Goal: Task Accomplishment & Management: Complete application form

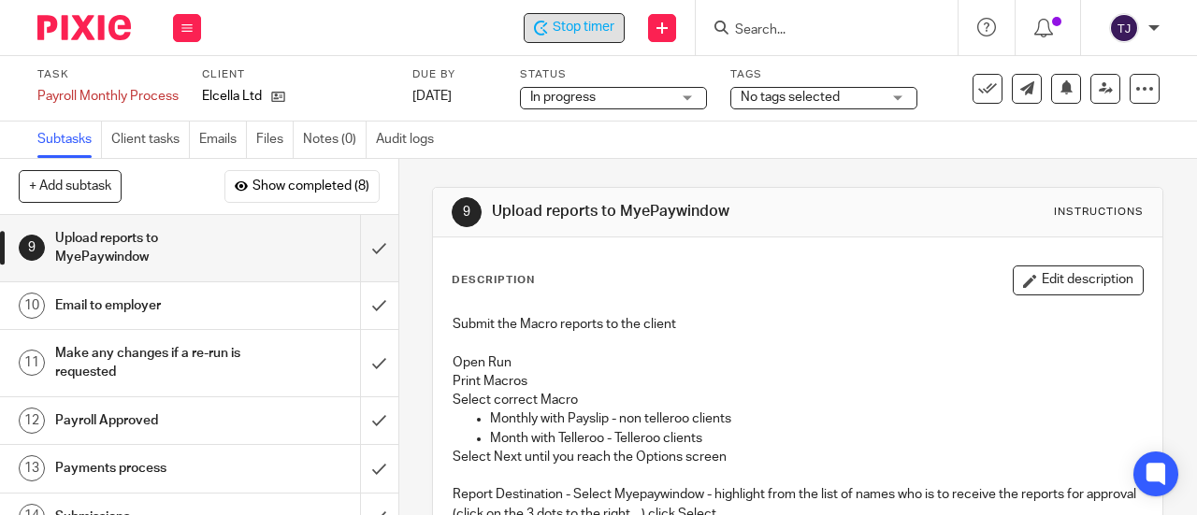
click at [586, 33] on span "Stop timer" at bounding box center [584, 28] width 62 height 20
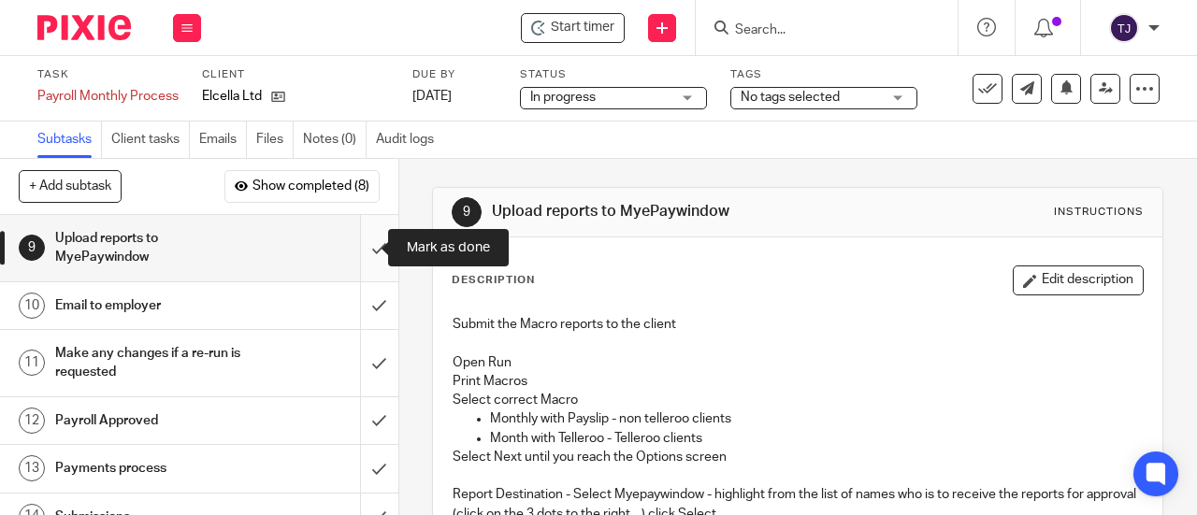
click at [357, 248] on input "submit" at bounding box center [199, 248] width 398 height 66
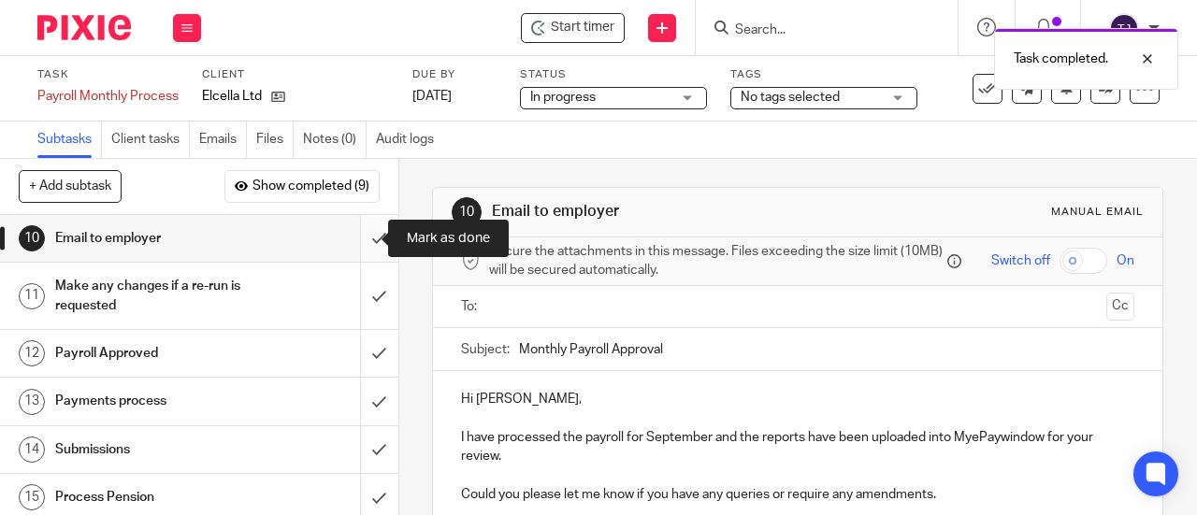
click at [352, 241] on input "submit" at bounding box center [199, 238] width 398 height 47
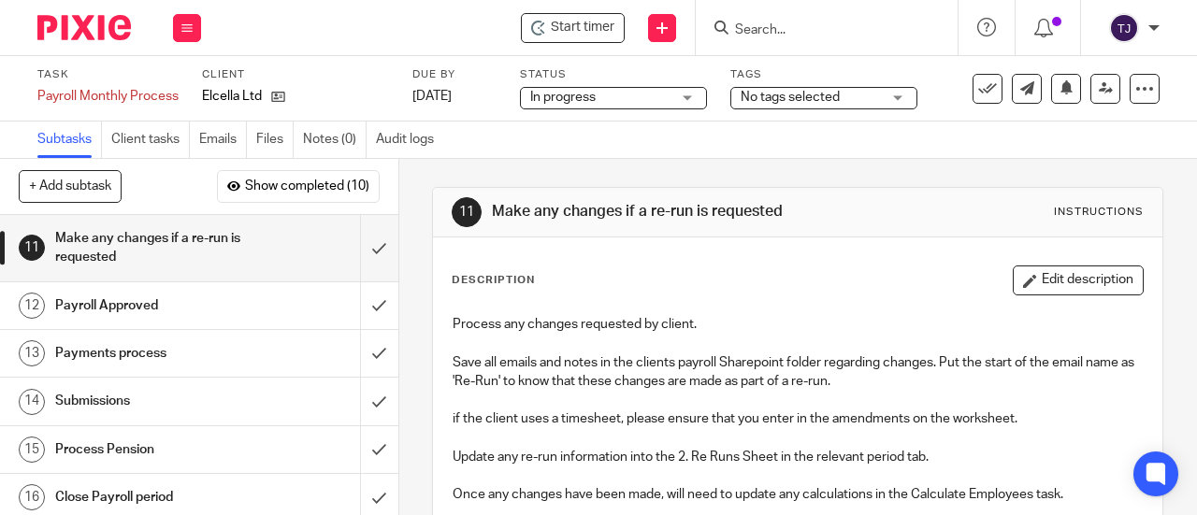
click at [762, 23] on input "Search" at bounding box center [817, 30] width 168 height 17
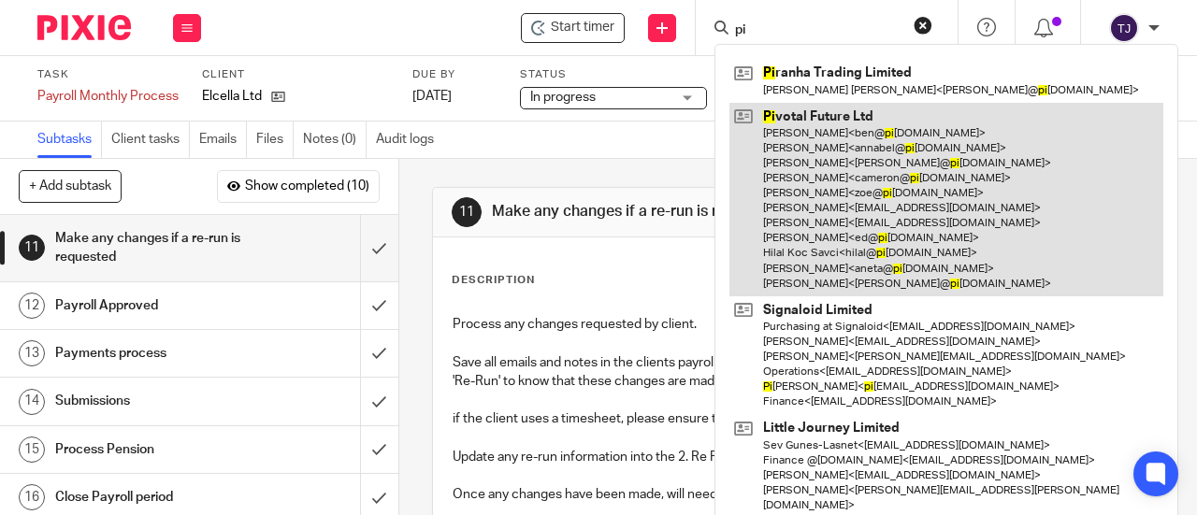
type input "pi"
click at [807, 113] on link at bounding box center [946, 200] width 434 height 194
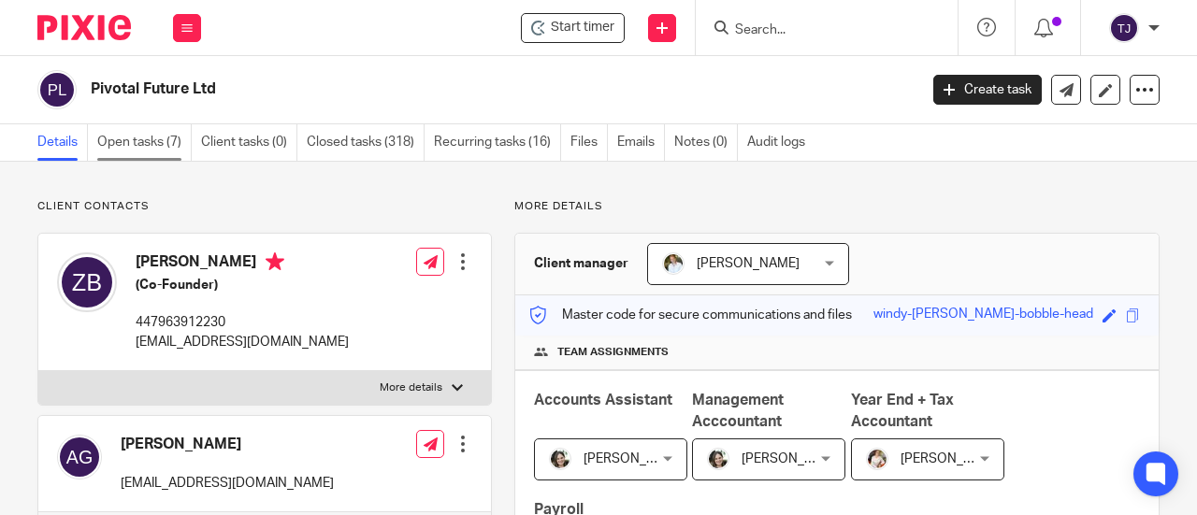
click at [136, 141] on link "Open tasks (7)" at bounding box center [144, 142] width 94 height 36
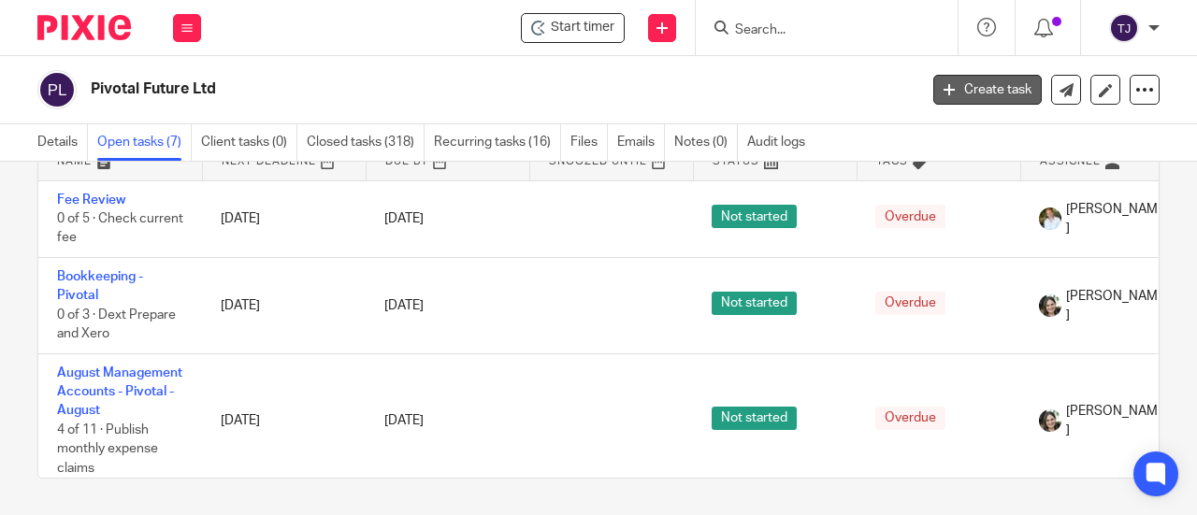
click at [993, 96] on link "Create task" at bounding box center [987, 90] width 108 height 30
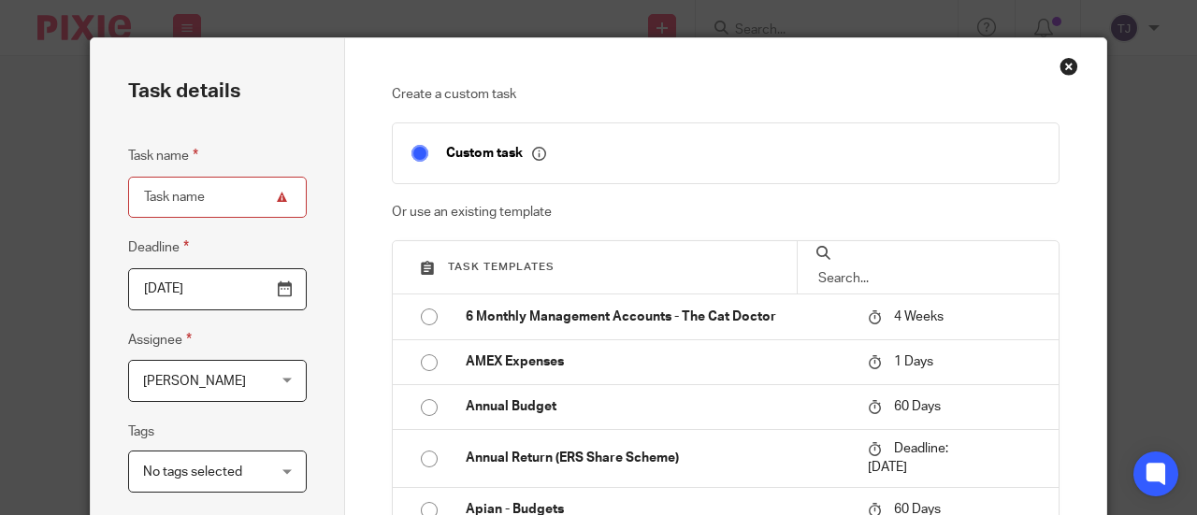
click at [854, 268] on input "text" at bounding box center [927, 278] width 223 height 21
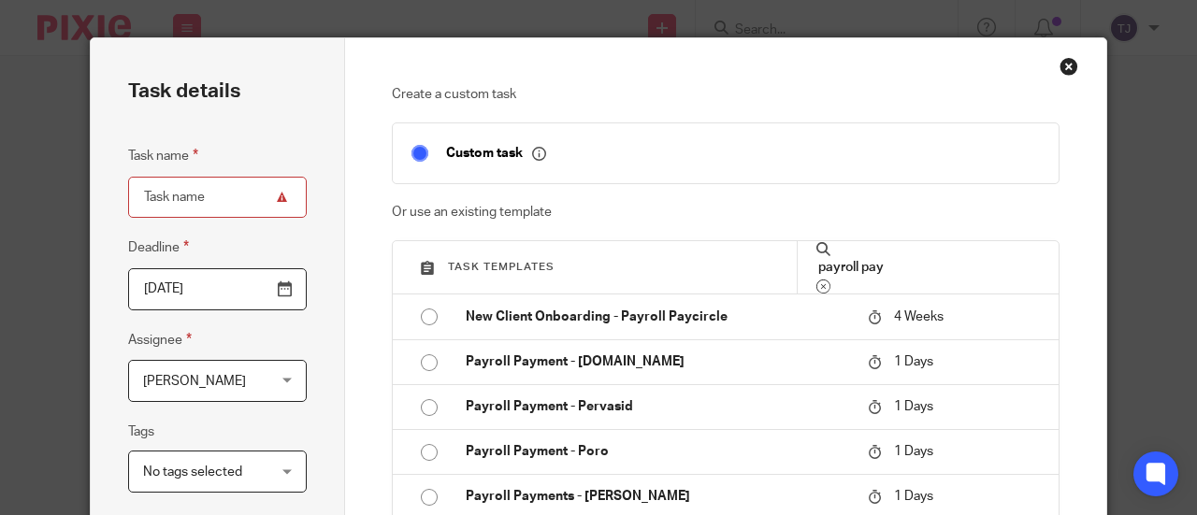
click at [903, 261] on input "payroll pay" at bounding box center [927, 267] width 223 height 21
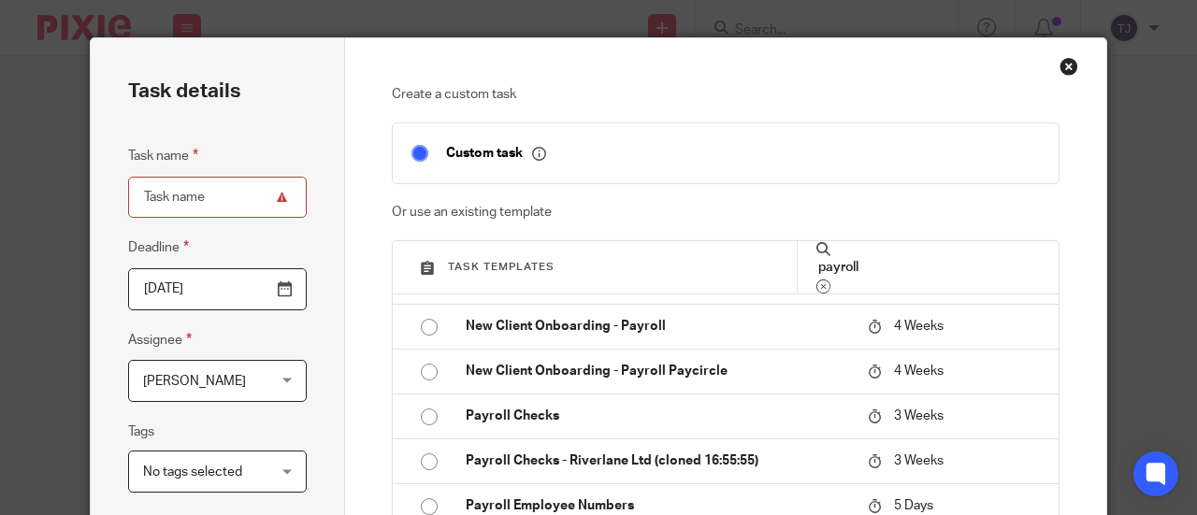
scroll to position [280, 0]
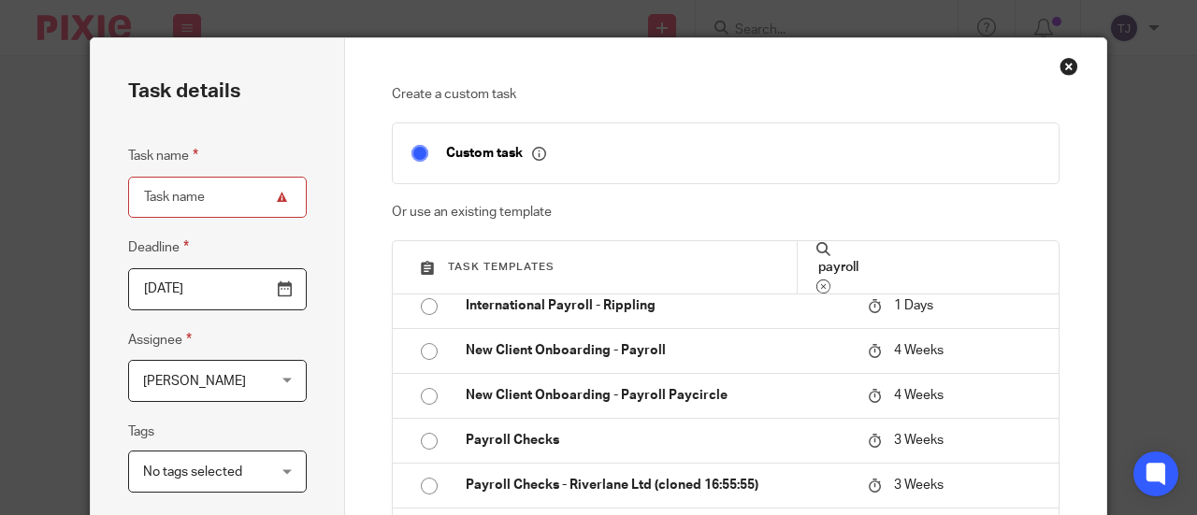
type input "payroll"
click at [424, 396] on input "radio" at bounding box center [429, 397] width 36 height 36
type input "2025-10-15"
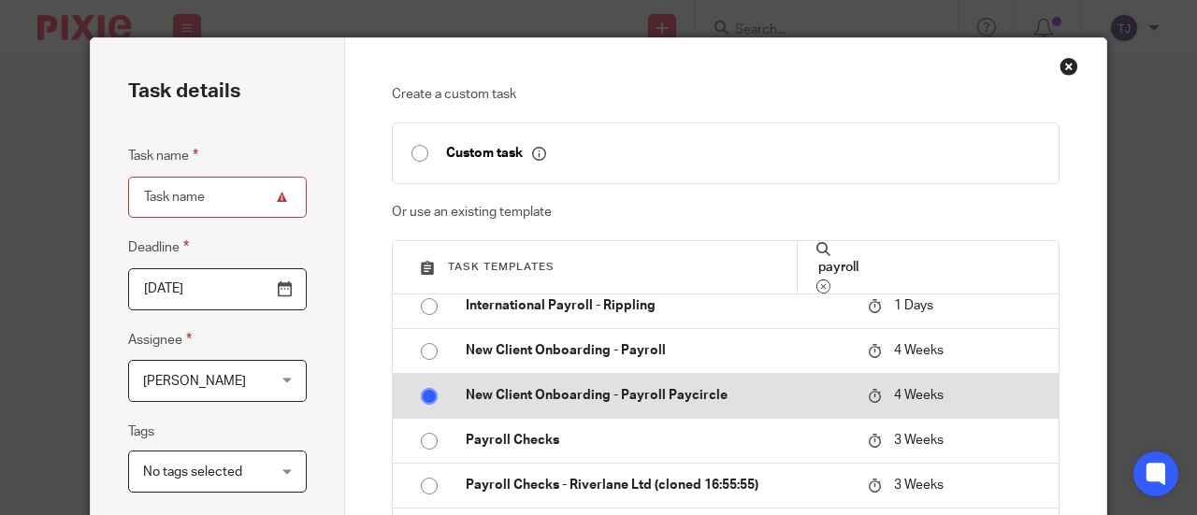
type input "New Client Onboarding - Payroll Paycircle"
checkbox input "false"
radio input "false"
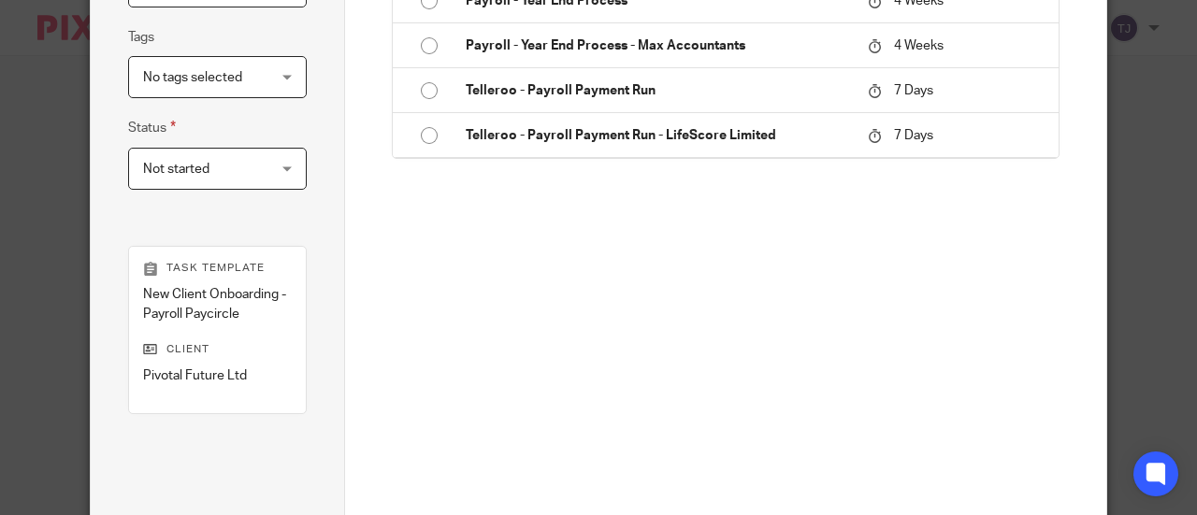
scroll to position [532, 0]
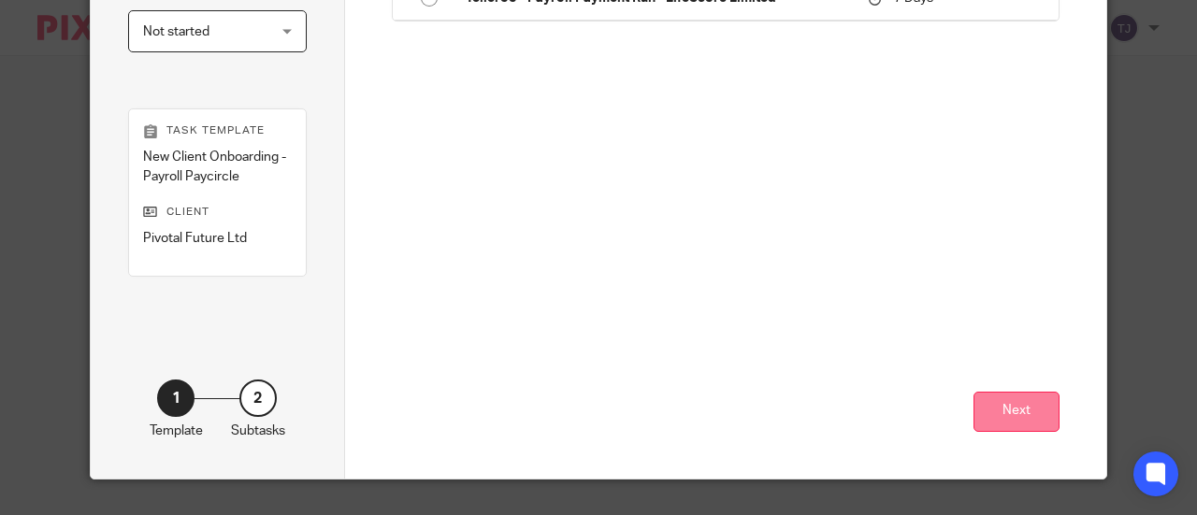
click at [1004, 403] on button "Next" at bounding box center [1016, 412] width 86 height 40
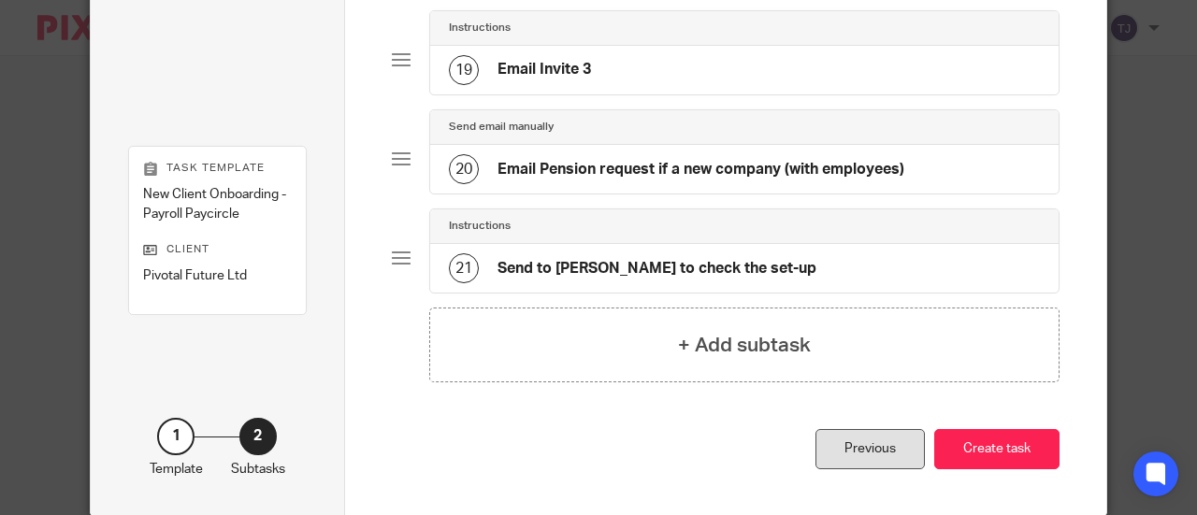
scroll to position [1926, 0]
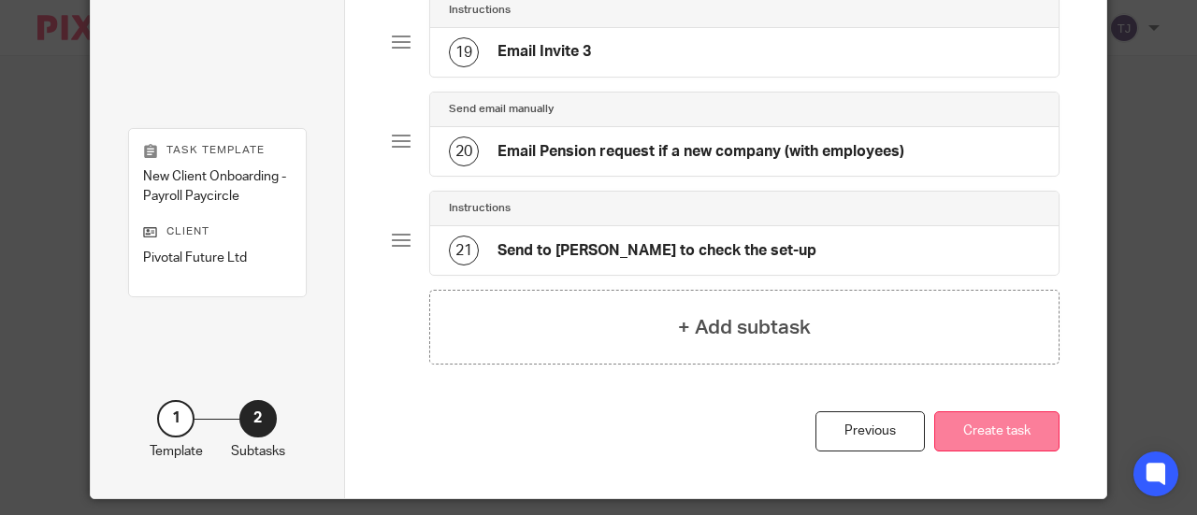
click at [1045, 411] on button "Create task" at bounding box center [996, 431] width 125 height 40
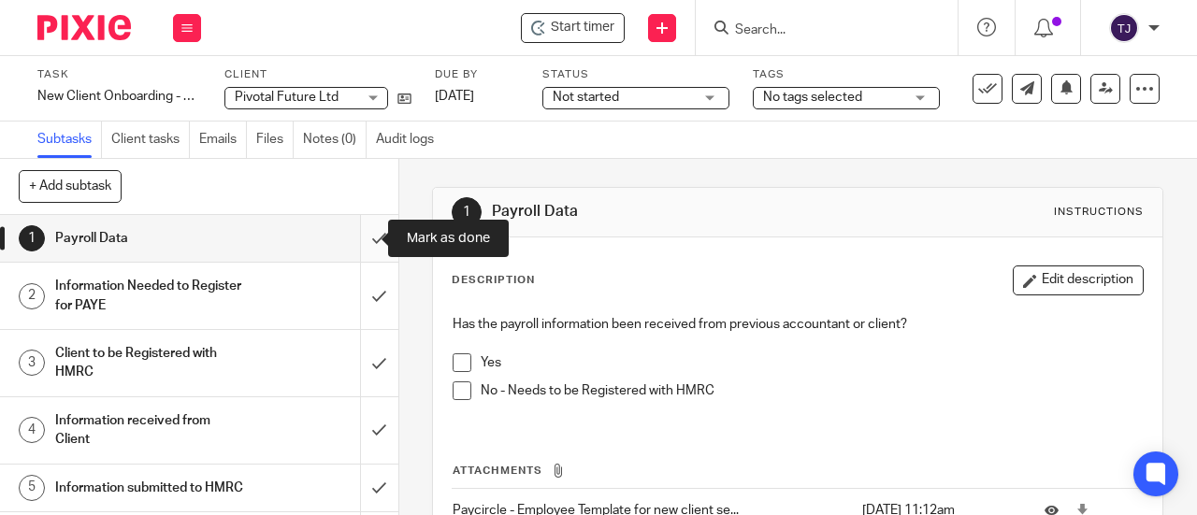
click at [359, 241] on input "submit" at bounding box center [199, 238] width 398 height 47
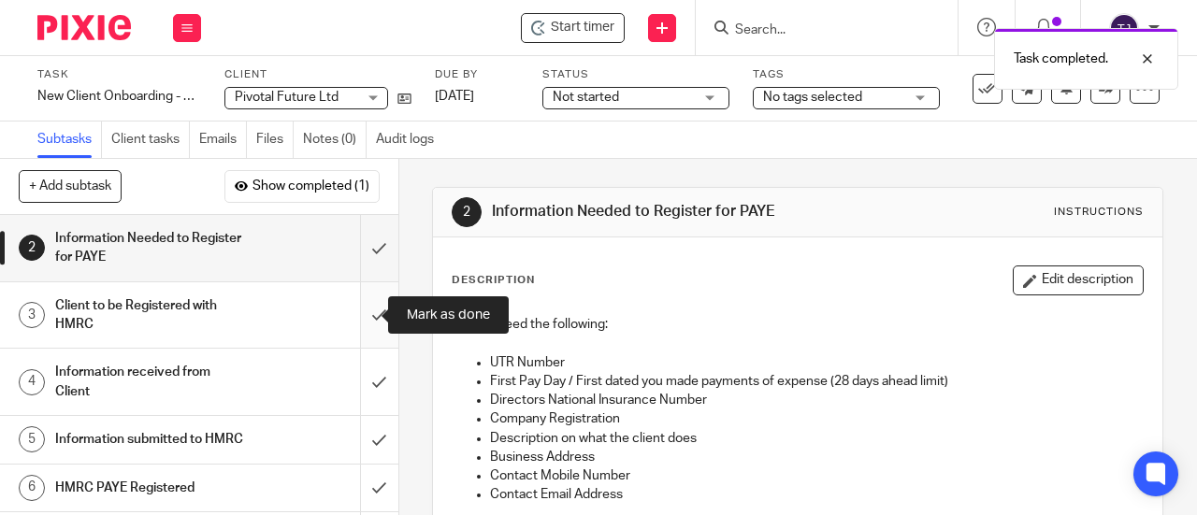
click at [366, 313] on input "submit" at bounding box center [199, 315] width 398 height 66
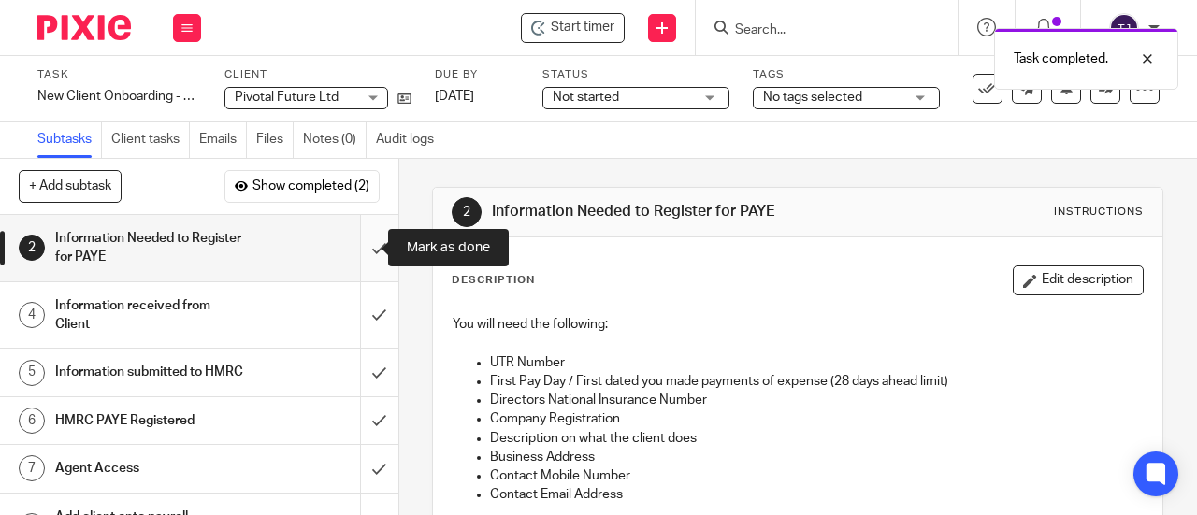
click at [361, 248] on input "submit" at bounding box center [199, 248] width 398 height 66
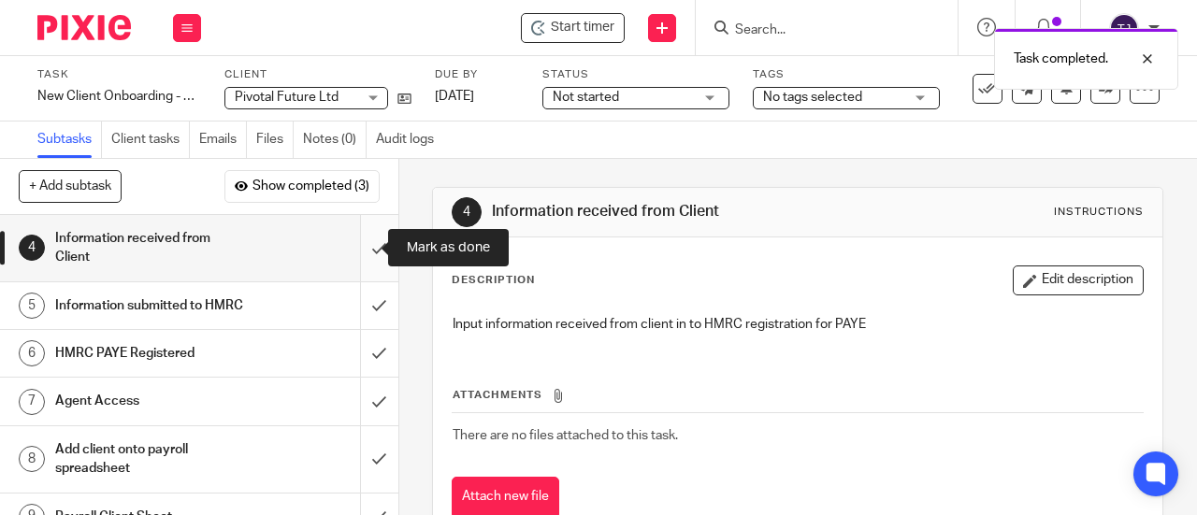
click at [357, 250] on input "submit" at bounding box center [199, 248] width 398 height 66
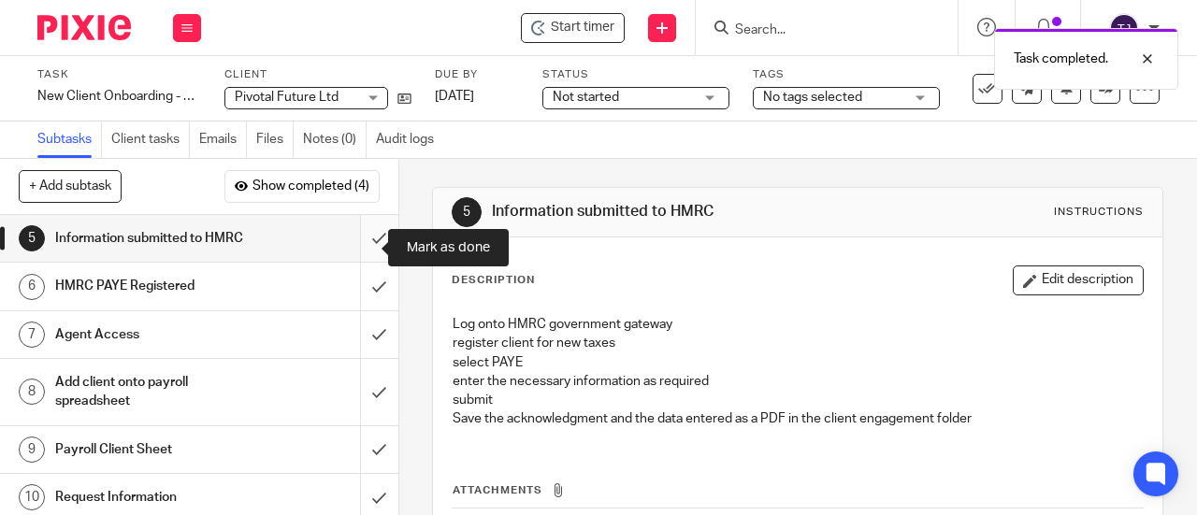
click at [362, 249] on input "submit" at bounding box center [199, 238] width 398 height 47
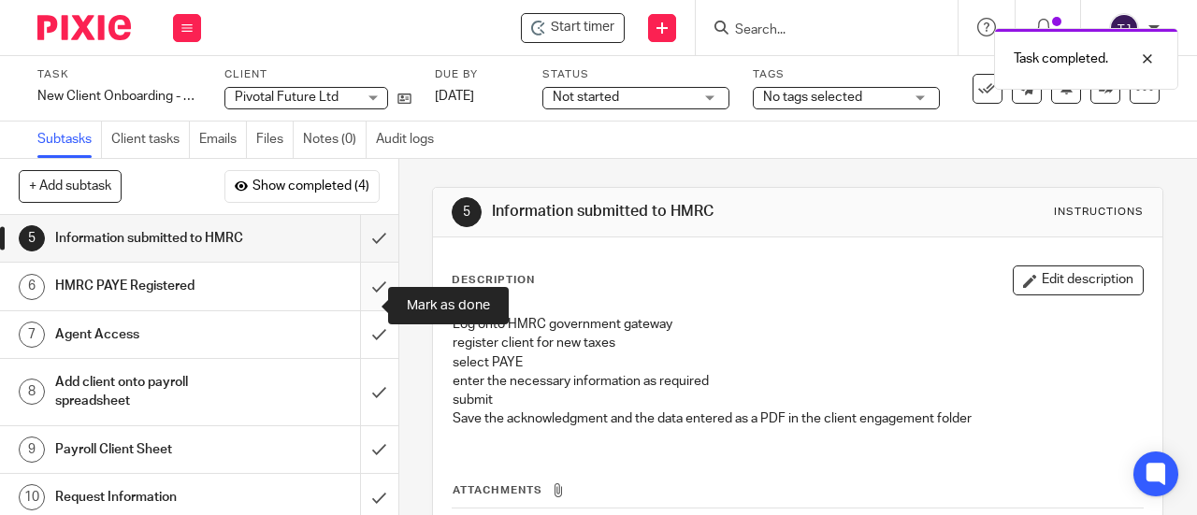
click at [367, 309] on input "submit" at bounding box center [199, 286] width 398 height 47
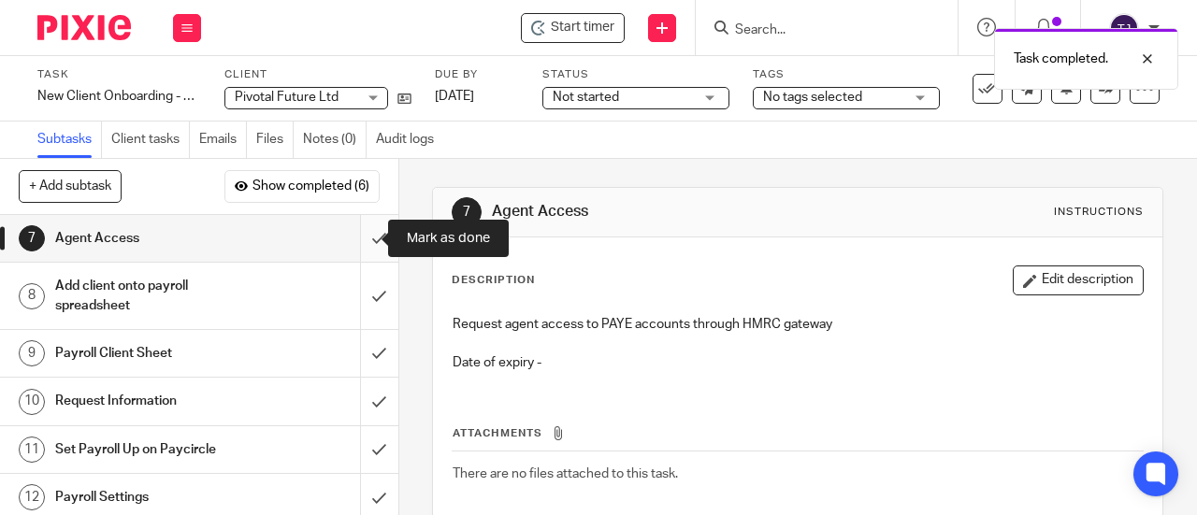
click at [360, 242] on input "submit" at bounding box center [199, 238] width 398 height 47
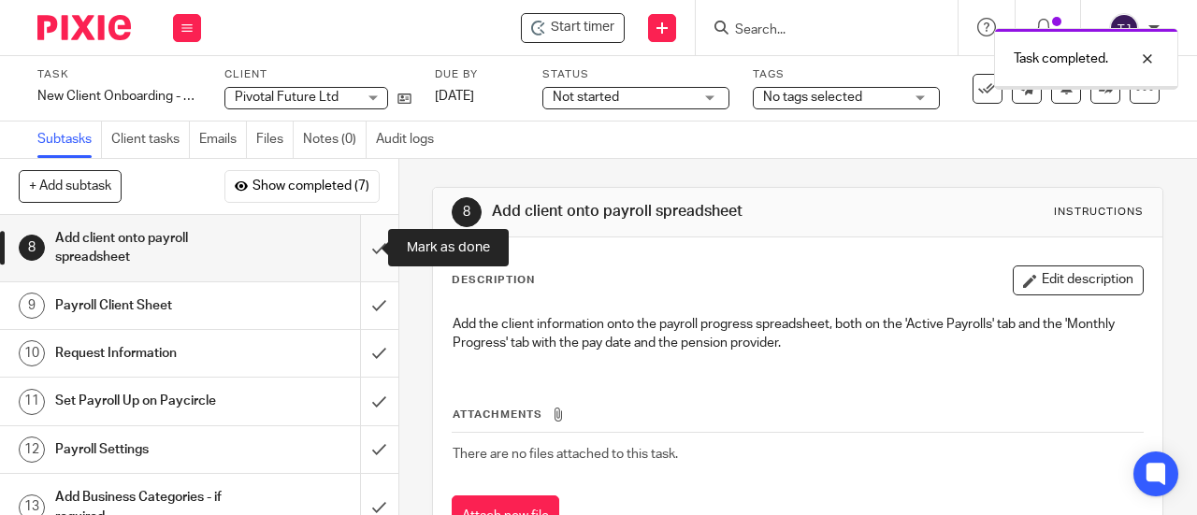
click at [360, 252] on input "submit" at bounding box center [199, 248] width 398 height 66
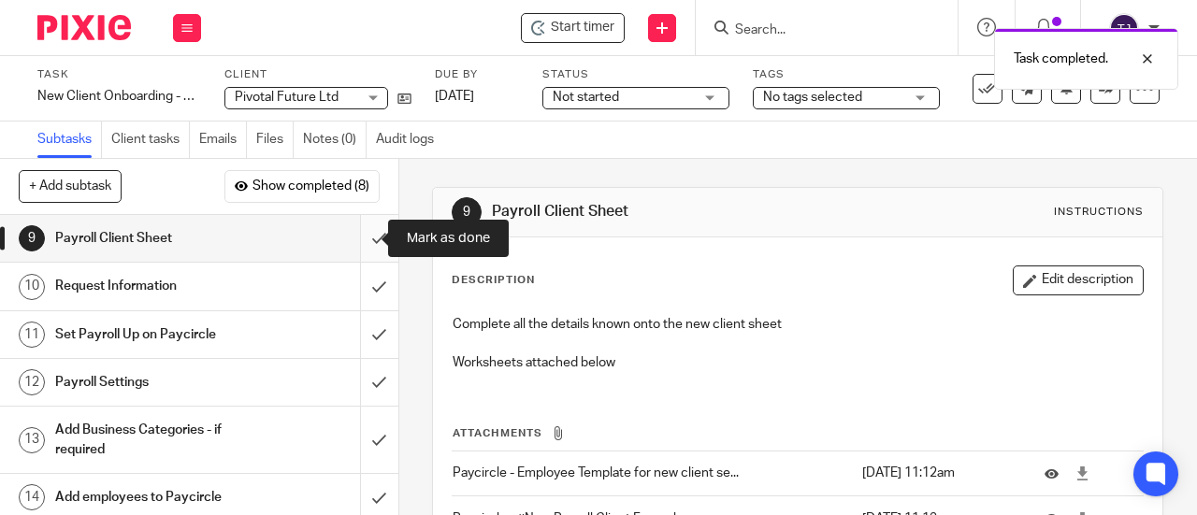
click at [358, 242] on input "submit" at bounding box center [199, 238] width 398 height 47
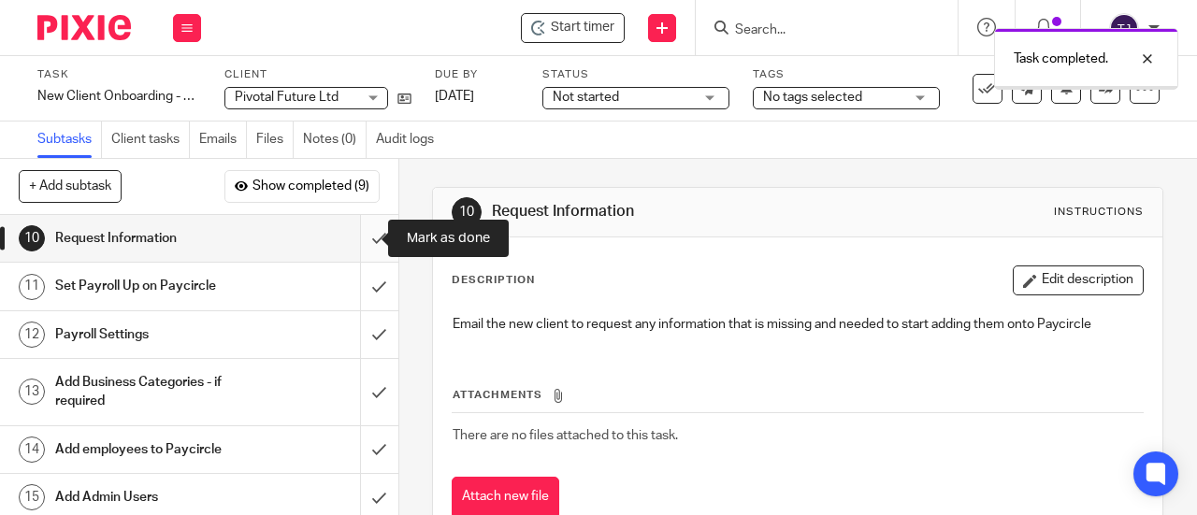
click at [359, 240] on input "submit" at bounding box center [199, 238] width 398 height 47
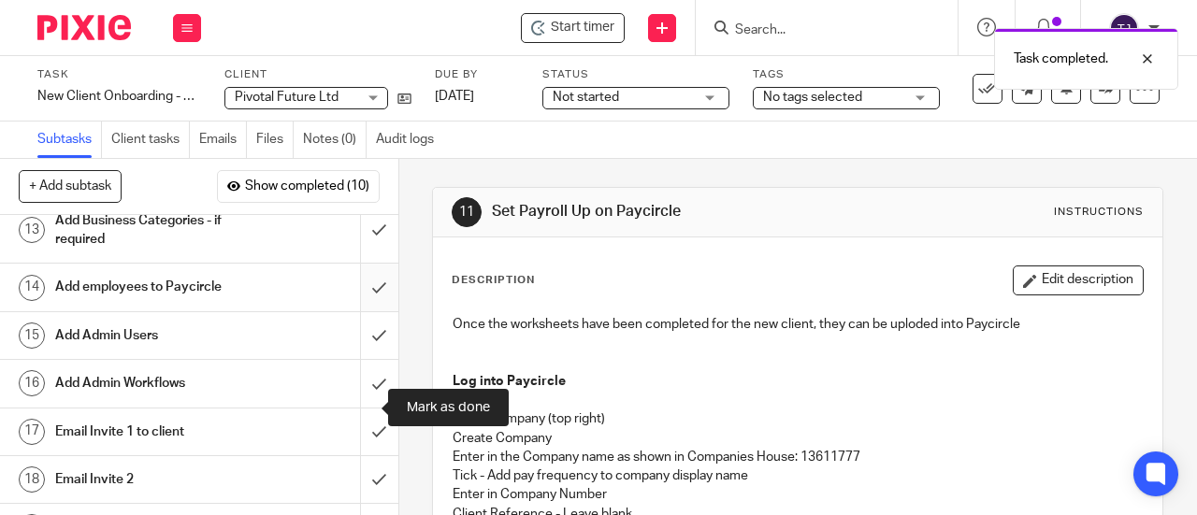
scroll to position [300, 0]
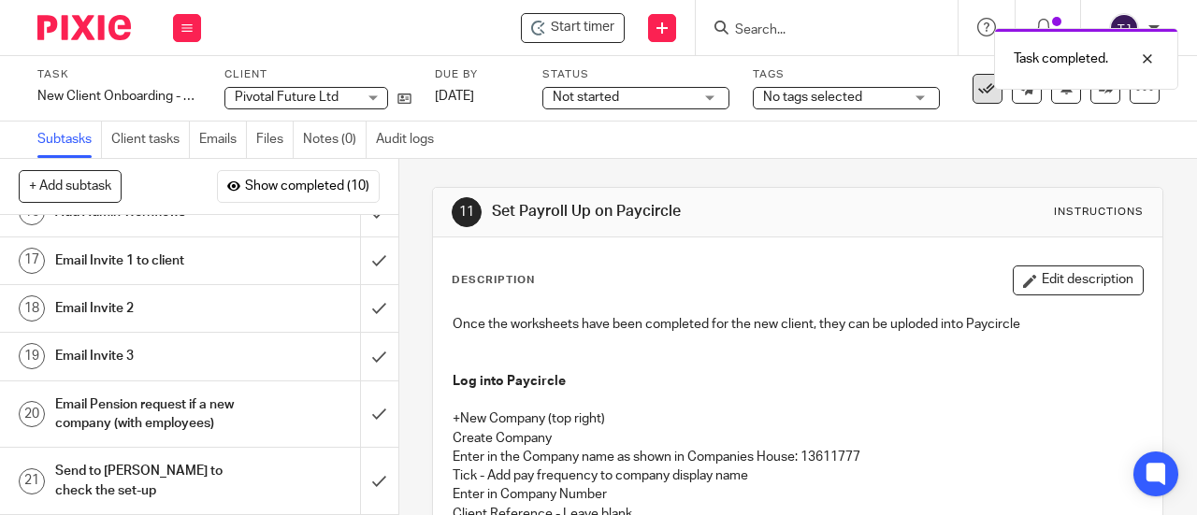
click at [978, 90] on icon at bounding box center [987, 88] width 19 height 19
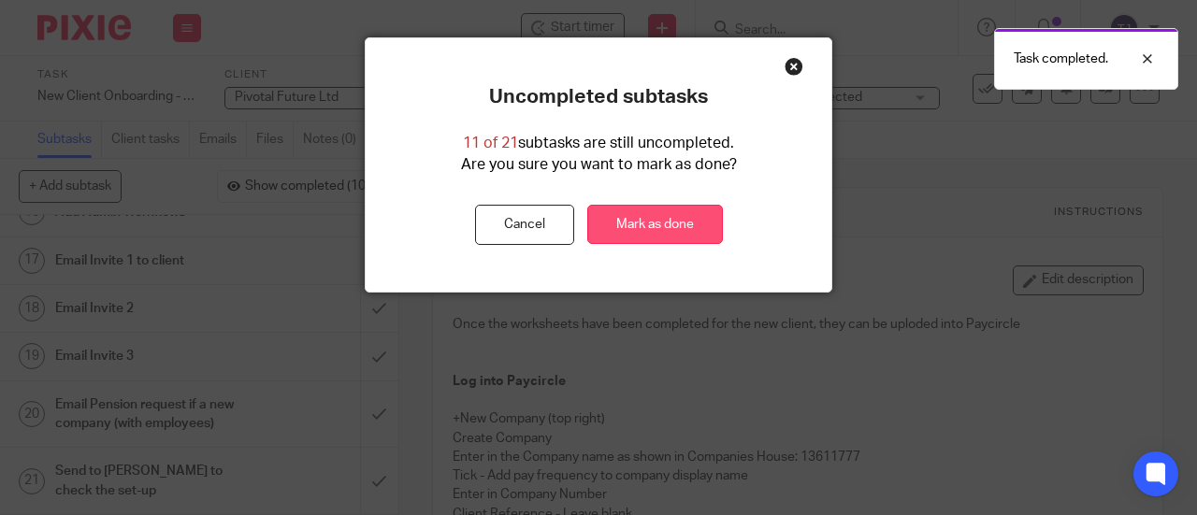
click at [655, 223] on link "Mark as done" at bounding box center [655, 225] width 136 height 40
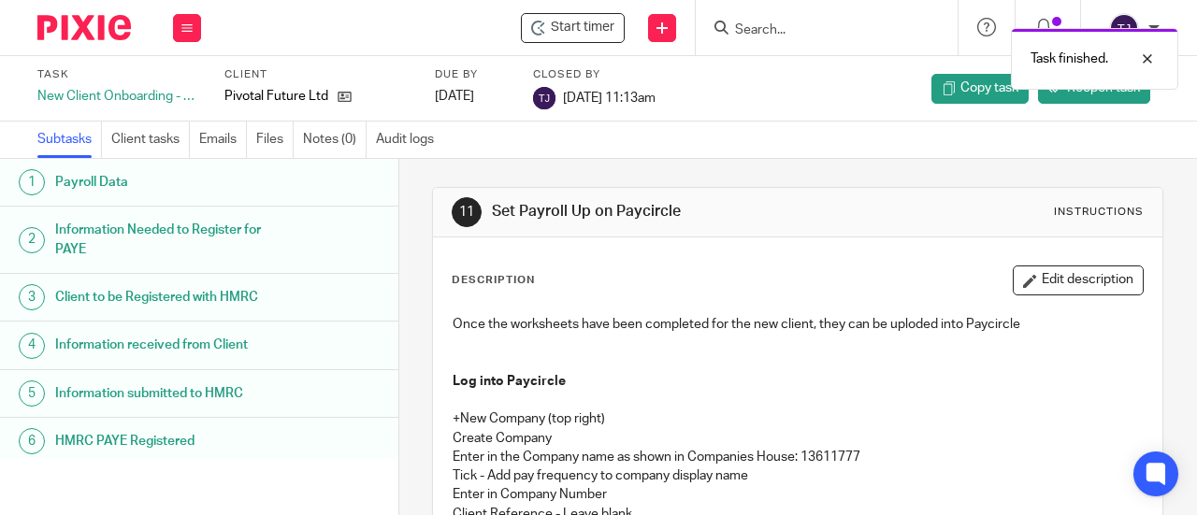
click at [883, 120] on div "Task New Client Onboarding - Payroll Paycircle 10 /21 Client Pivotal Future Ltd…" at bounding box center [598, 88] width 1197 height 65
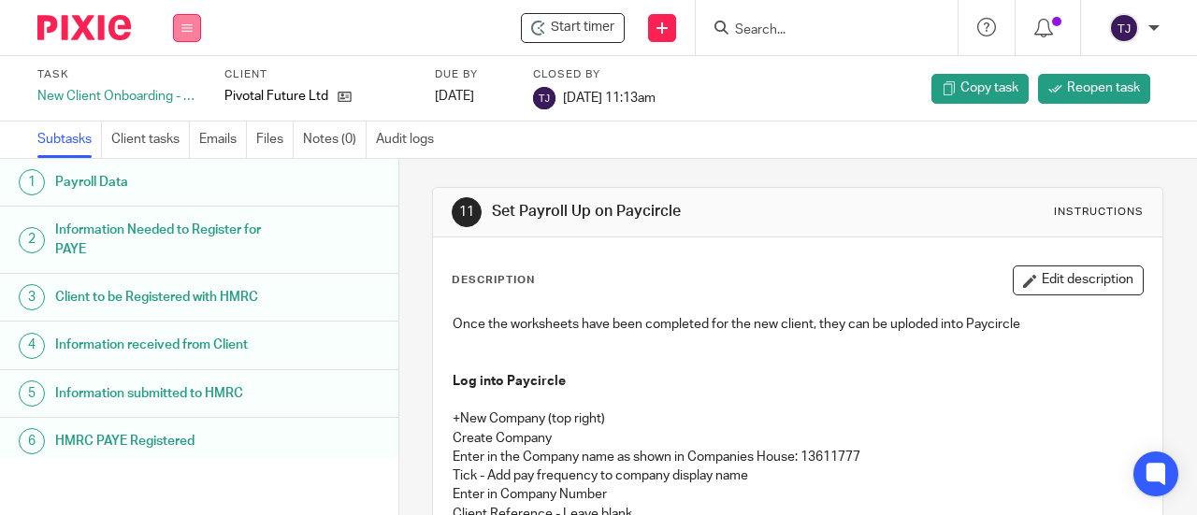
click at [188, 23] on icon at bounding box center [186, 27] width 11 height 11
click at [182, 88] on link "Work" at bounding box center [178, 86] width 33 height 13
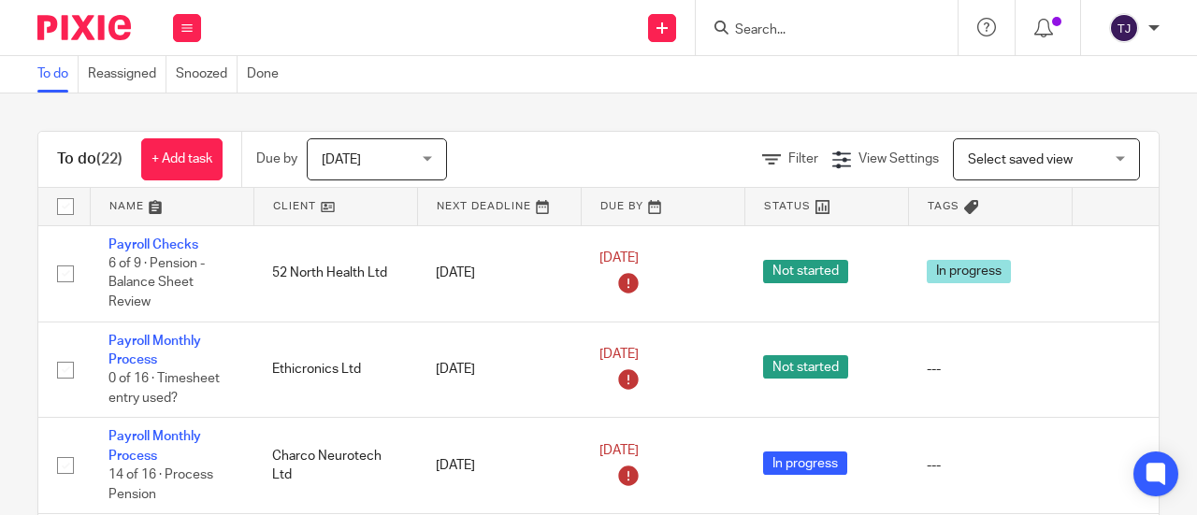
click at [420, 160] on span "[DATE]" at bounding box center [371, 158] width 99 height 39
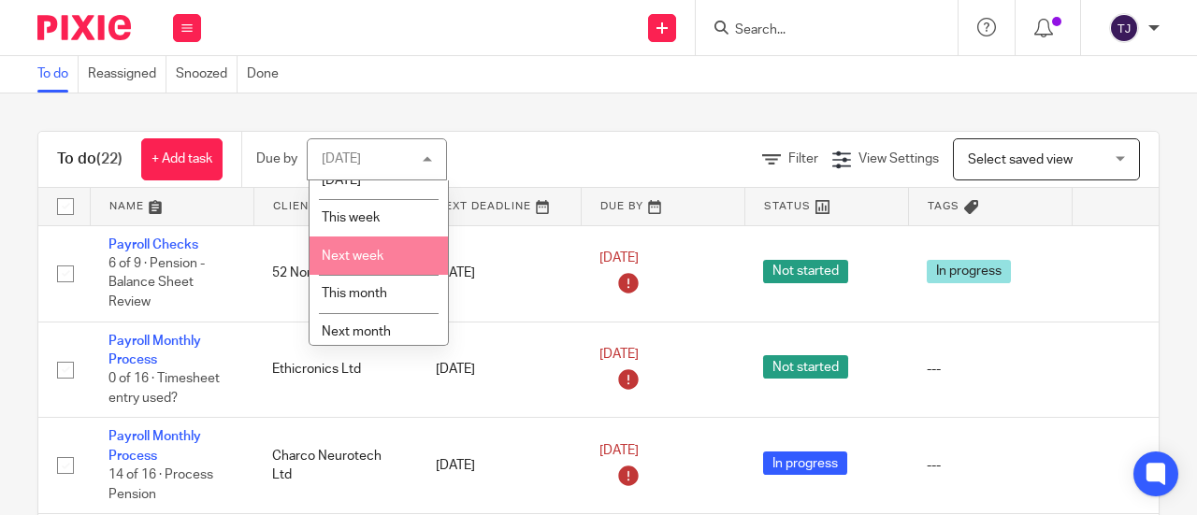
scroll to position [100, 0]
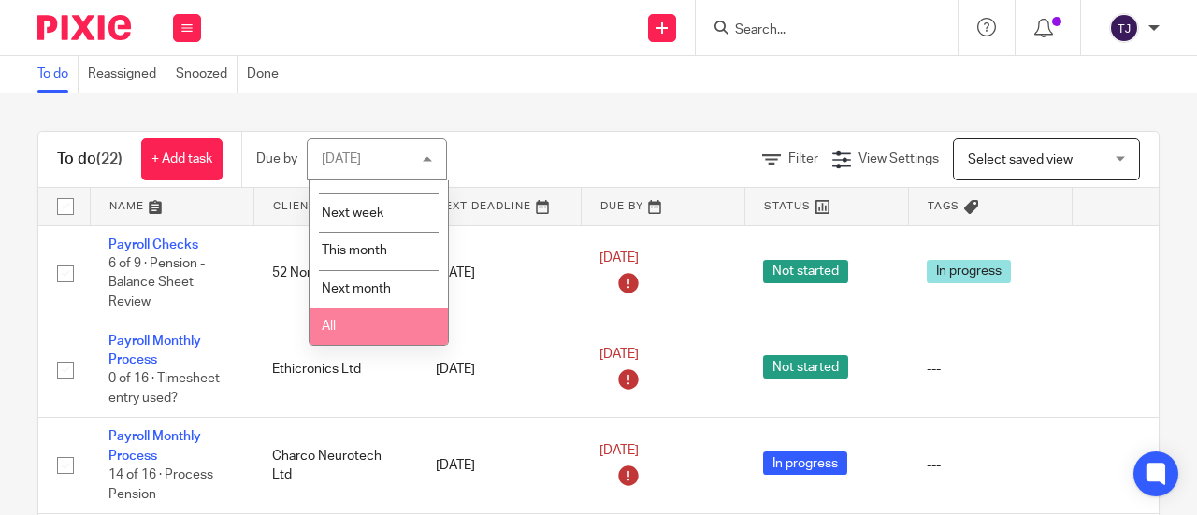
click at [388, 330] on li "All" at bounding box center [378, 327] width 138 height 38
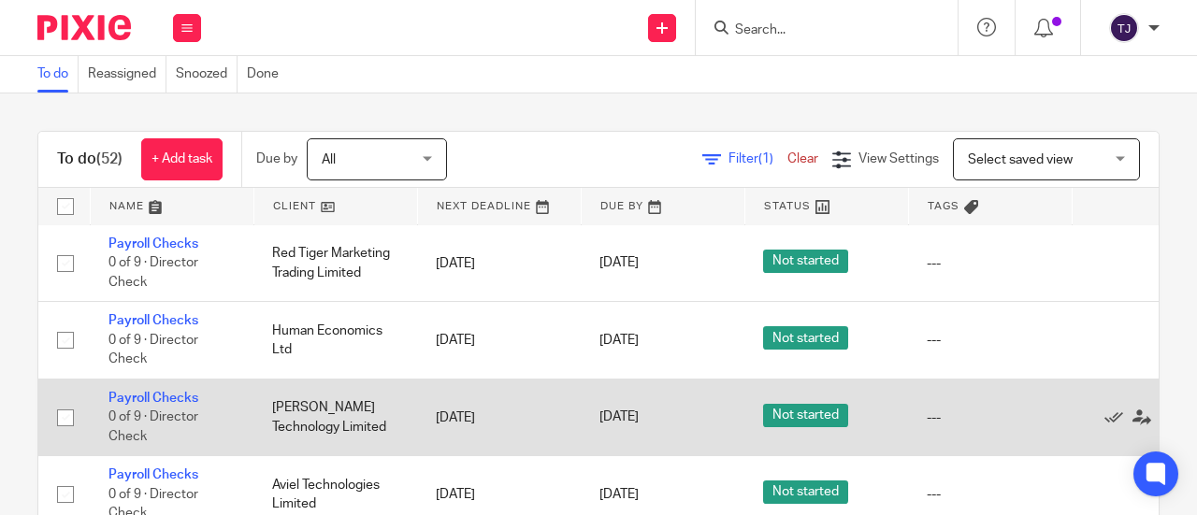
scroll to position [3929, 0]
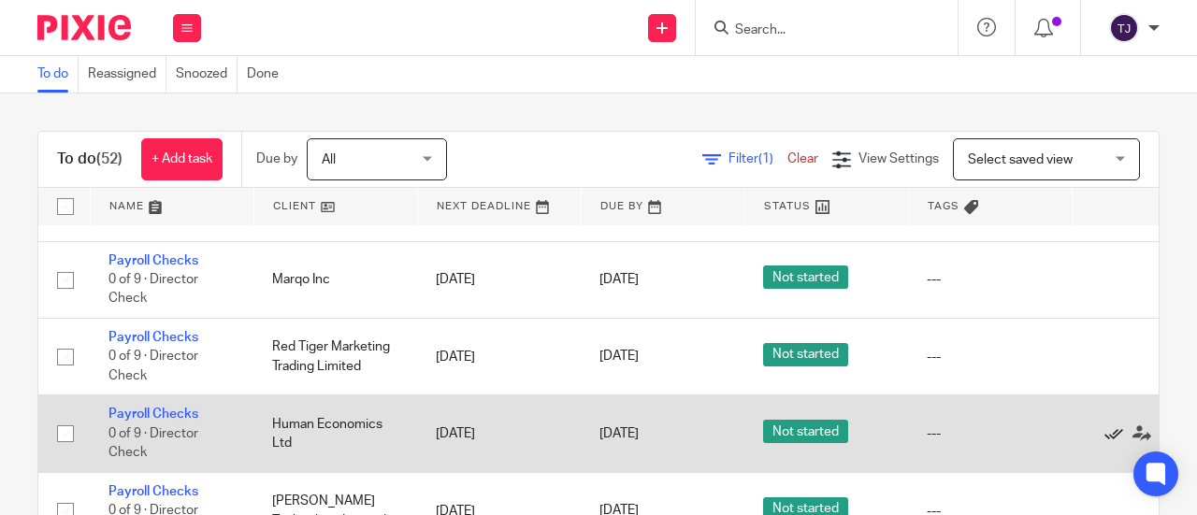
click at [1109, 424] on icon at bounding box center [1113, 433] width 19 height 19
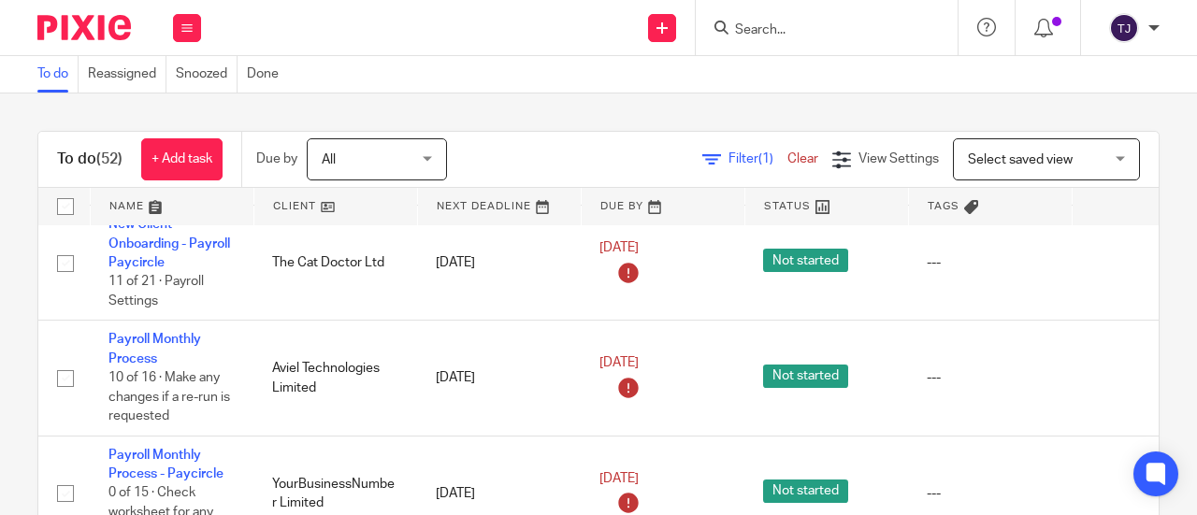
scroll to position [1778, 0]
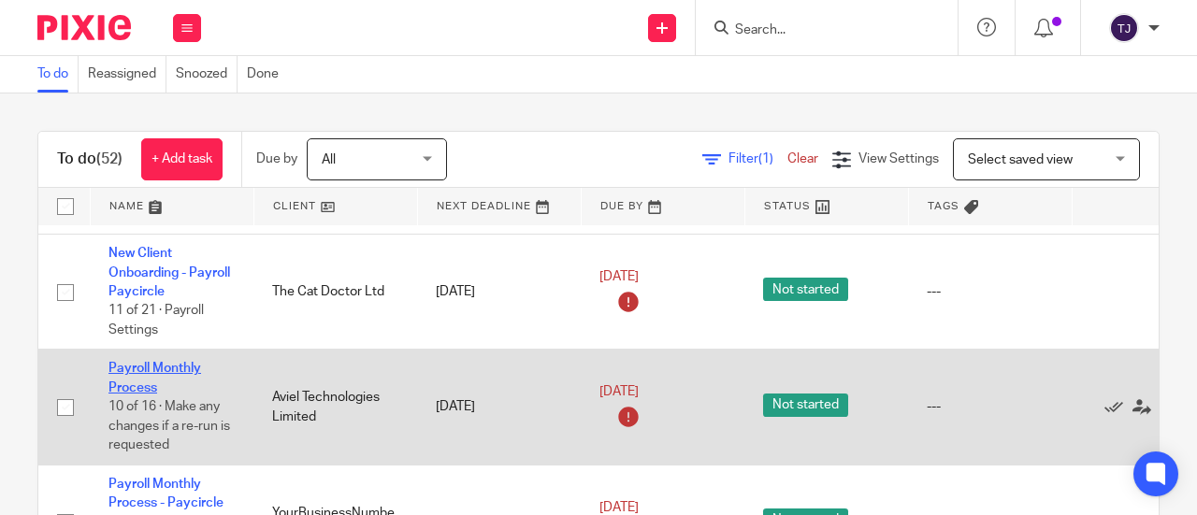
click at [161, 362] on link "Payroll Monthly Process" at bounding box center [154, 378] width 93 height 32
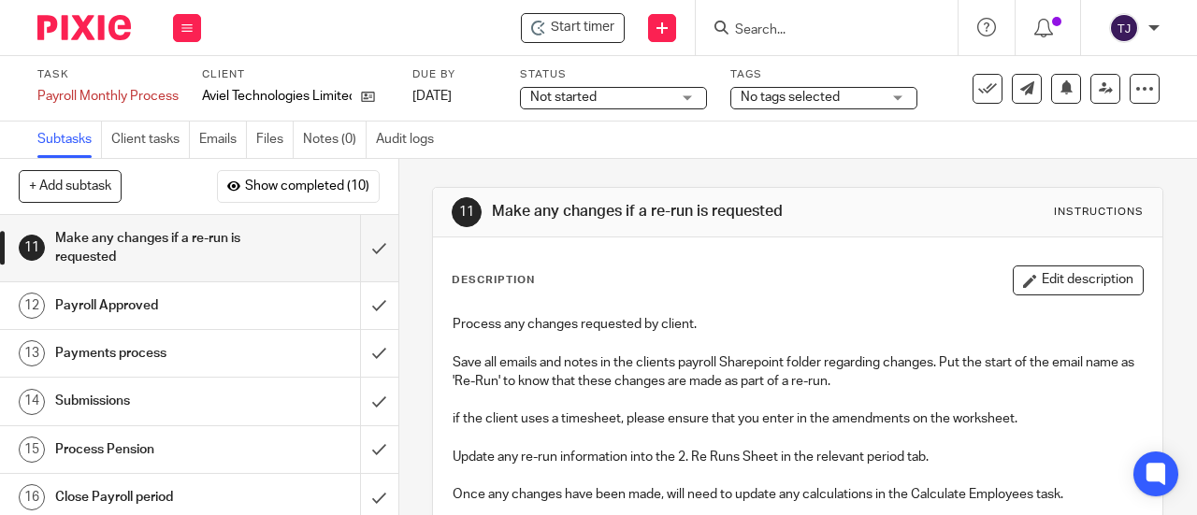
click at [588, 93] on span "Not started" at bounding box center [563, 97] width 66 height 13
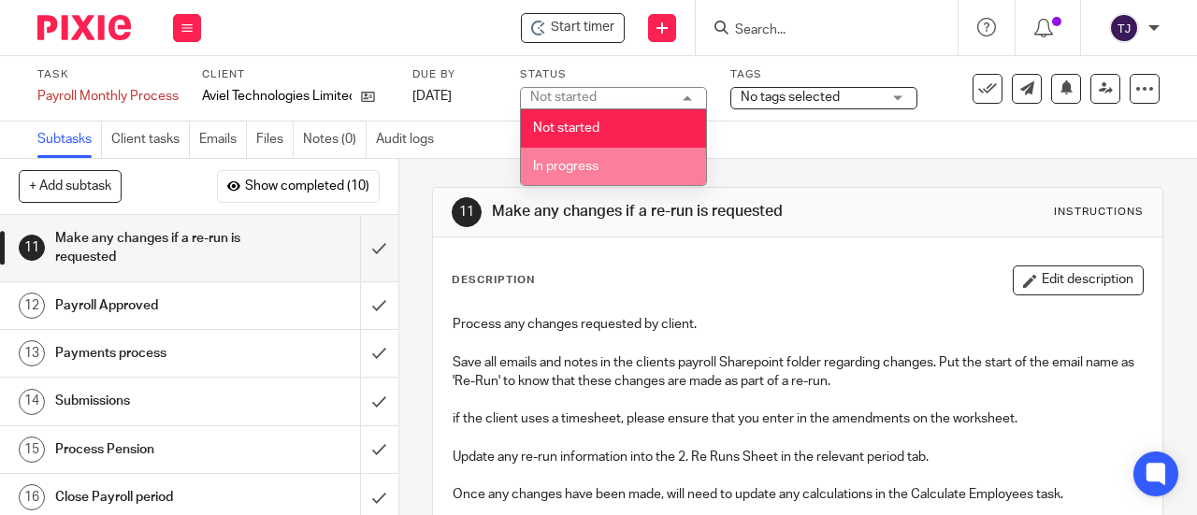
click at [585, 165] on span "In progress" at bounding box center [565, 166] width 65 height 13
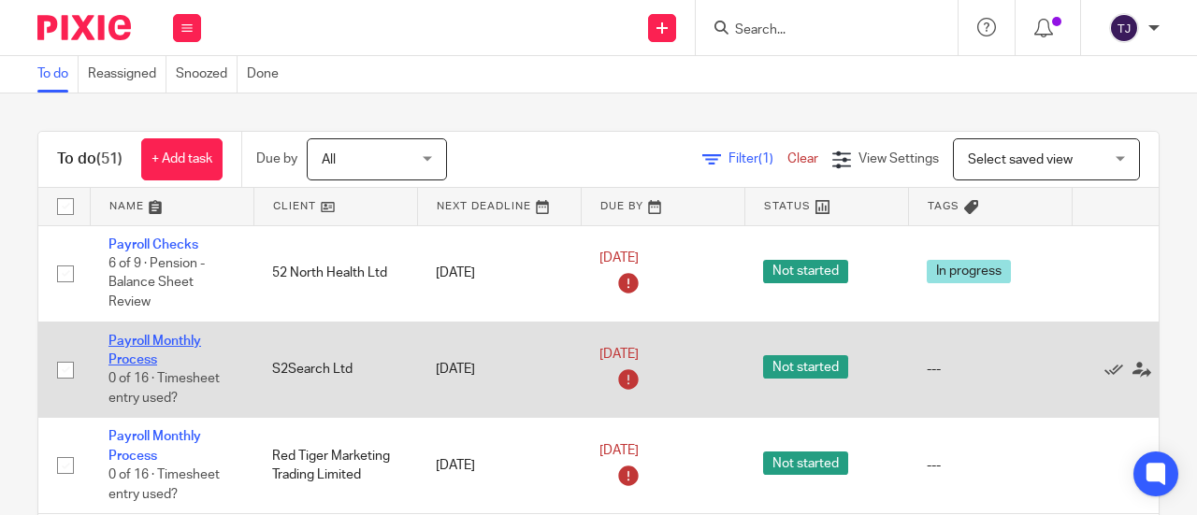
click at [181, 337] on link "Payroll Monthly Process" at bounding box center [154, 351] width 93 height 32
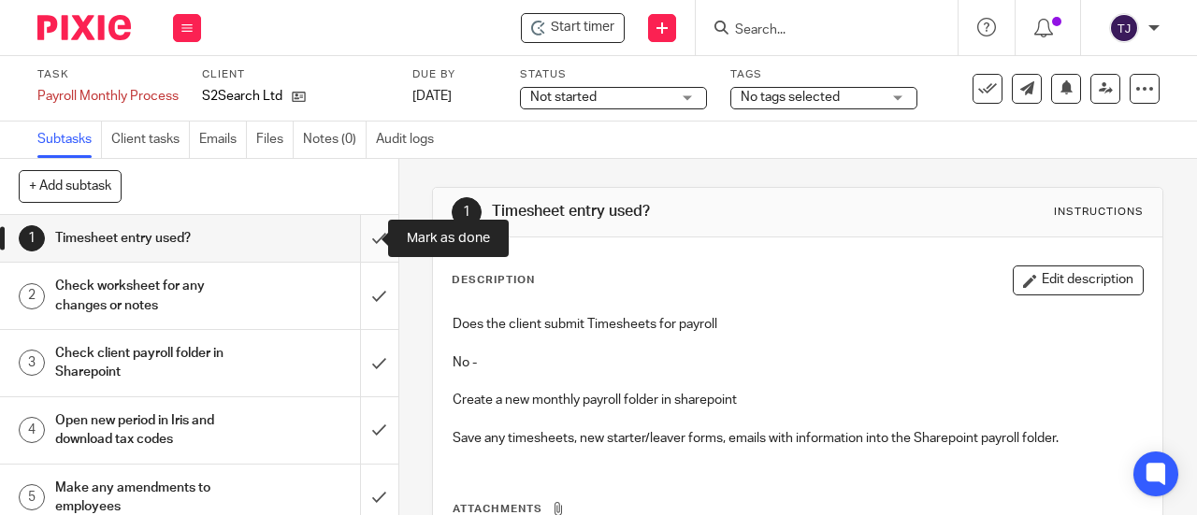
click at [365, 237] on input "submit" at bounding box center [199, 238] width 398 height 47
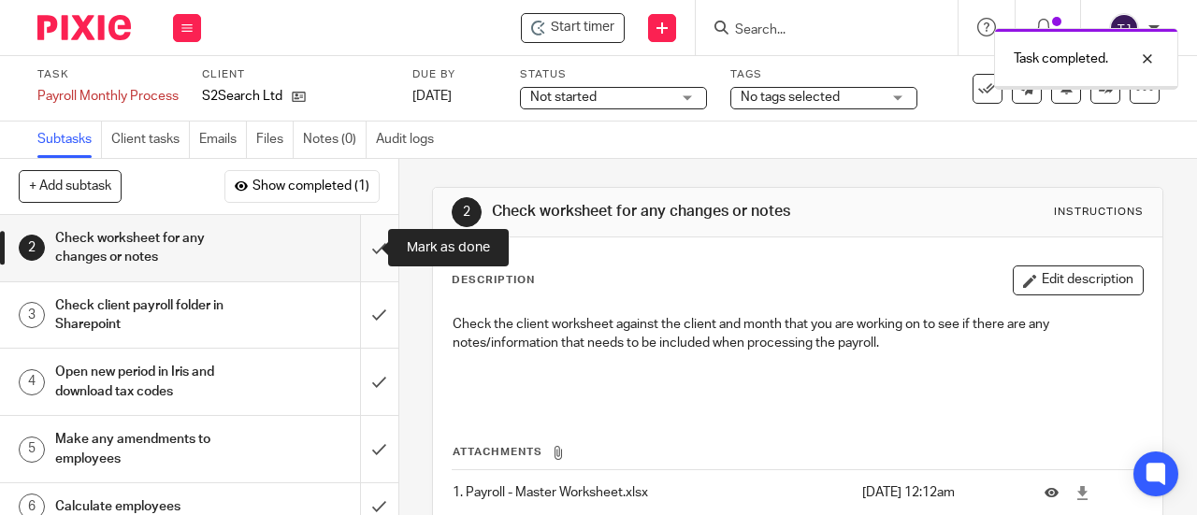
click at [360, 254] on input "submit" at bounding box center [199, 248] width 398 height 66
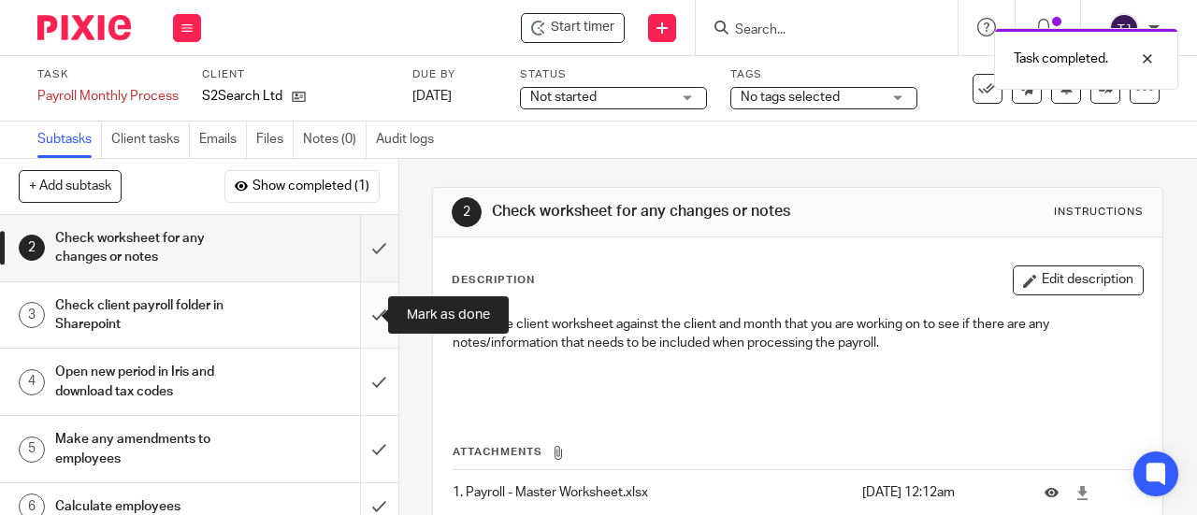
drag, startPoint x: 355, startPoint y: 313, endPoint x: 357, endPoint y: 334, distance: 20.7
click at [355, 317] on input "submit" at bounding box center [199, 315] width 398 height 66
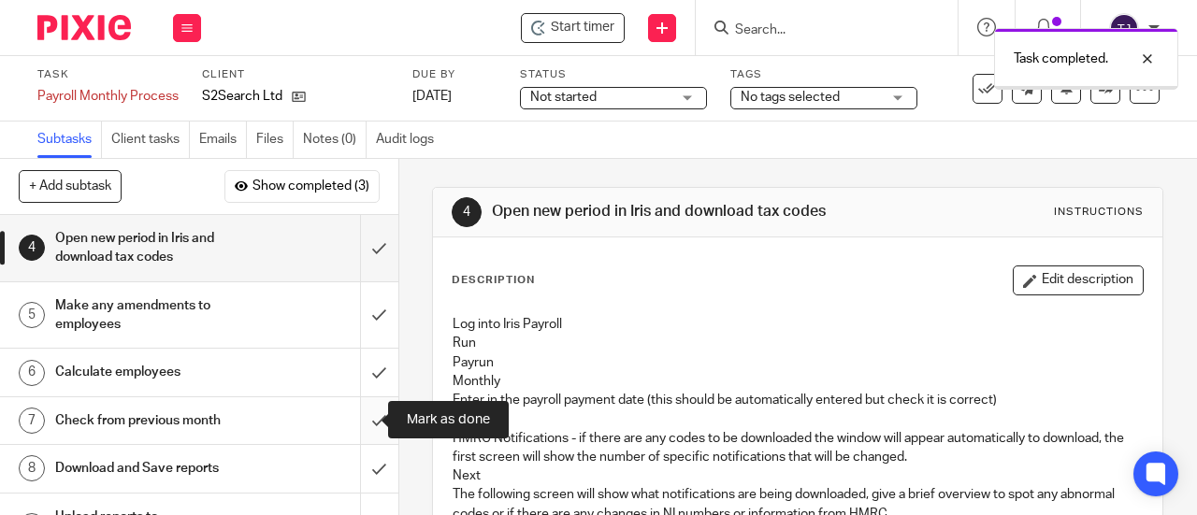
click at [360, 424] on input "submit" at bounding box center [199, 420] width 398 height 47
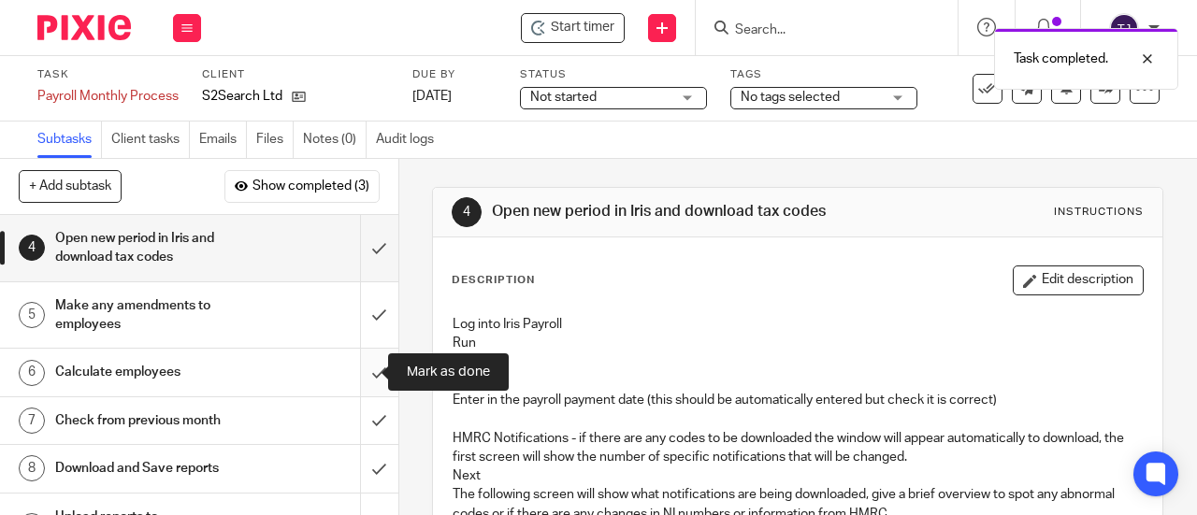
click at [356, 372] on input "submit" at bounding box center [199, 372] width 398 height 47
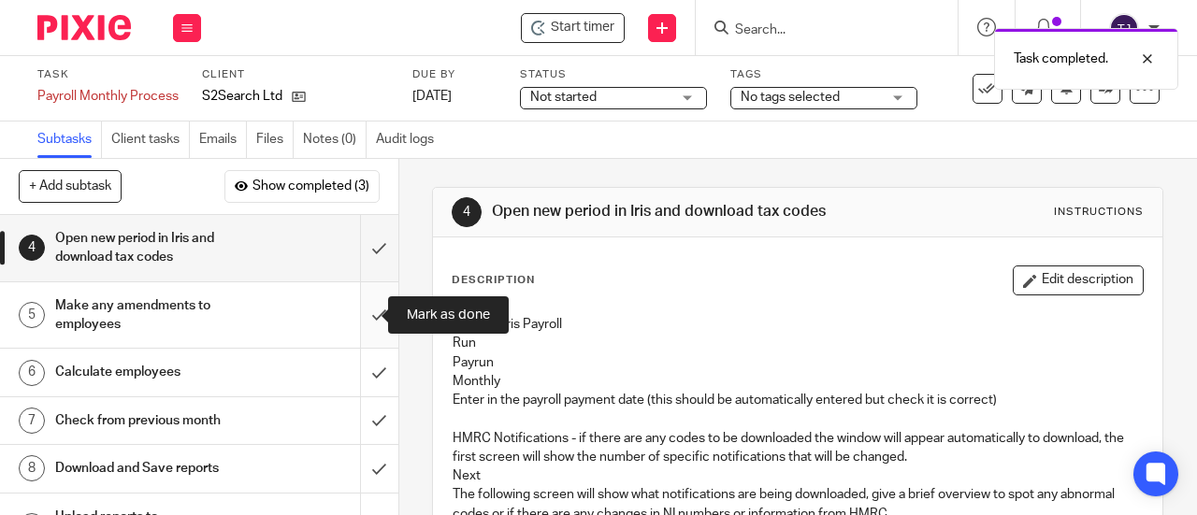
click at [352, 318] on input "submit" at bounding box center [199, 315] width 398 height 66
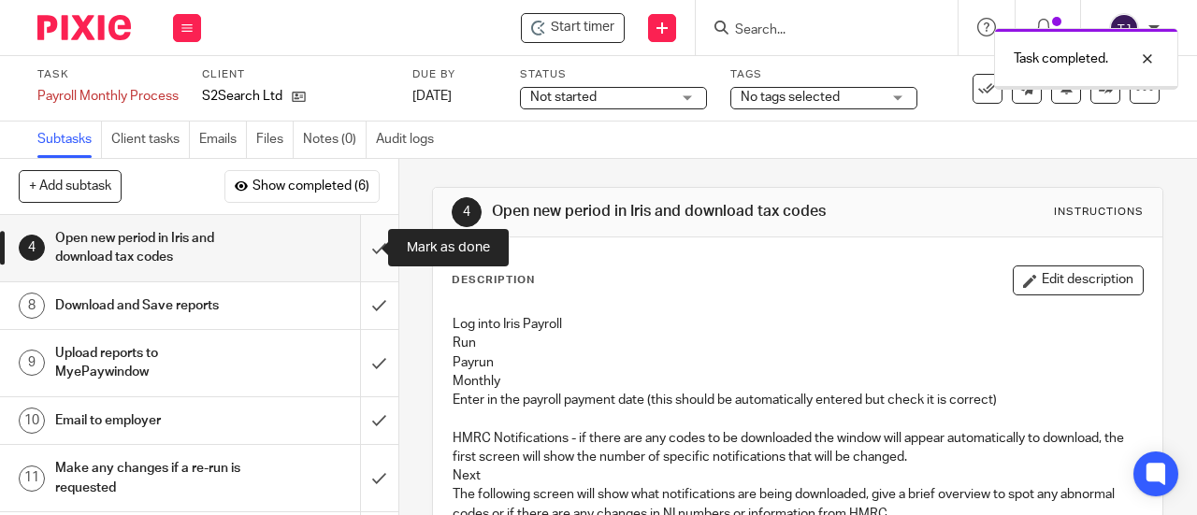
click at [361, 250] on input "submit" at bounding box center [199, 248] width 398 height 66
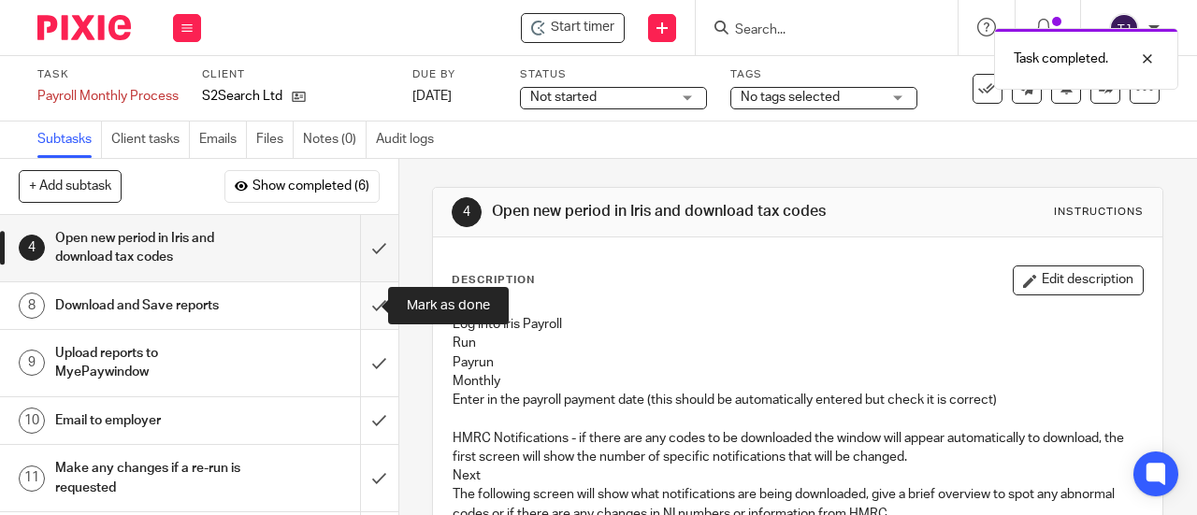
drag, startPoint x: 367, startPoint y: 302, endPoint x: 367, endPoint y: 313, distance: 11.2
click at [367, 304] on input "submit" at bounding box center [199, 305] width 398 height 47
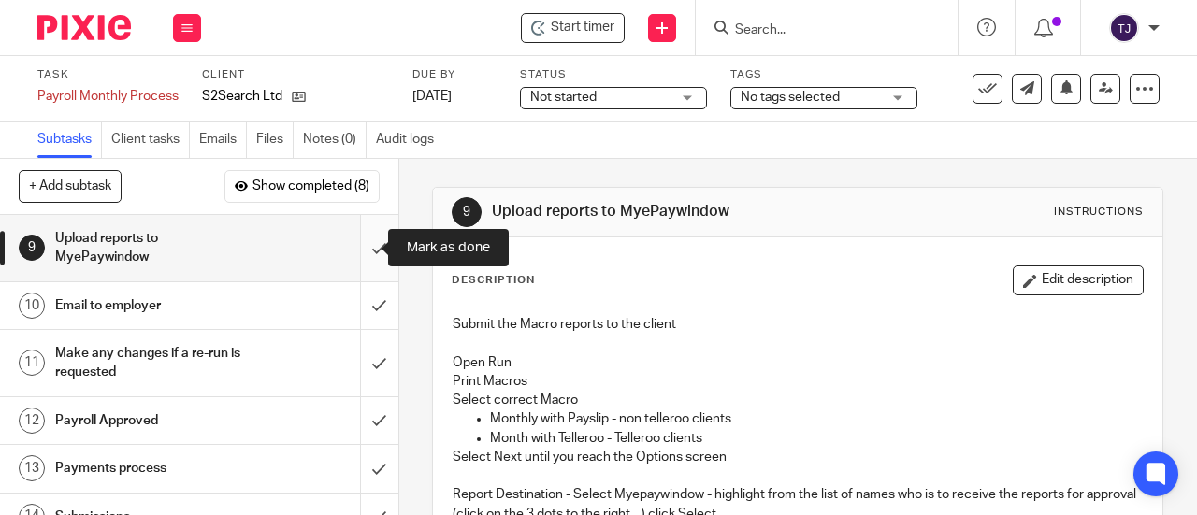
click at [355, 248] on input "submit" at bounding box center [199, 248] width 398 height 66
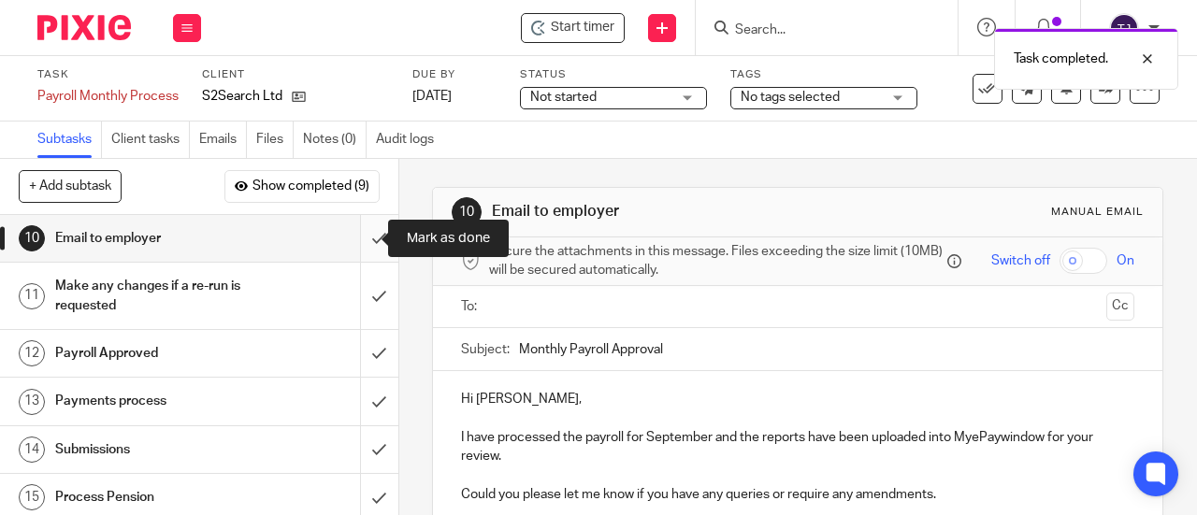
click at [355, 240] on input "submit" at bounding box center [199, 238] width 398 height 47
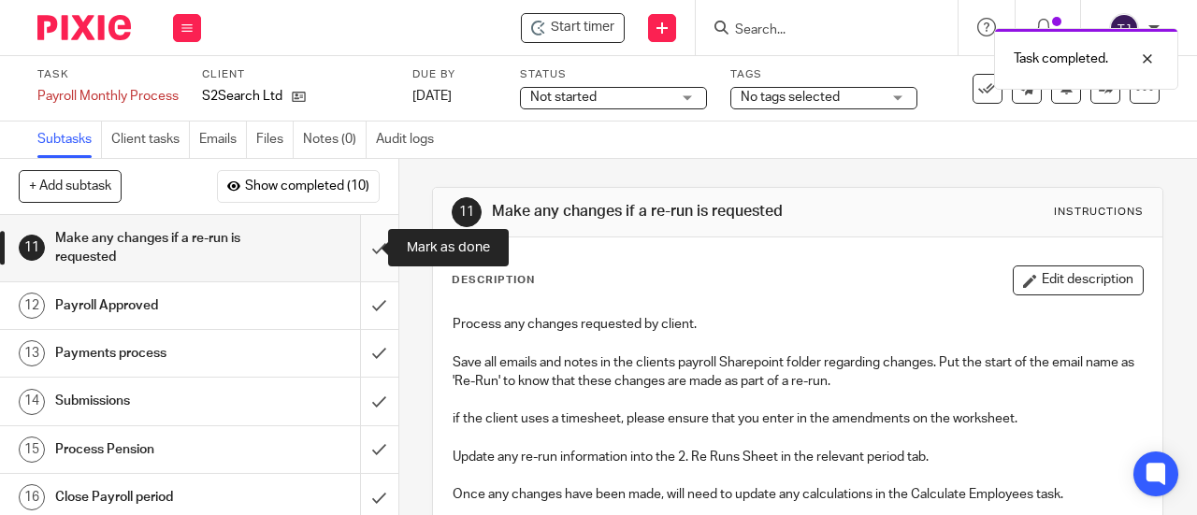
click at [362, 248] on input "submit" at bounding box center [199, 248] width 398 height 66
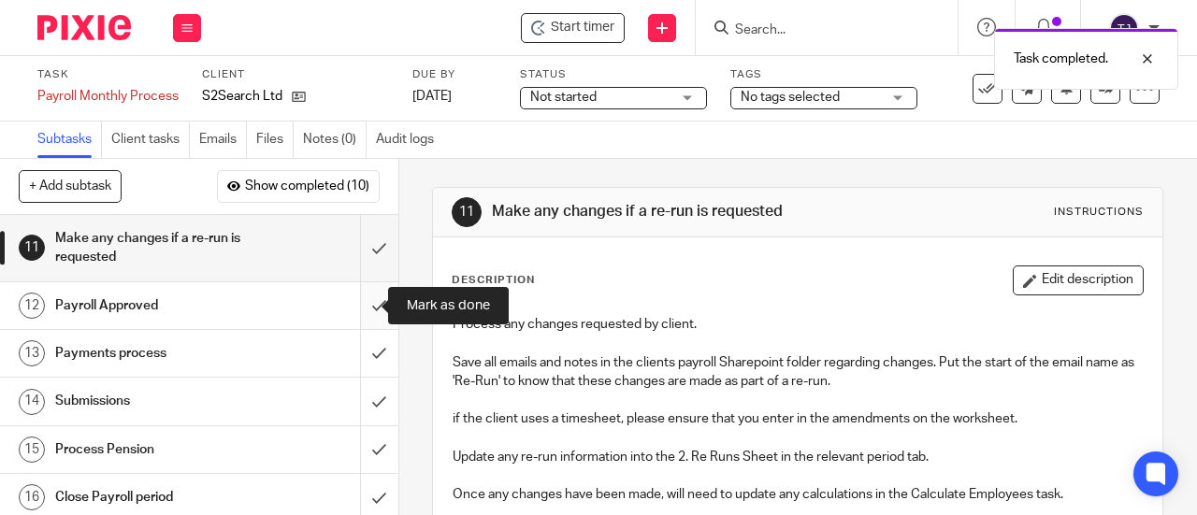
click at [365, 303] on input "submit" at bounding box center [199, 305] width 398 height 47
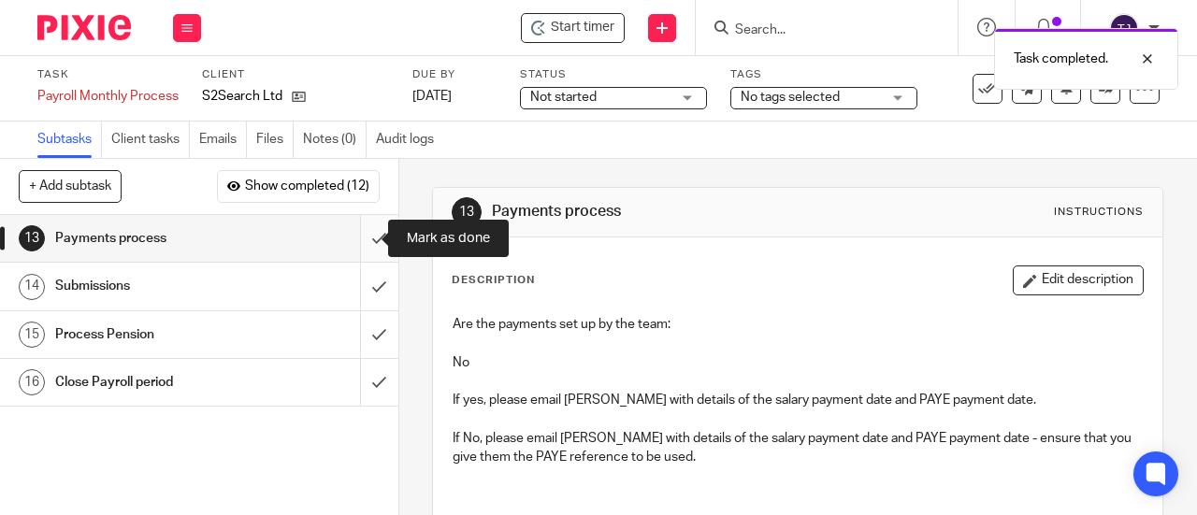
click at [356, 238] on input "submit" at bounding box center [199, 238] width 398 height 47
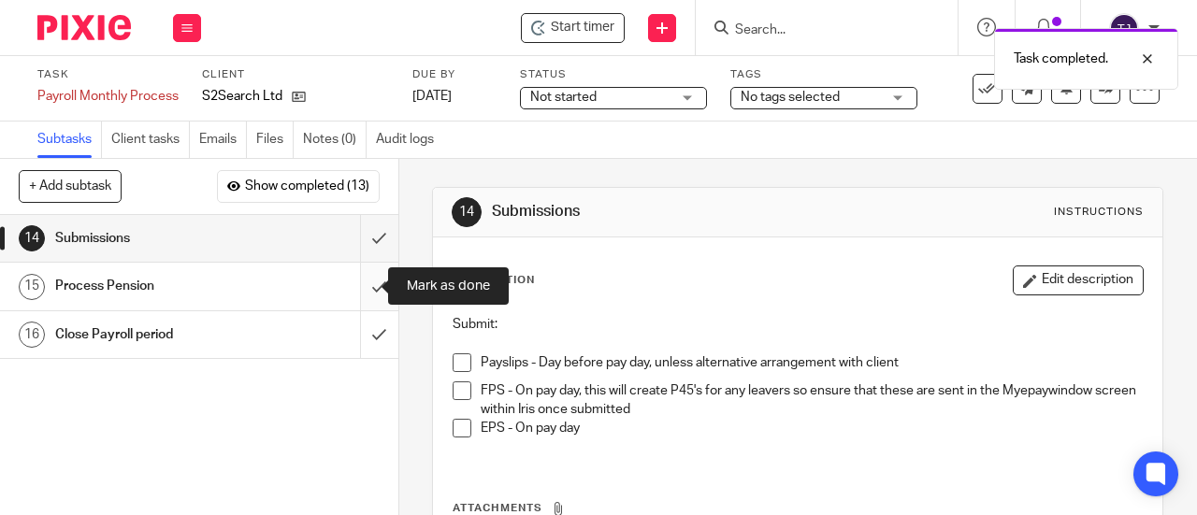
click at [356, 290] on input "submit" at bounding box center [199, 286] width 398 height 47
click at [357, 287] on input "submit" at bounding box center [199, 286] width 398 height 47
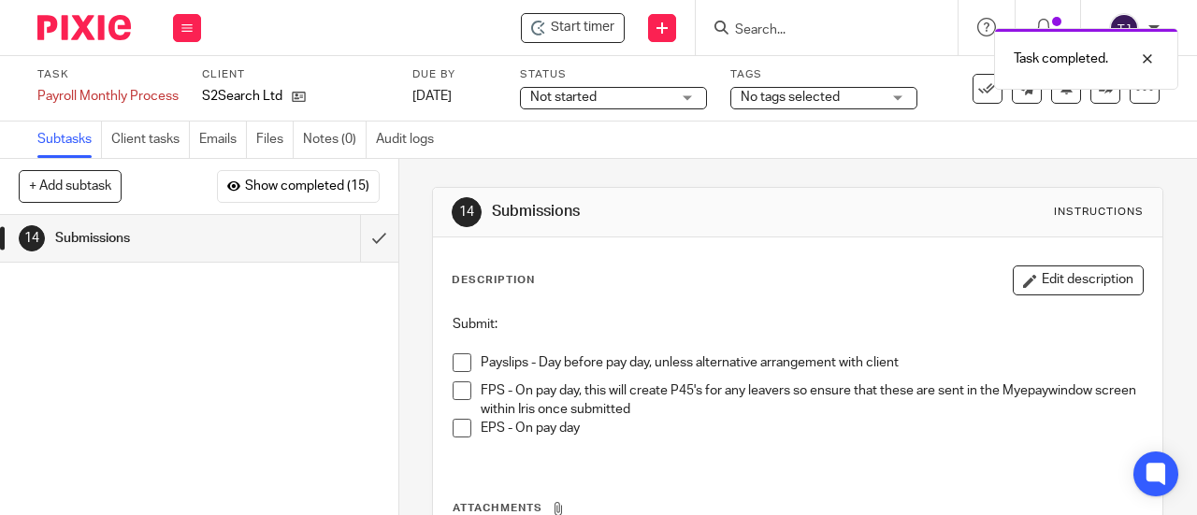
click at [607, 36] on div "Task completed." at bounding box center [888, 54] width 580 height 71
click at [579, 35] on span "Start timer" at bounding box center [583, 28] width 64 height 20
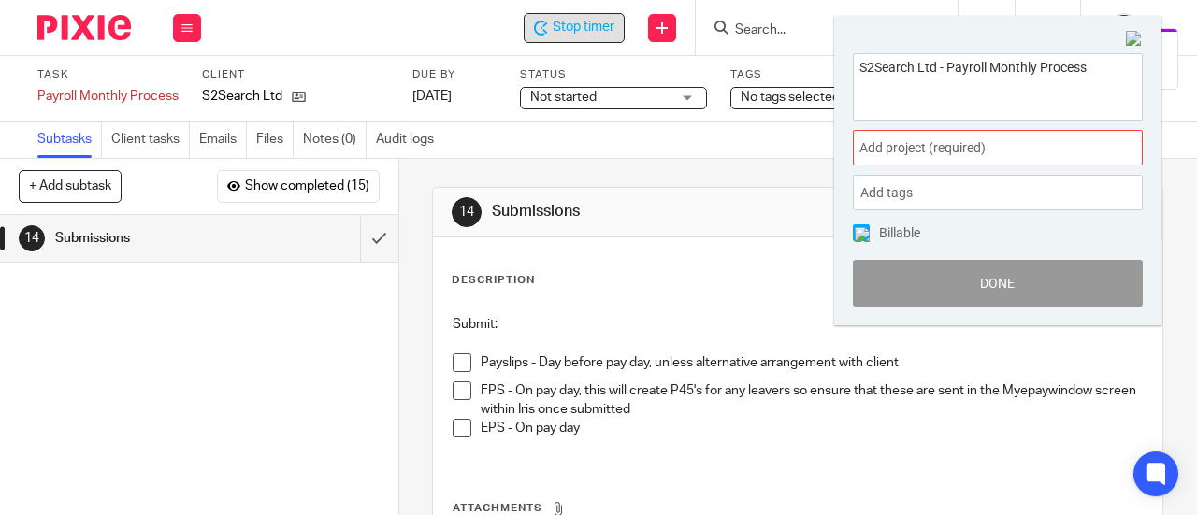
click at [931, 161] on div "Add project (required) :" at bounding box center [998, 148] width 290 height 36
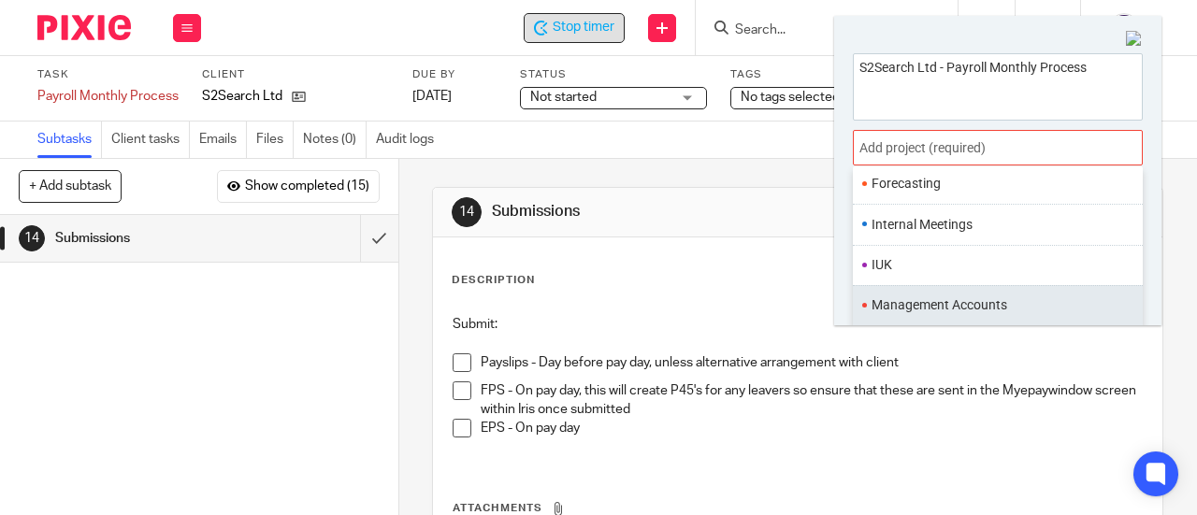
scroll to position [686, 0]
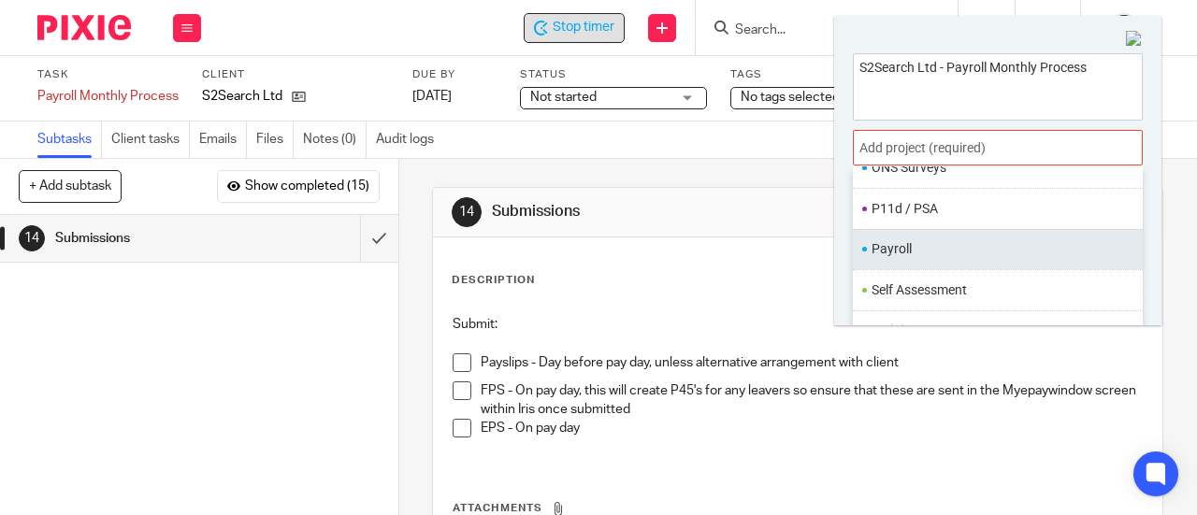
click at [934, 252] on ul "Payroll" at bounding box center [998, 249] width 290 height 40
click at [892, 239] on li "Payroll" at bounding box center [993, 249] width 244 height 20
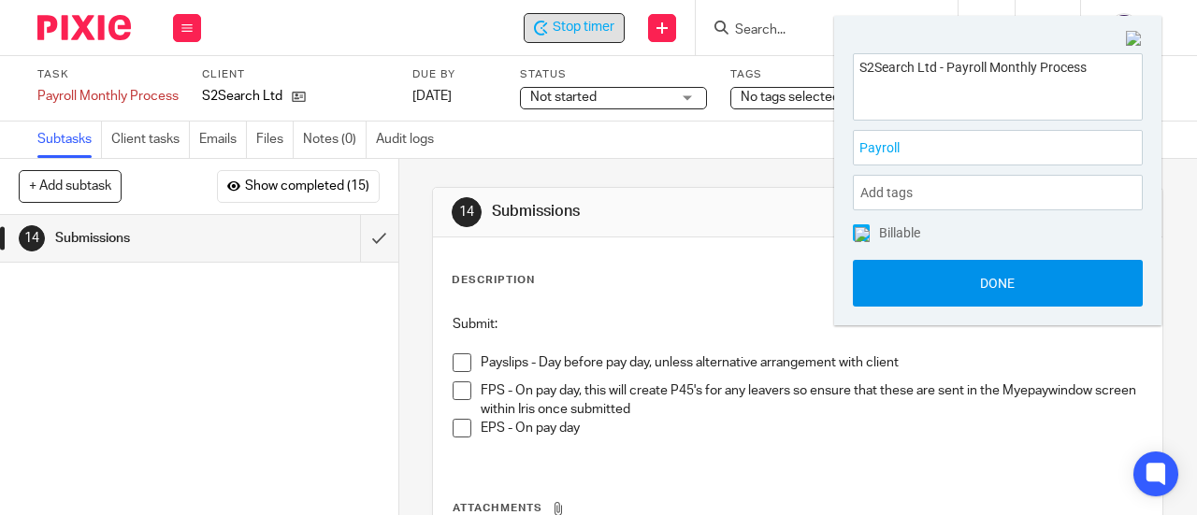
click at [914, 283] on button "Done" at bounding box center [998, 283] width 290 height 47
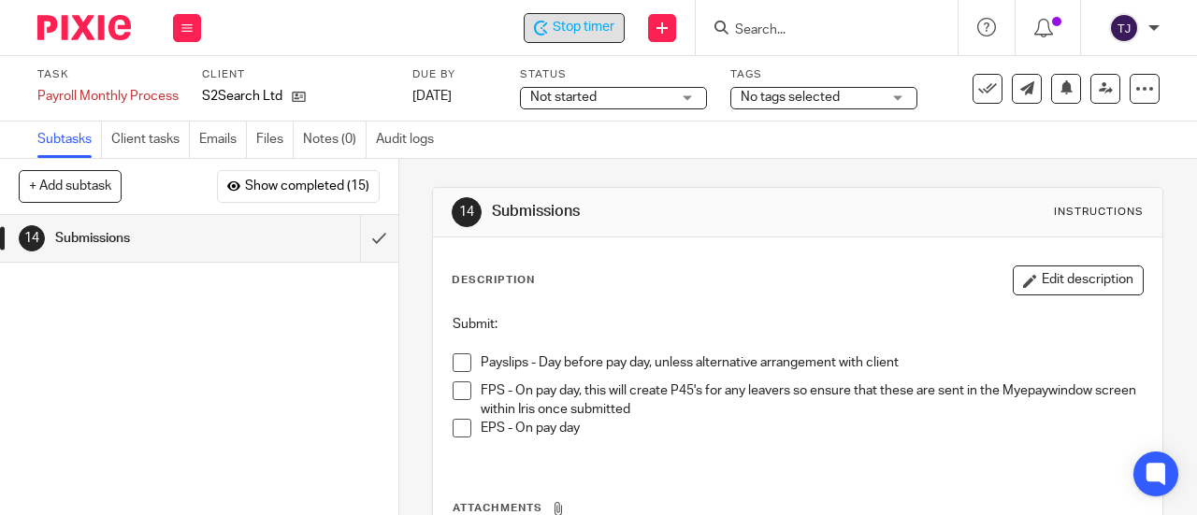
click at [585, 98] on span "Not started" at bounding box center [563, 97] width 66 height 13
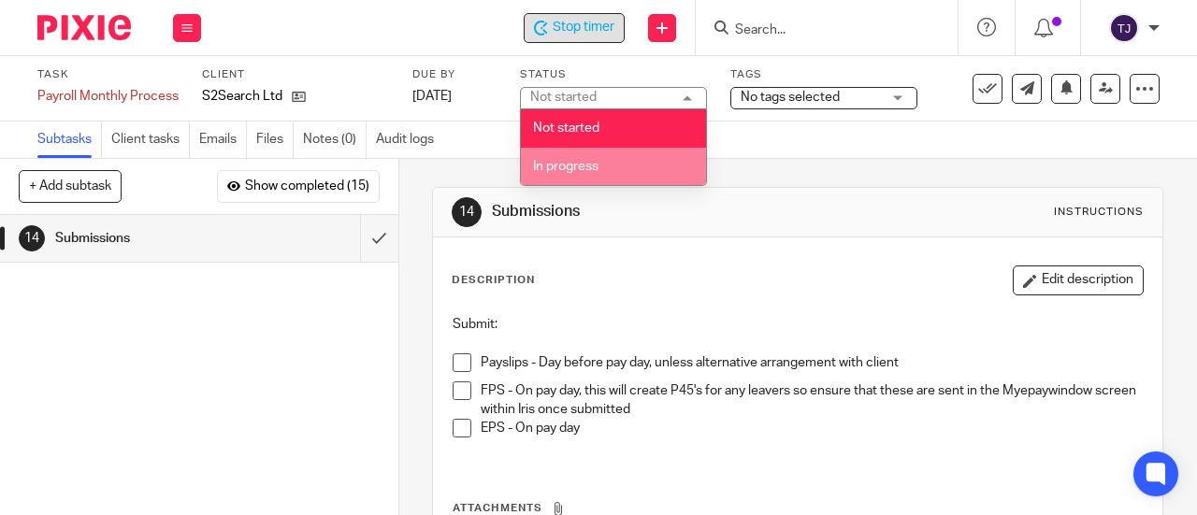
click at [584, 166] on span "In progress" at bounding box center [565, 166] width 65 height 13
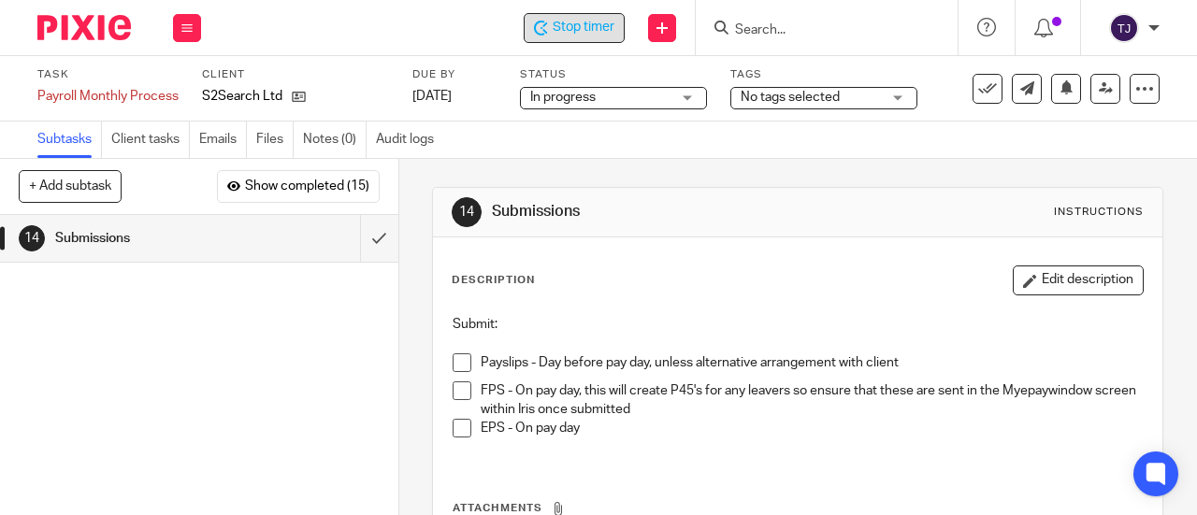
click at [458, 431] on span at bounding box center [462, 428] width 19 height 19
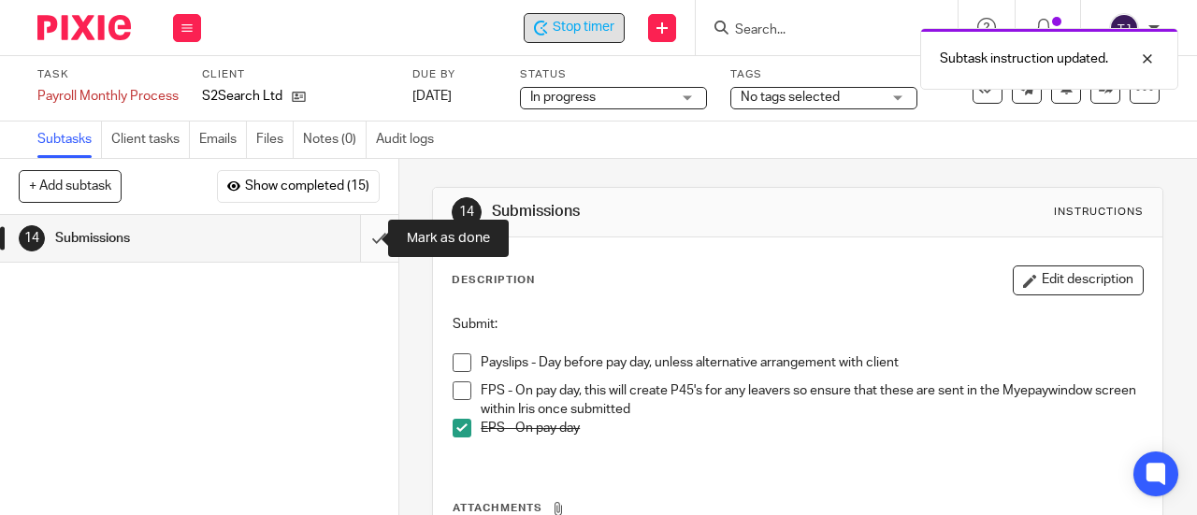
click at [365, 237] on input "submit" at bounding box center [199, 238] width 398 height 47
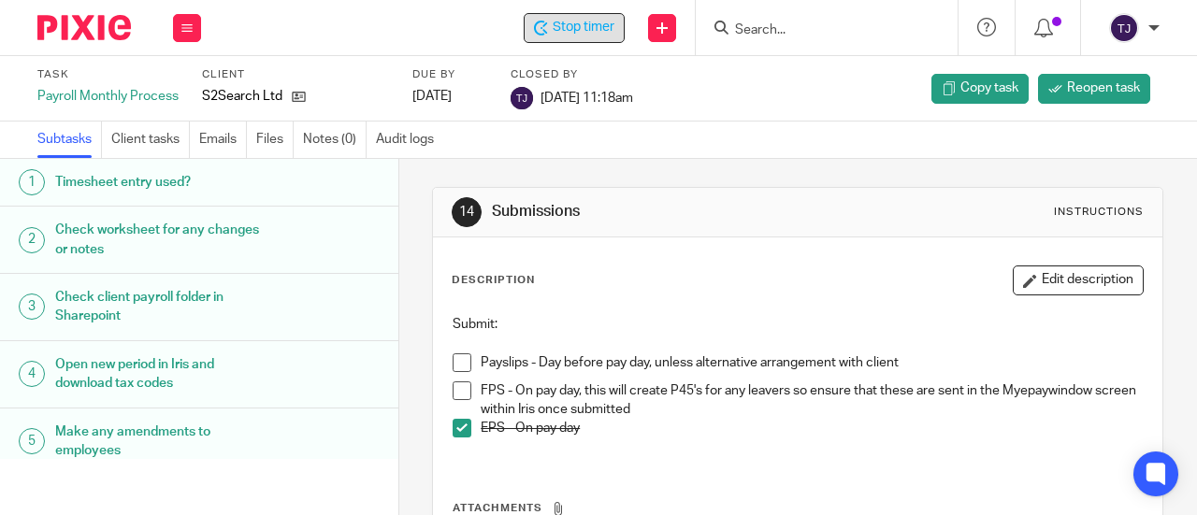
click at [546, 23] on icon at bounding box center [544, 24] width 5 height 5
click at [844, 24] on input "Search" at bounding box center [817, 30] width 168 height 17
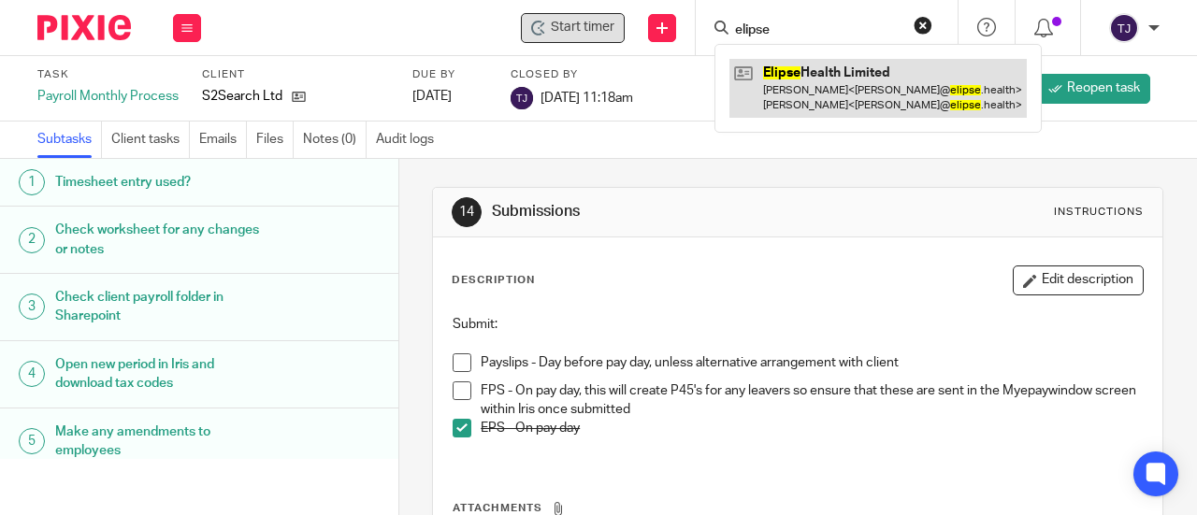
type input "elipse"
click at [835, 70] on link at bounding box center [877, 88] width 297 height 58
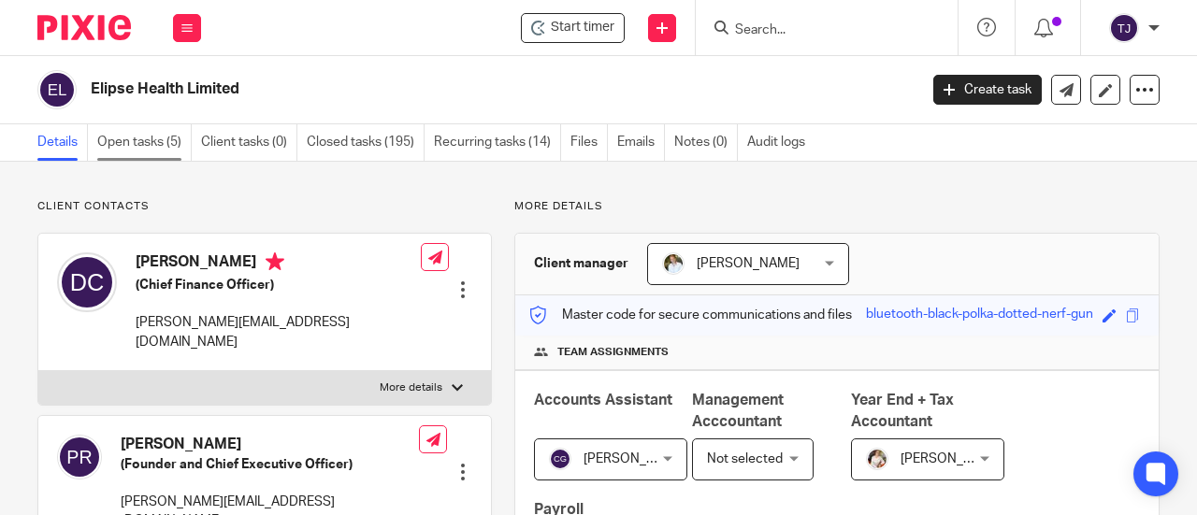
click at [148, 140] on link "Open tasks (5)" at bounding box center [144, 142] width 94 height 36
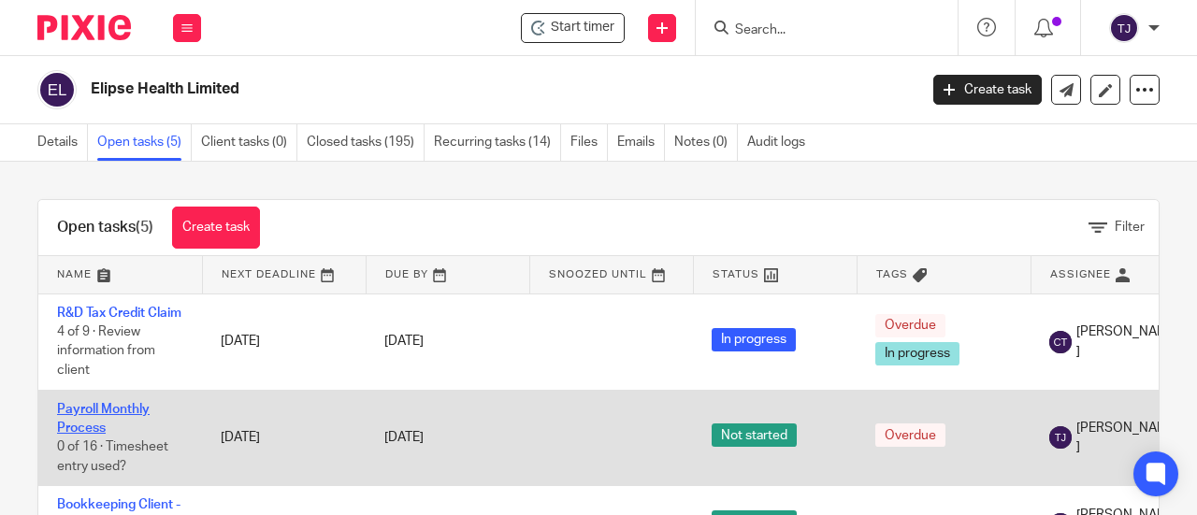
click at [130, 426] on link "Payroll Monthly Process" at bounding box center [103, 419] width 93 height 32
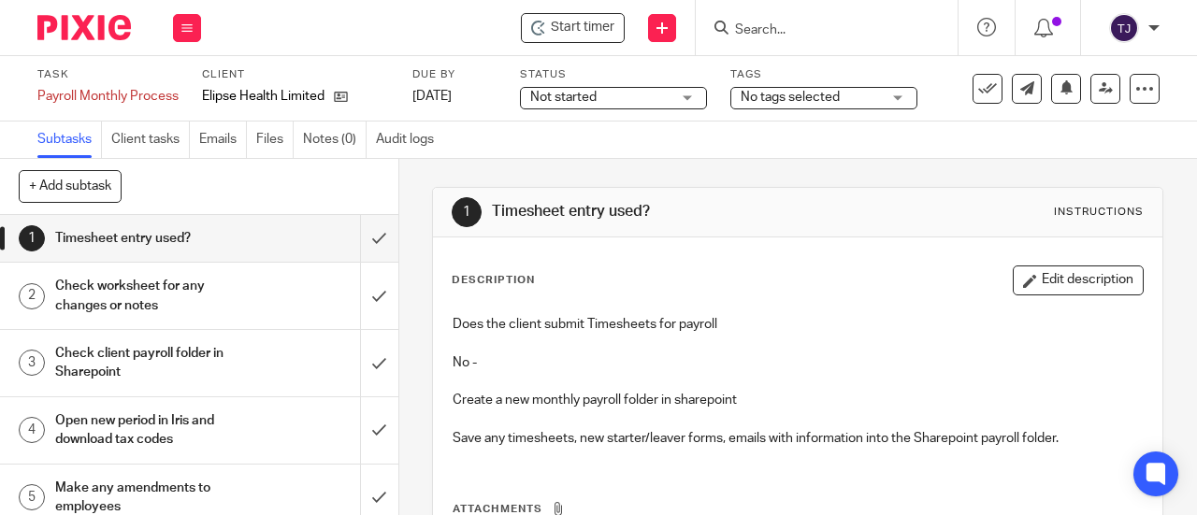
click at [559, 98] on span "Not started" at bounding box center [563, 97] width 66 height 13
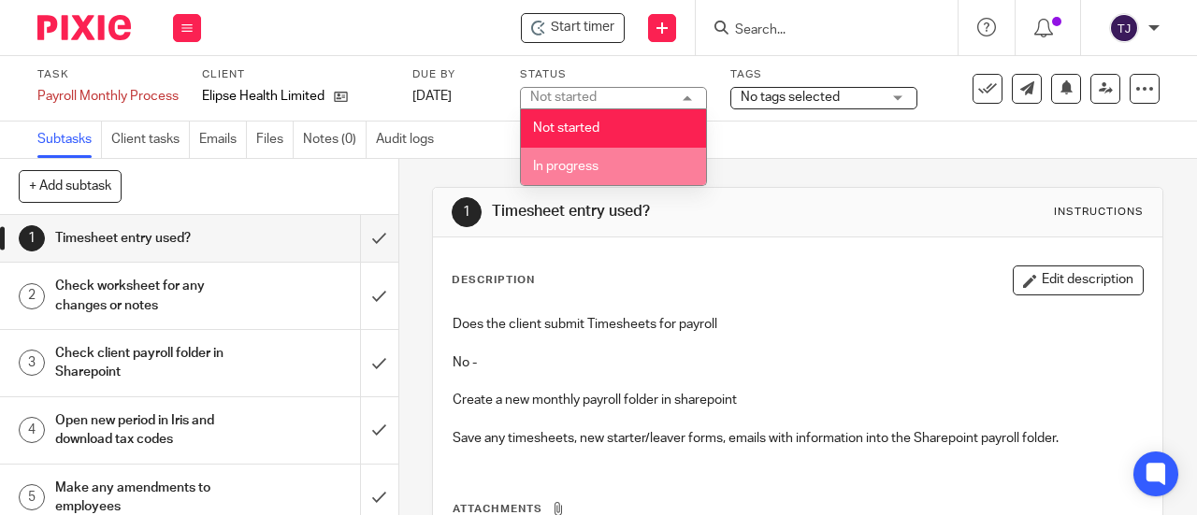
drag, startPoint x: 584, startPoint y: 166, endPoint x: 522, endPoint y: 174, distance: 63.1
click at [584, 167] on span "In progress" at bounding box center [565, 166] width 65 height 13
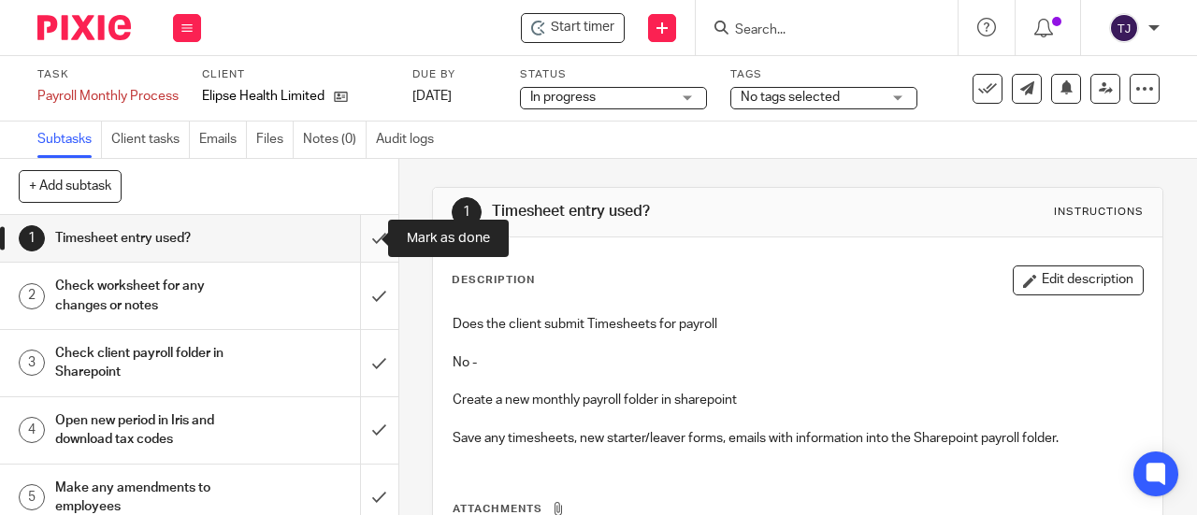
click at [363, 236] on input "submit" at bounding box center [199, 238] width 398 height 47
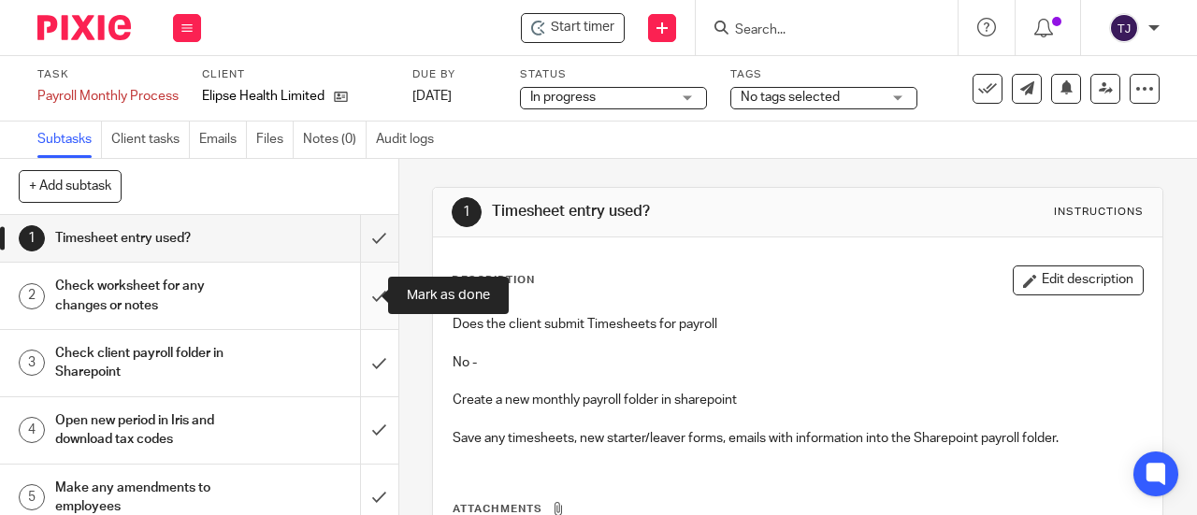
drag, startPoint x: 365, startPoint y: 297, endPoint x: 366, endPoint y: 314, distance: 16.9
click at [365, 298] on input "submit" at bounding box center [199, 296] width 398 height 66
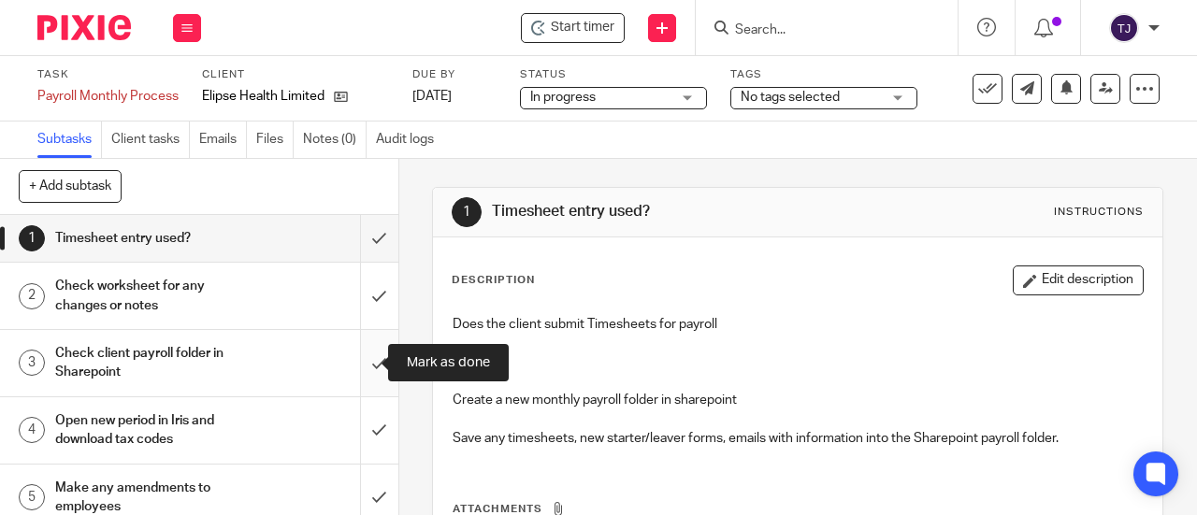
drag, startPoint x: 367, startPoint y: 360, endPoint x: 368, endPoint y: 369, distance: 9.5
click at [368, 367] on input "submit" at bounding box center [199, 363] width 398 height 66
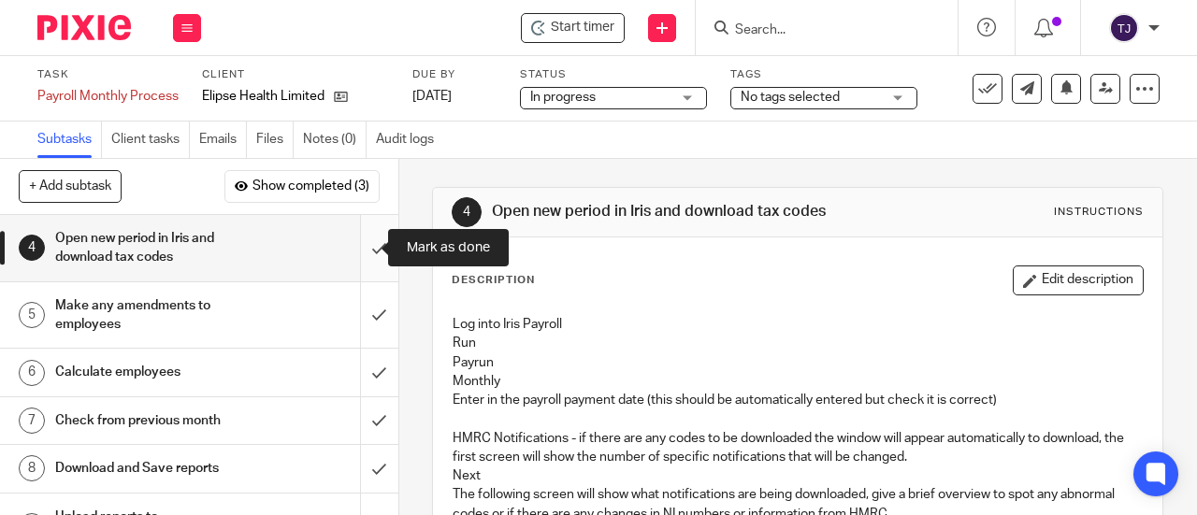
click at [359, 248] on input "submit" at bounding box center [199, 248] width 398 height 66
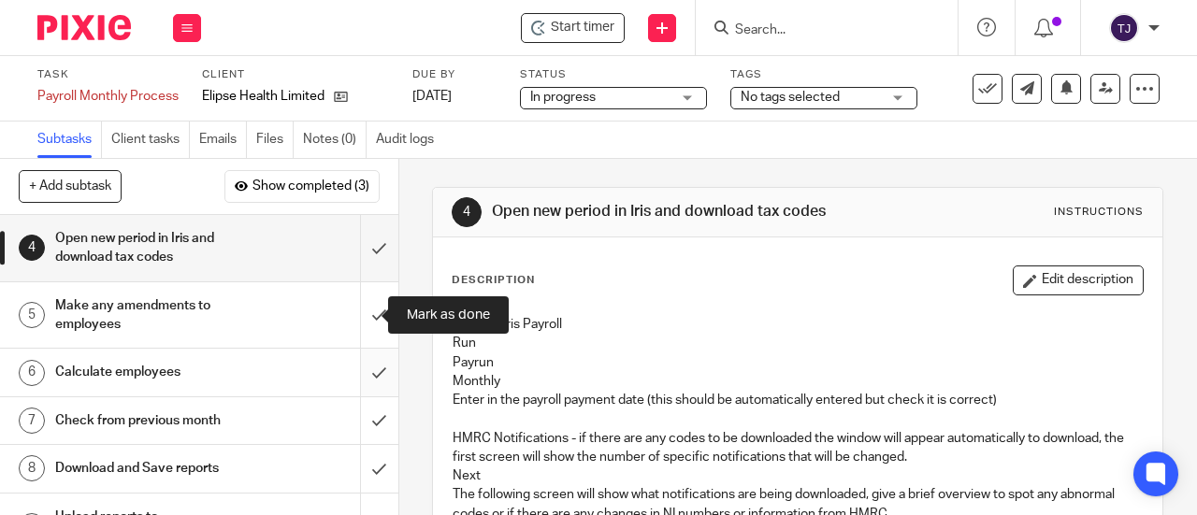
drag, startPoint x: 363, startPoint y: 318, endPoint x: 363, endPoint y: 348, distance: 29.9
click at [363, 319] on input "submit" at bounding box center [199, 315] width 398 height 66
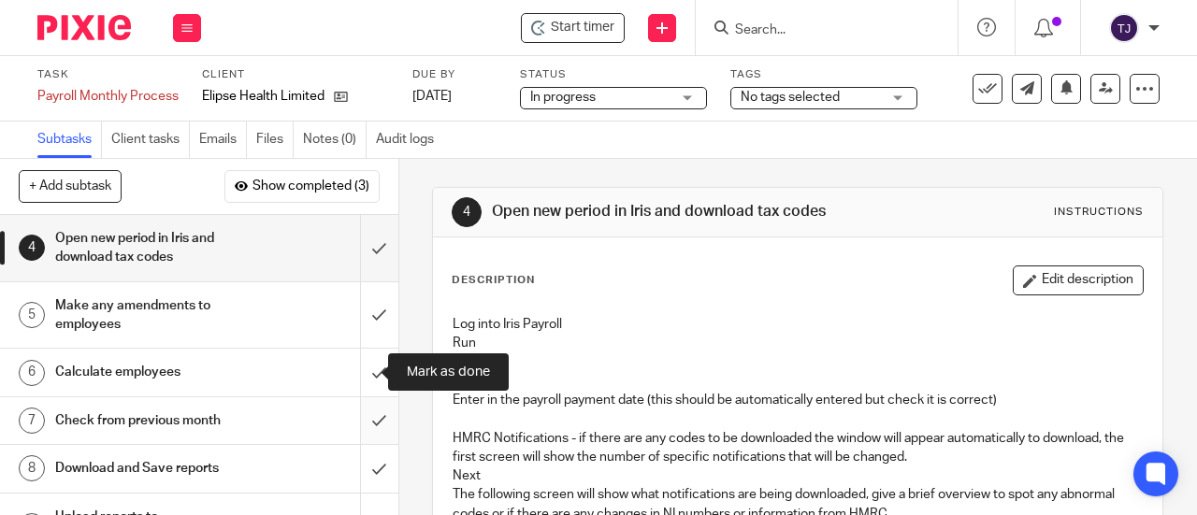
drag, startPoint x: 363, startPoint y: 371, endPoint x: 364, endPoint y: 416, distance: 44.9
click at [363, 375] on input "submit" at bounding box center [199, 372] width 398 height 47
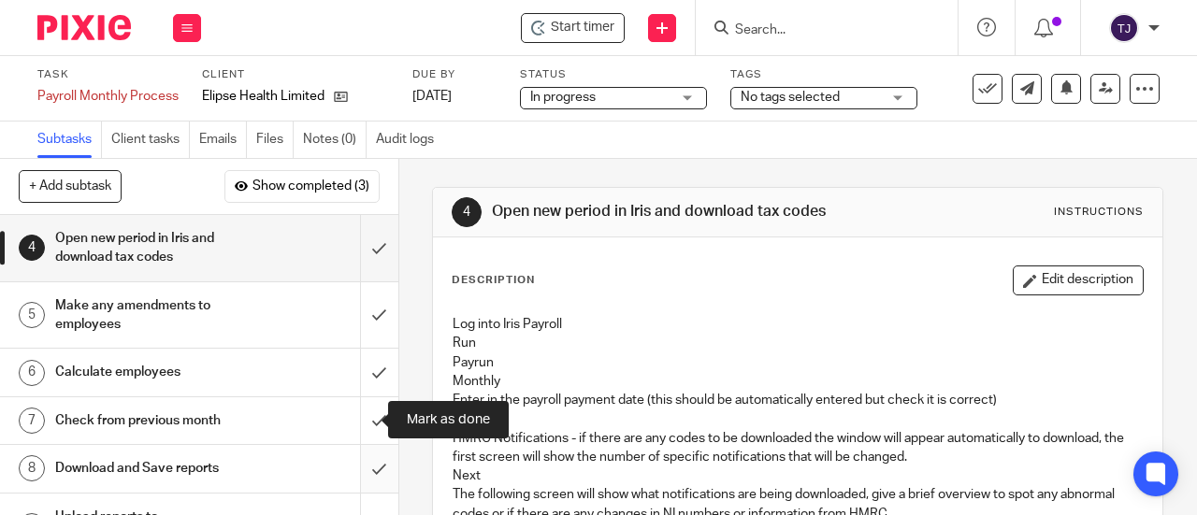
drag, startPoint x: 364, startPoint y: 418, endPoint x: 365, endPoint y: 452, distance: 33.7
click at [365, 434] on input "submit" at bounding box center [199, 420] width 398 height 47
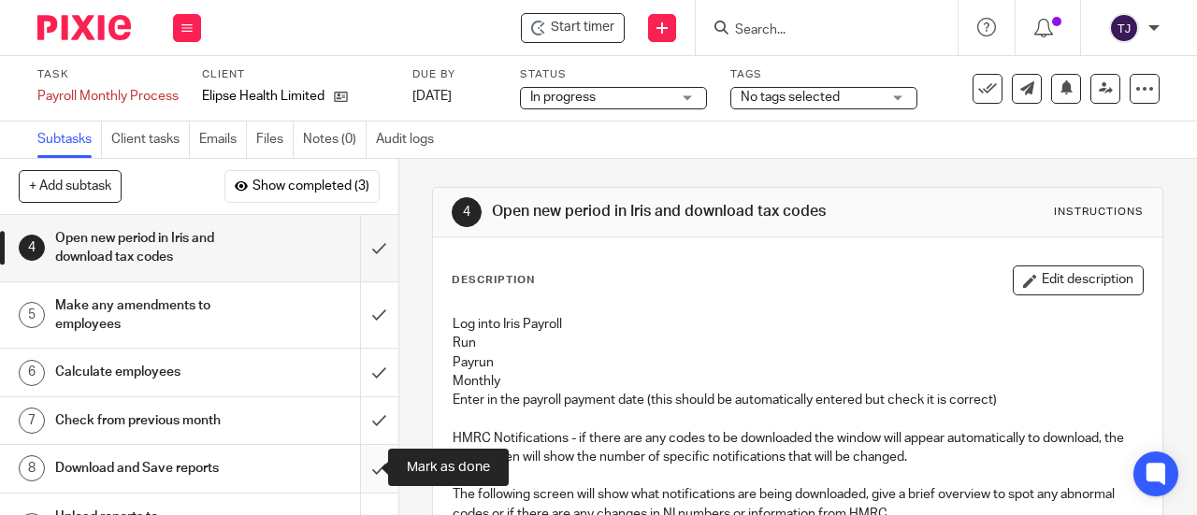
click at [365, 469] on input "submit" at bounding box center [199, 468] width 398 height 47
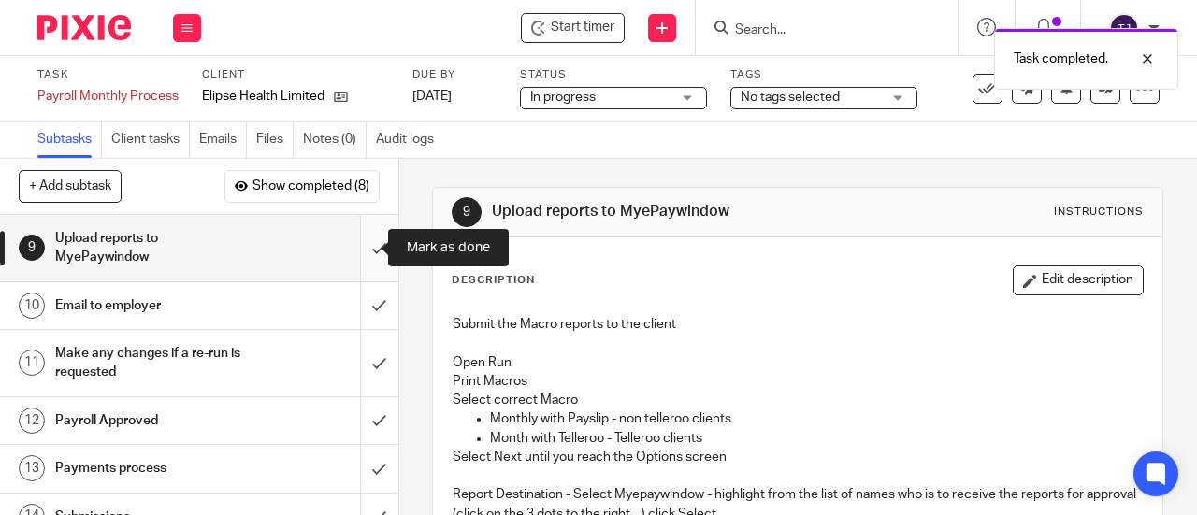
click at [357, 252] on input "submit" at bounding box center [199, 248] width 398 height 66
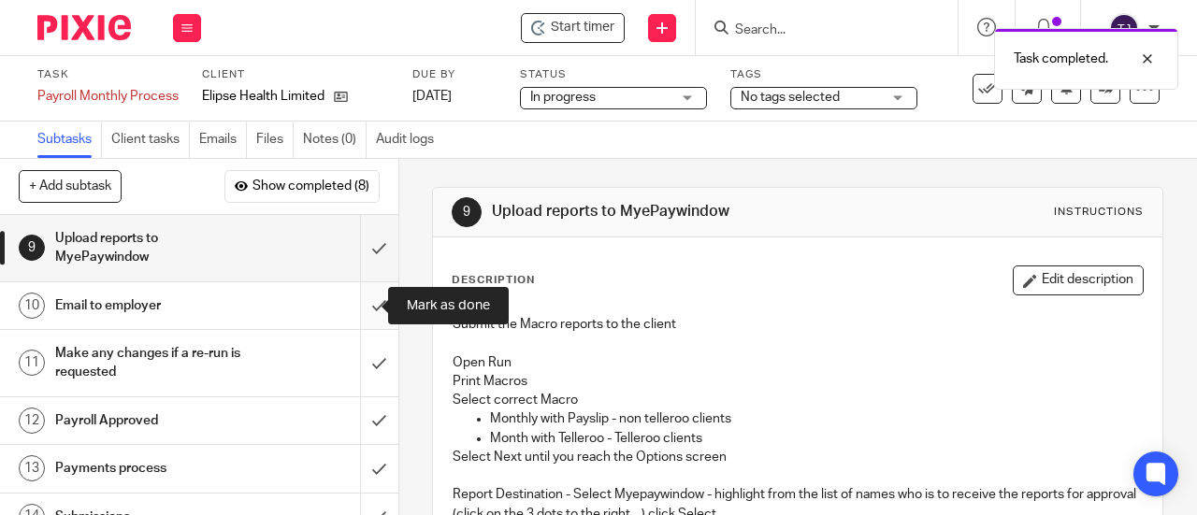
click at [366, 306] on input "submit" at bounding box center [199, 305] width 398 height 47
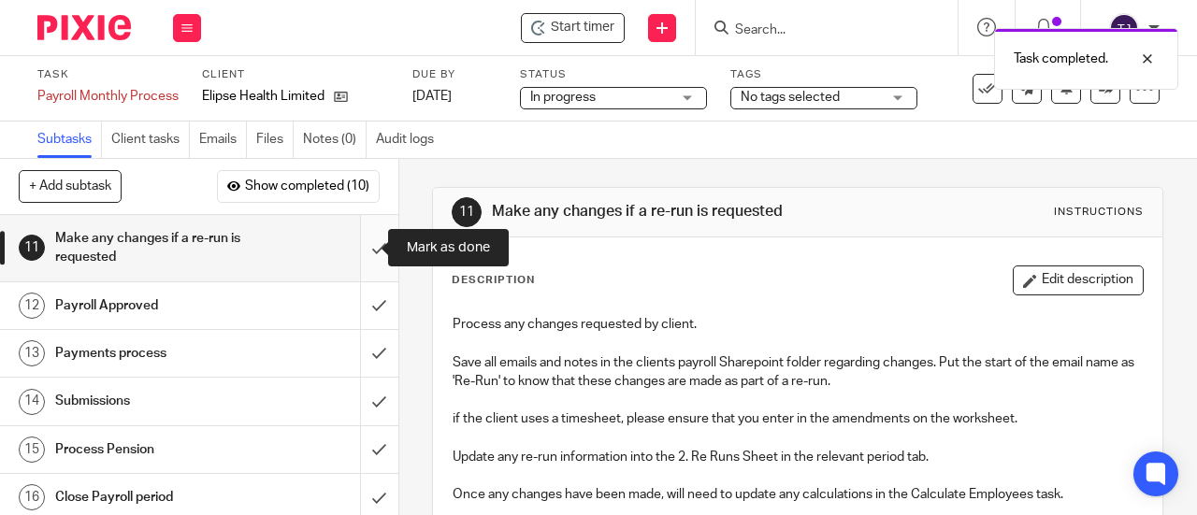
drag, startPoint x: 357, startPoint y: 246, endPoint x: 359, endPoint y: 257, distance: 11.4
click at [357, 245] on input "submit" at bounding box center [199, 248] width 398 height 66
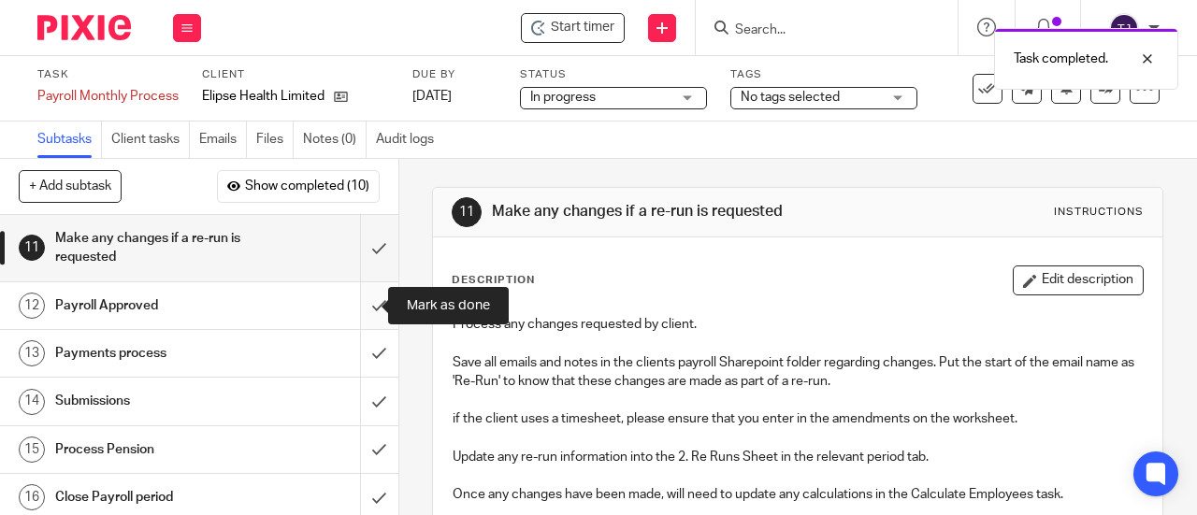
click at [361, 306] on input "submit" at bounding box center [199, 305] width 398 height 47
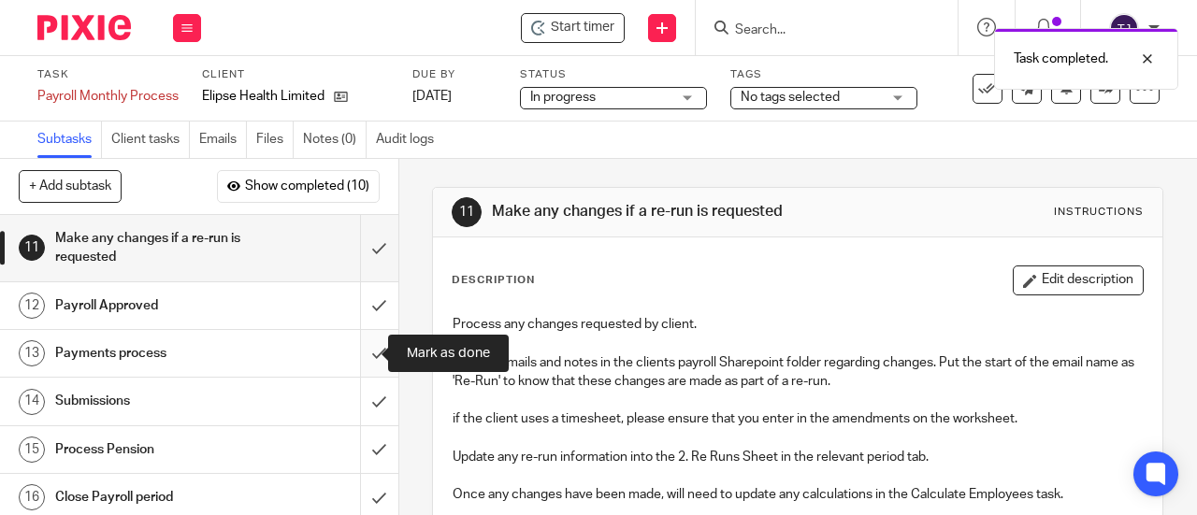
click at [359, 356] on input "submit" at bounding box center [199, 353] width 398 height 47
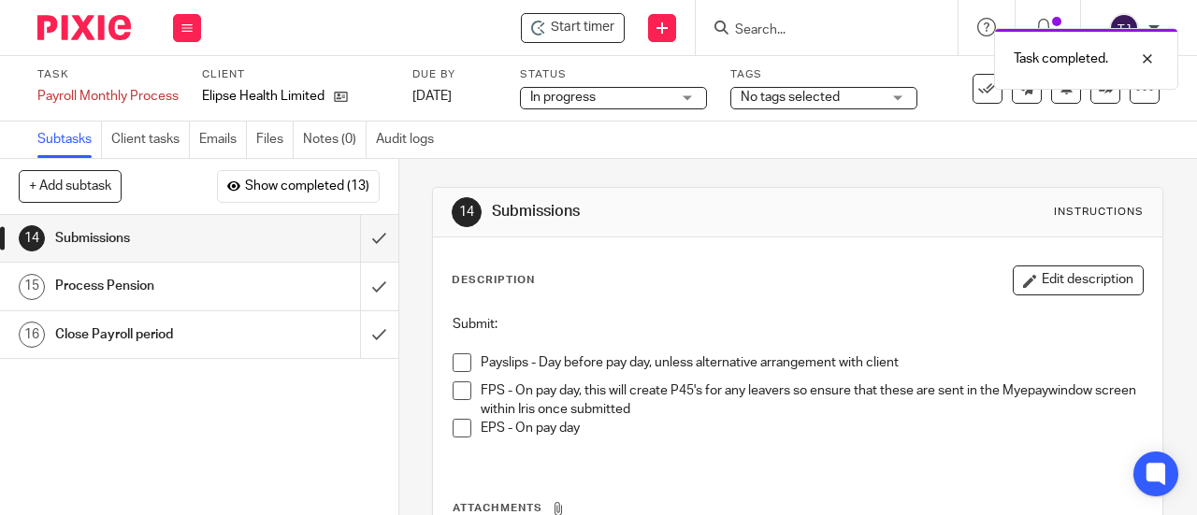
click at [610, 18] on span "Start timer" at bounding box center [583, 28] width 64 height 20
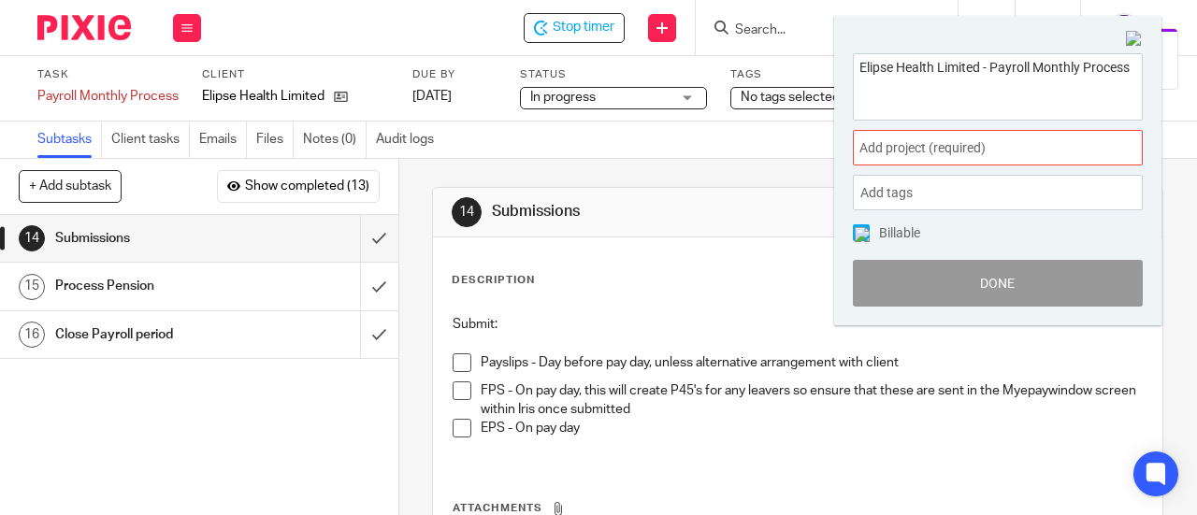
click at [987, 149] on span "Add project (required) :" at bounding box center [977, 148] width 236 height 20
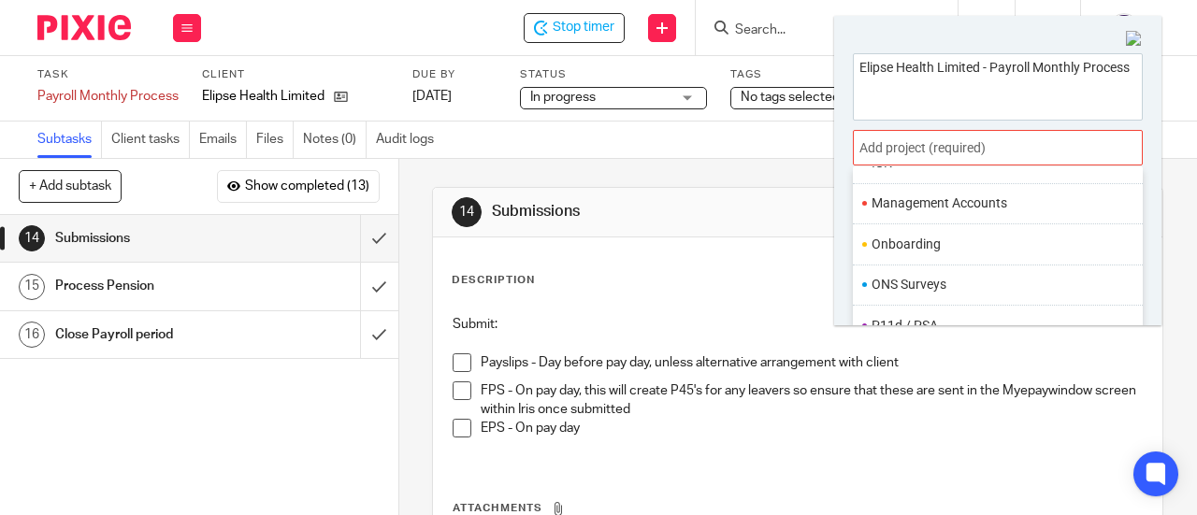
scroll to position [654, 0]
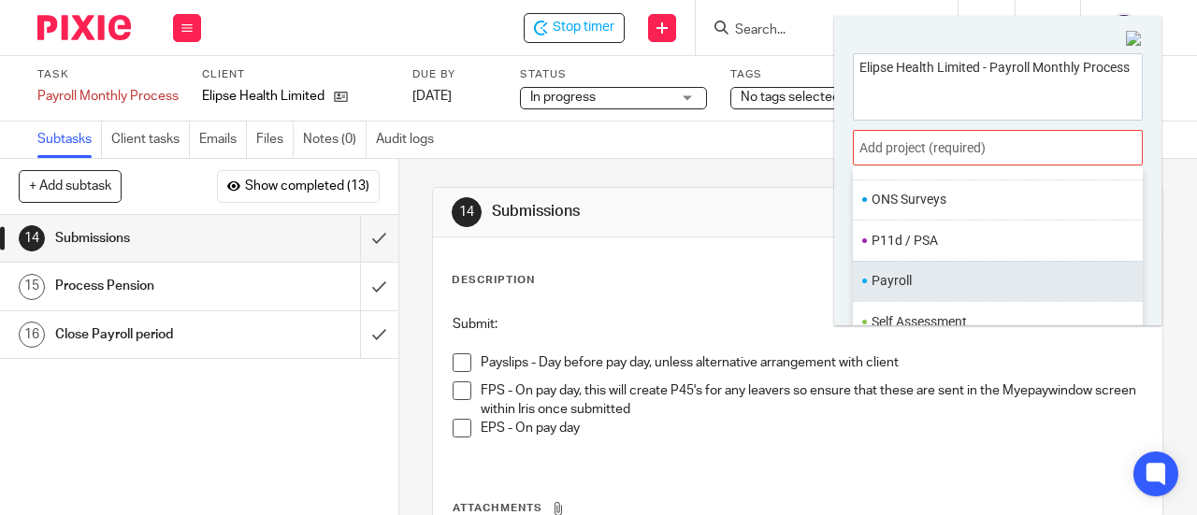
click at [976, 273] on li "Payroll" at bounding box center [993, 281] width 244 height 20
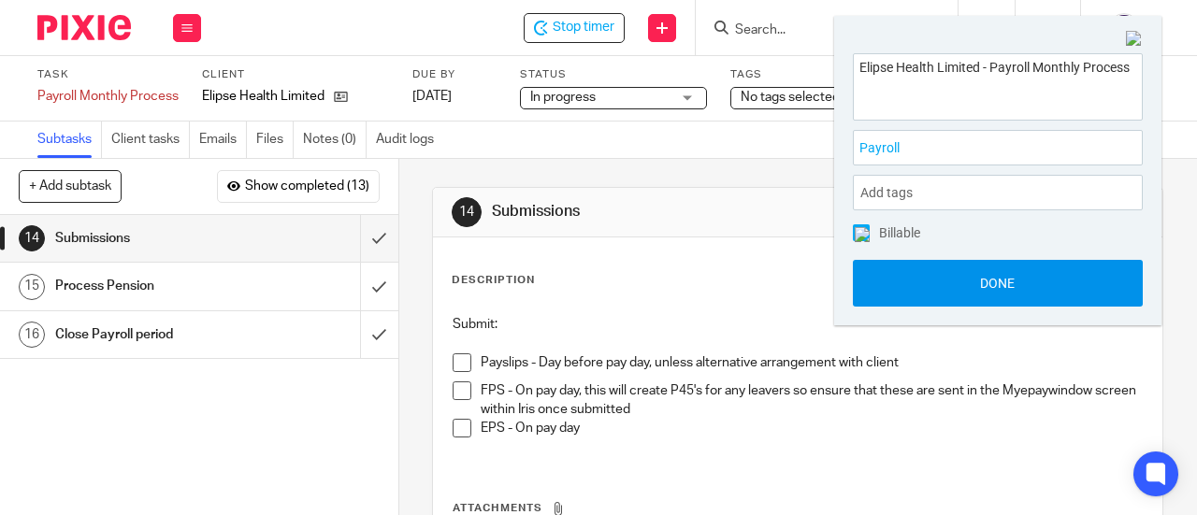
click at [975, 281] on button "Done" at bounding box center [998, 283] width 290 height 47
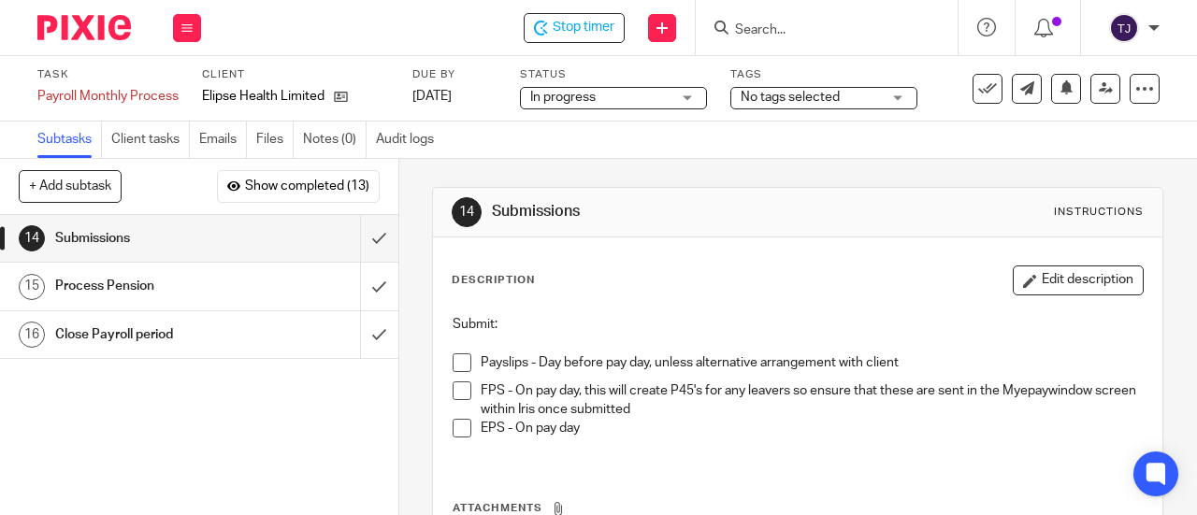
click at [455, 424] on span at bounding box center [462, 428] width 19 height 19
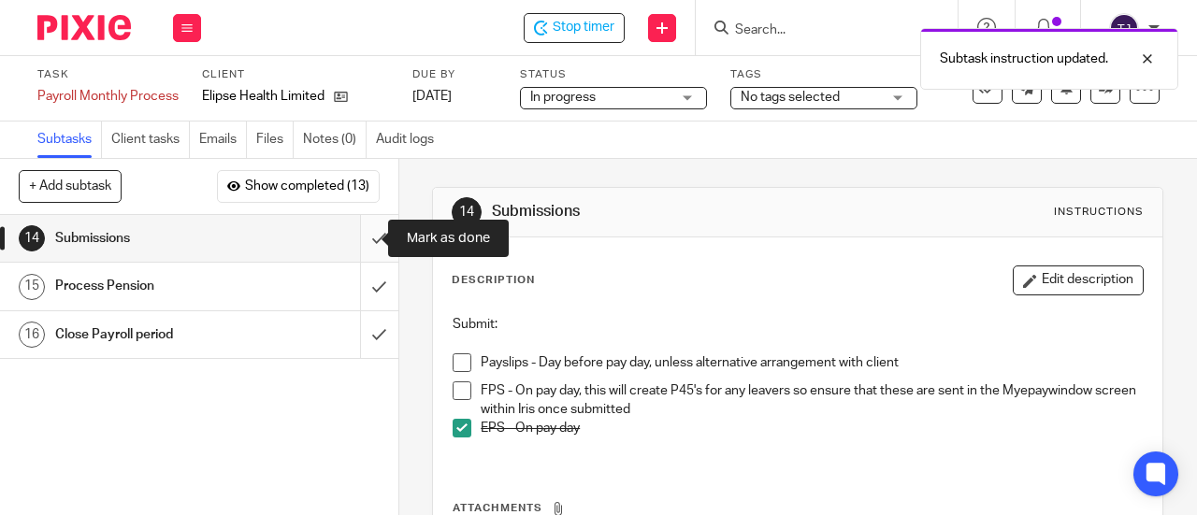
click at [358, 235] on input "submit" at bounding box center [199, 238] width 398 height 47
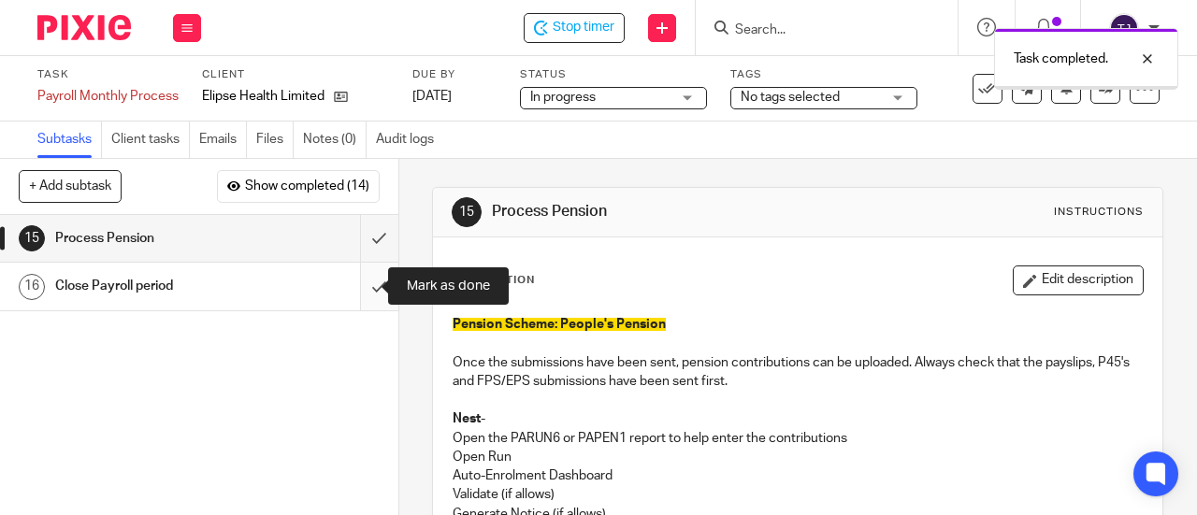
click at [364, 281] on input "submit" at bounding box center [199, 286] width 398 height 47
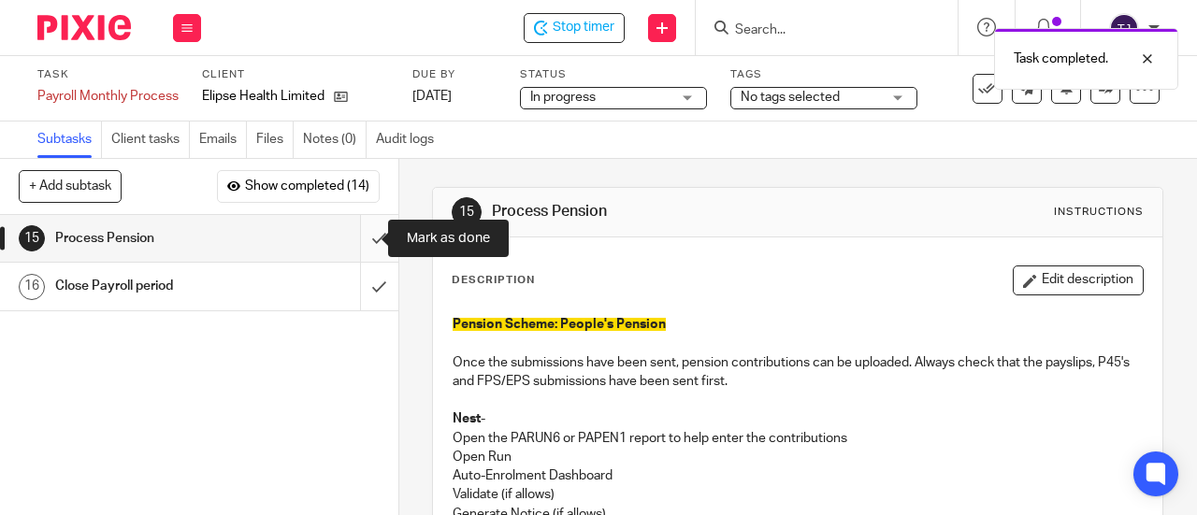
click at [363, 237] on input "submit" at bounding box center [199, 238] width 398 height 47
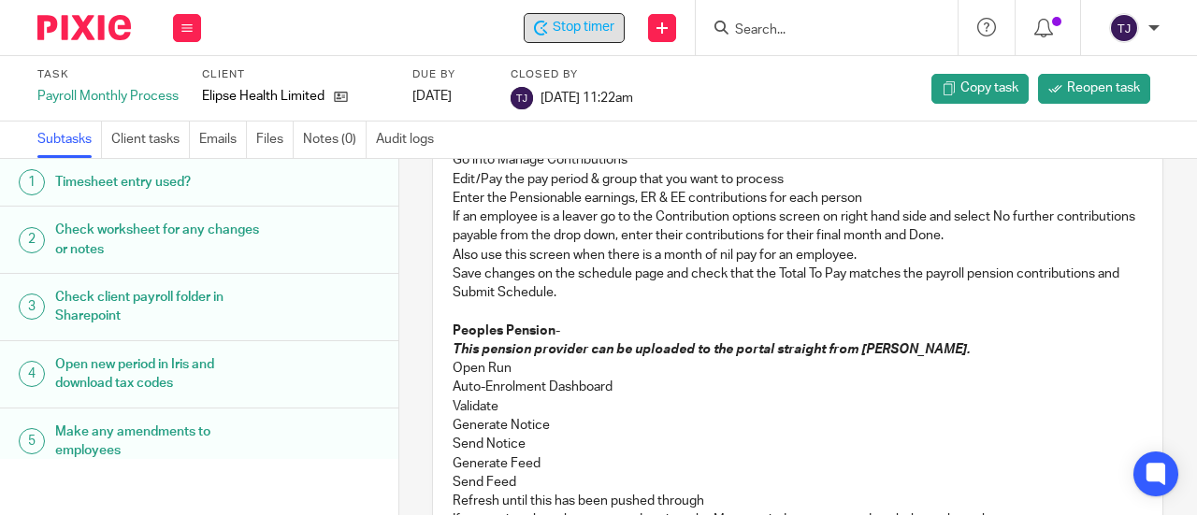
click at [587, 27] on span "Stop timer" at bounding box center [584, 28] width 62 height 20
click at [786, 29] on input "Search" at bounding box center [817, 30] width 168 height 17
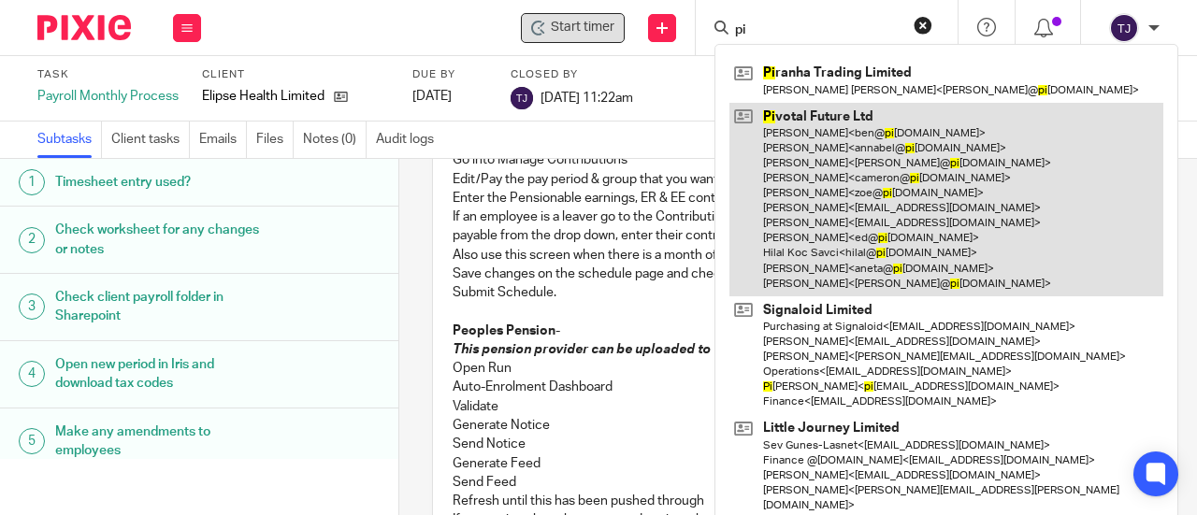
type input "pi"
click at [782, 113] on link at bounding box center [946, 200] width 434 height 194
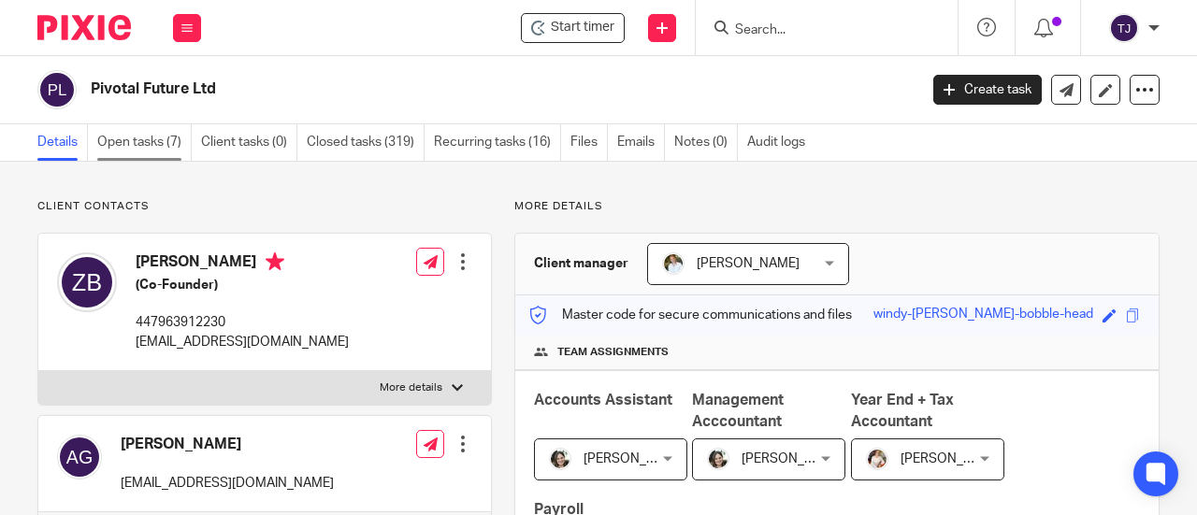
click at [112, 139] on link "Open tasks (7)" at bounding box center [144, 142] width 94 height 36
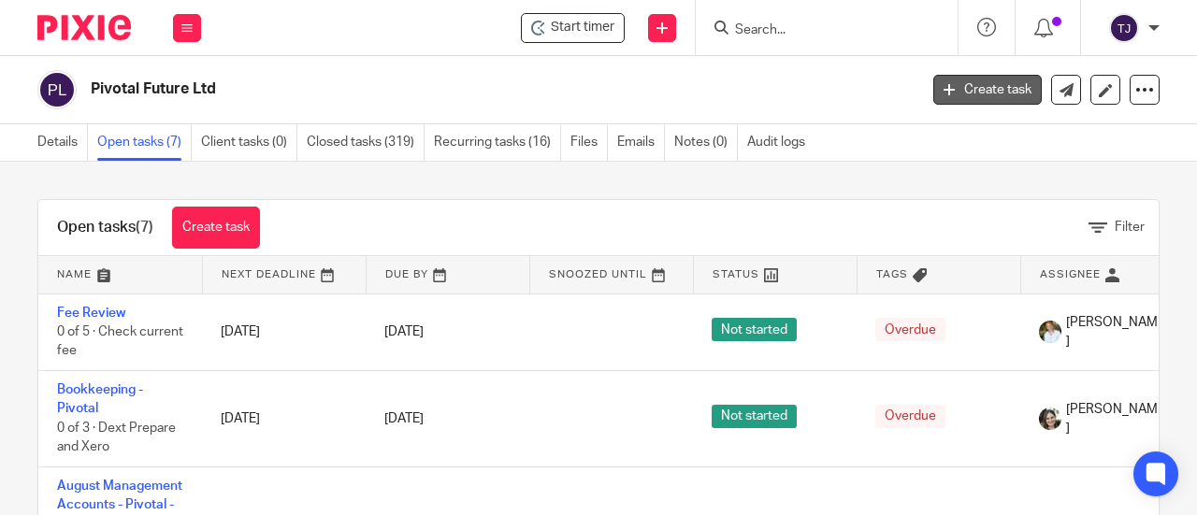
click at [948, 93] on link "Create task" at bounding box center [987, 90] width 108 height 30
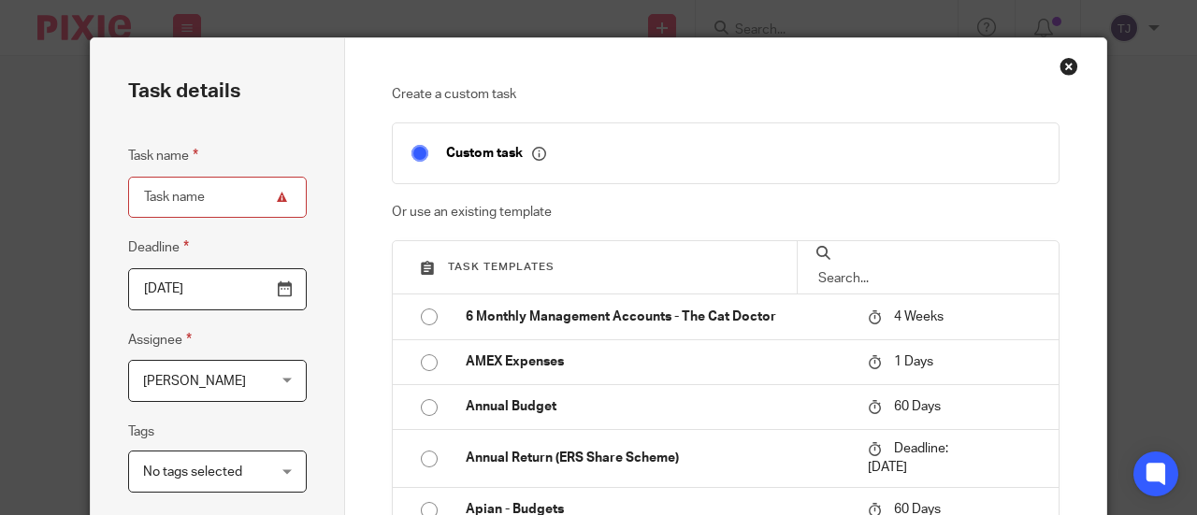
click at [870, 268] on input "text" at bounding box center [927, 278] width 223 height 21
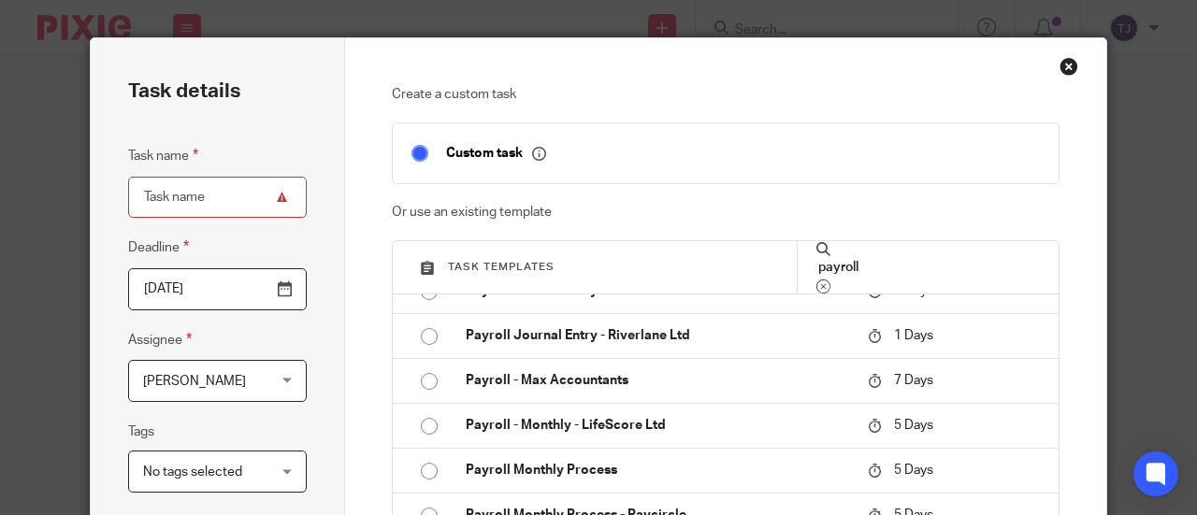
scroll to position [748, 0]
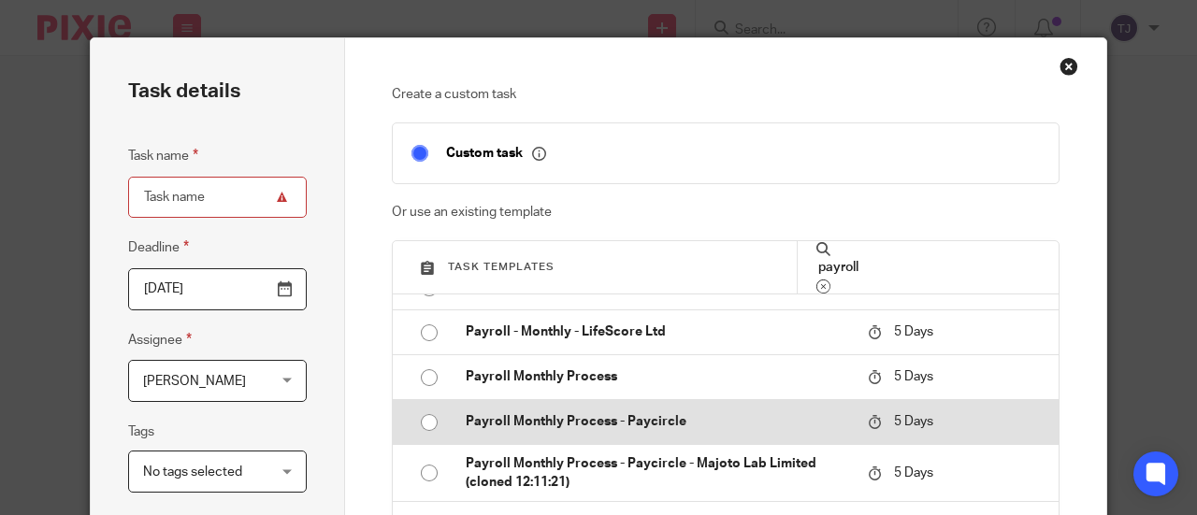
type input "payroll"
click at [423, 422] on input "radio" at bounding box center [429, 423] width 36 height 36
type input "2025-09-22"
type input "Payroll Monthly Process - Paycircle"
checkbox input "false"
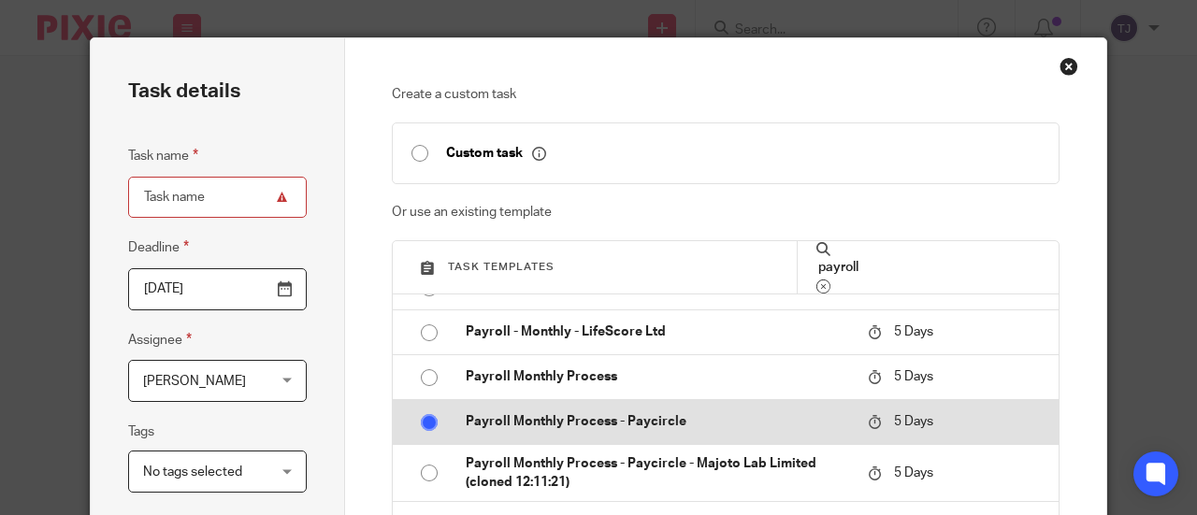
radio input "false"
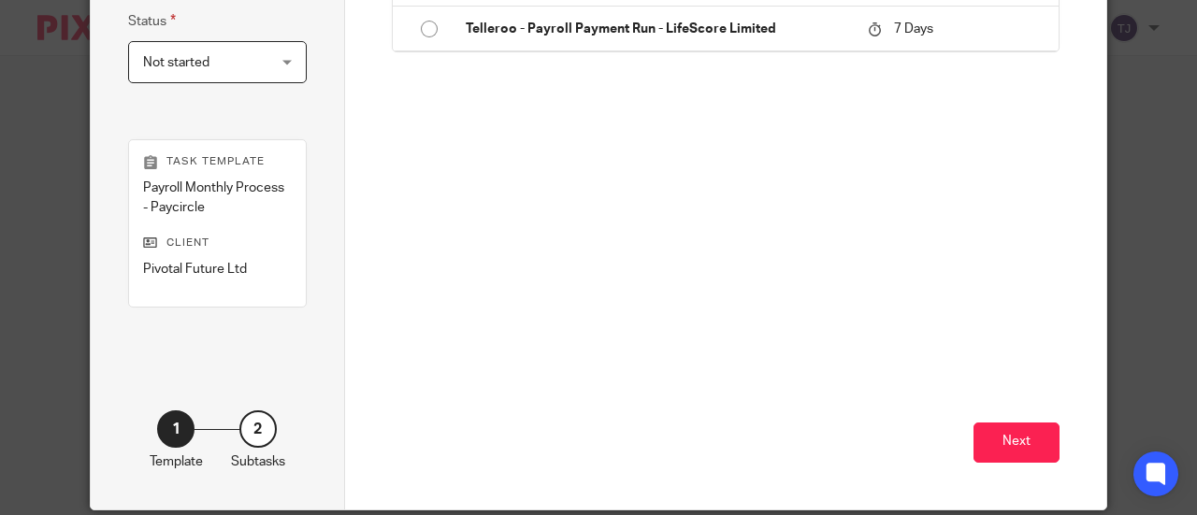
scroll to position [532, 0]
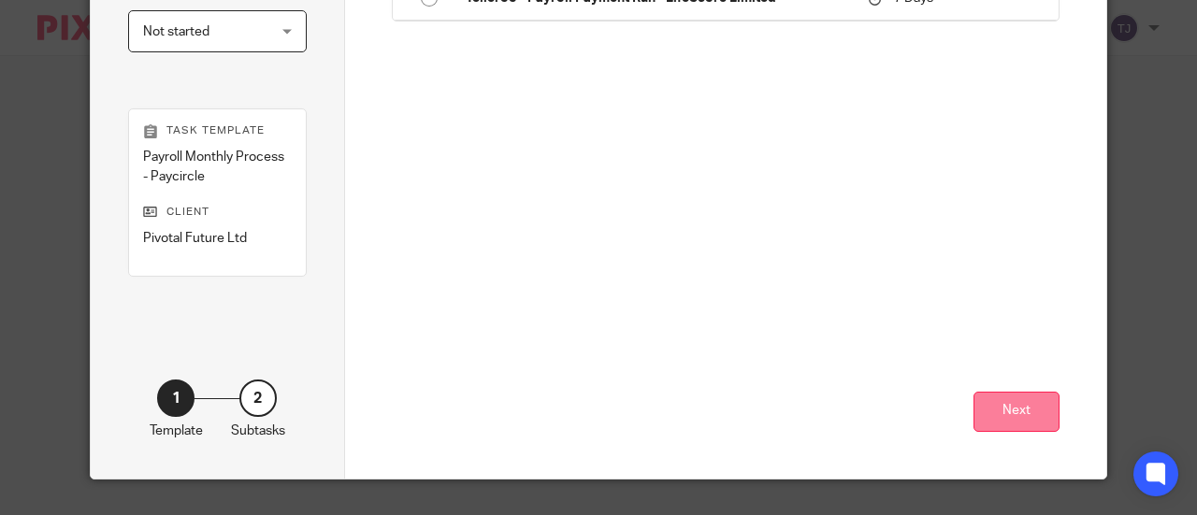
click at [1022, 407] on button "Next" at bounding box center [1016, 412] width 86 height 40
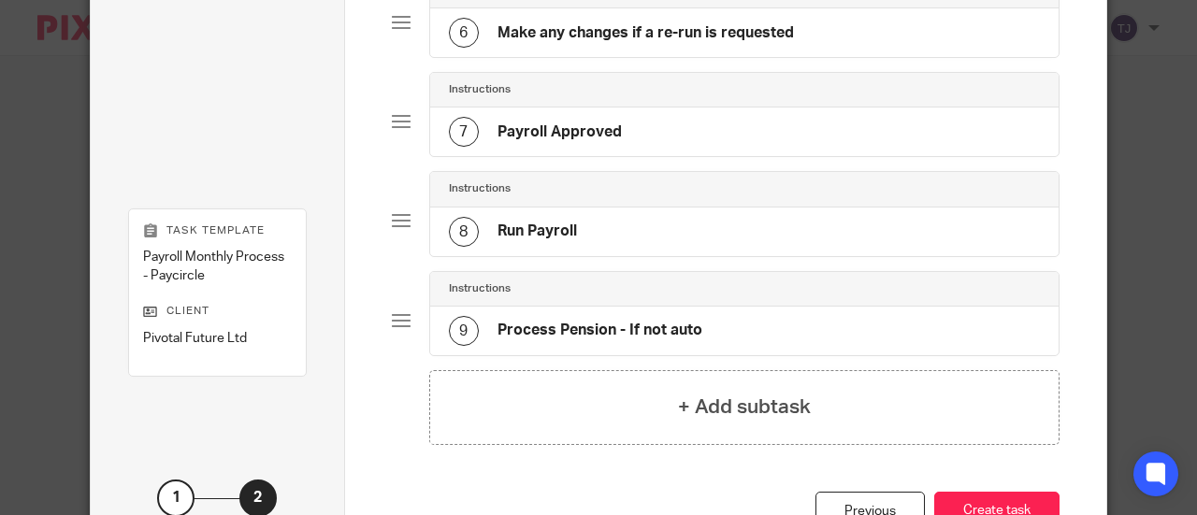
scroll to position [748, 0]
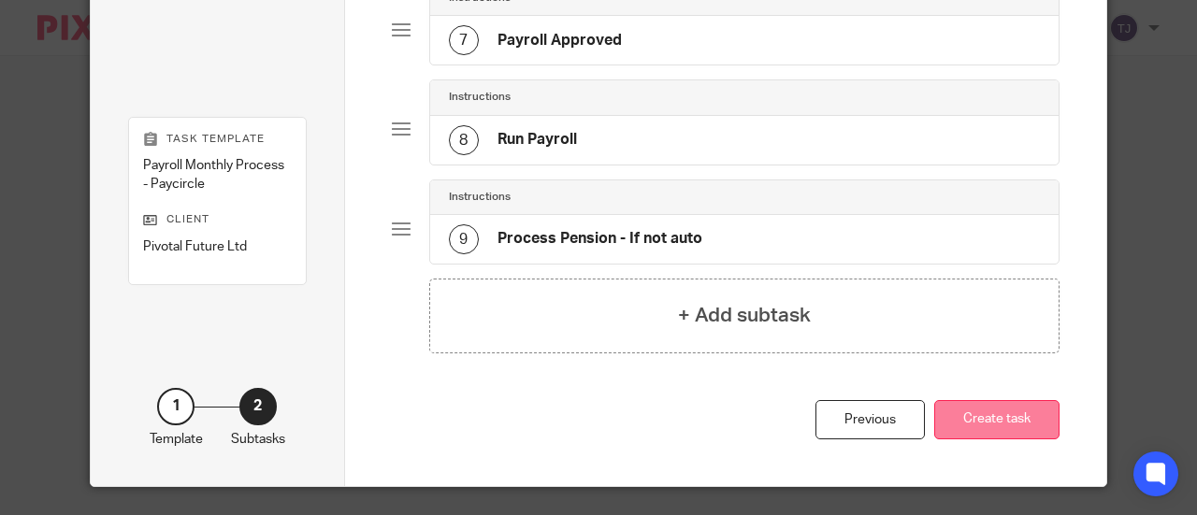
click at [963, 403] on button "Create task" at bounding box center [996, 420] width 125 height 40
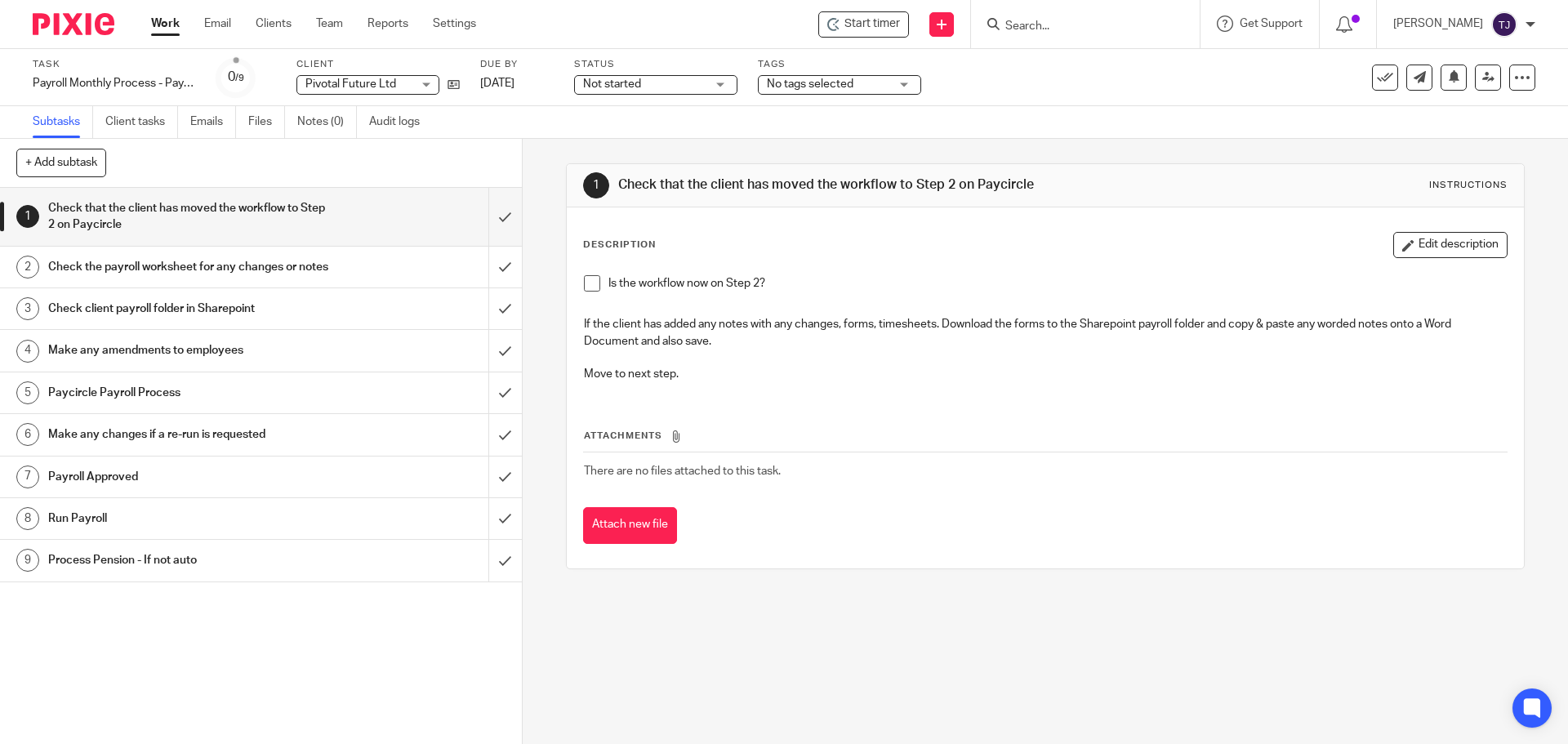
click at [792, 386] on div "Is the workflow now on Step 2? If the client has added any notes with any chang…" at bounding box center [1045, 331] width 938 height 127
click at [556, 283] on div "1 Check that the client has moved the workflow to Step 2 on Paycircle Instructi…" at bounding box center [1045, 441] width 1046 height 605
click at [748, 250] on div "Description Edit description" at bounding box center [1045, 245] width 923 height 26
click at [860, 31] on div "Start timer" at bounding box center [863, 24] width 73 height 17
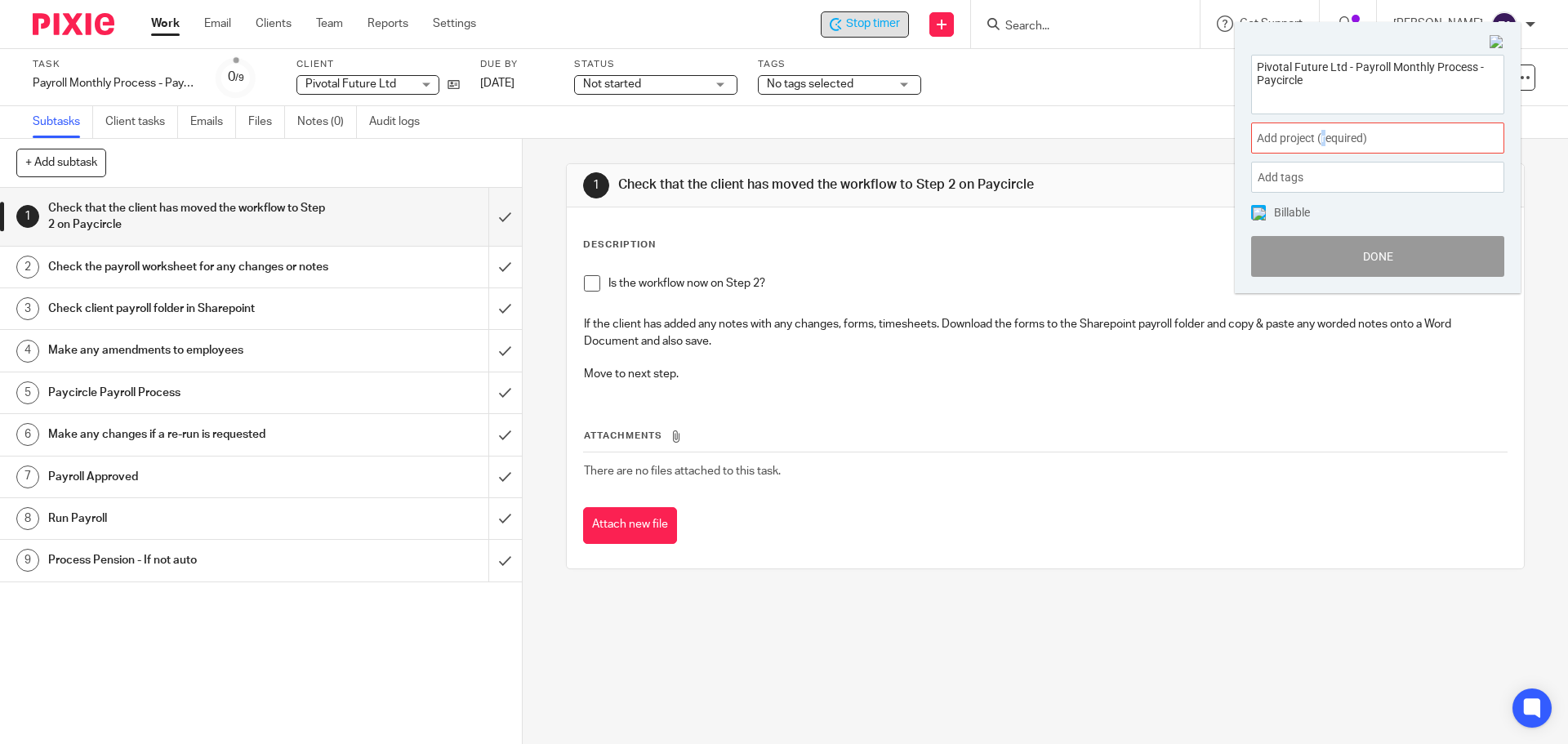
click at [1045, 139] on span "Add project (required) :" at bounding box center [1360, 139] width 206 height 17
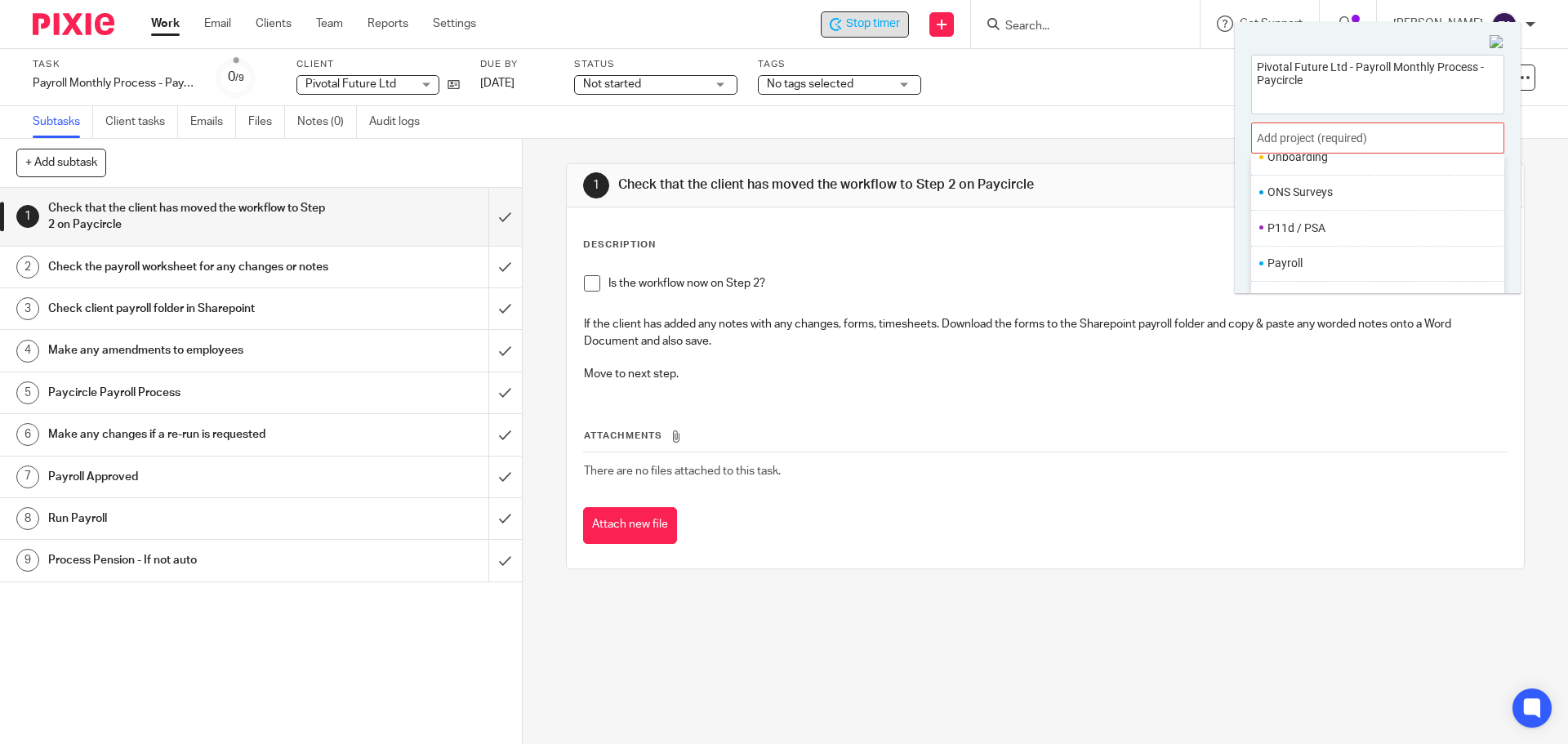
scroll to position [571, 0]
click at [1045, 255] on li "Payroll" at bounding box center [1374, 254] width 213 height 17
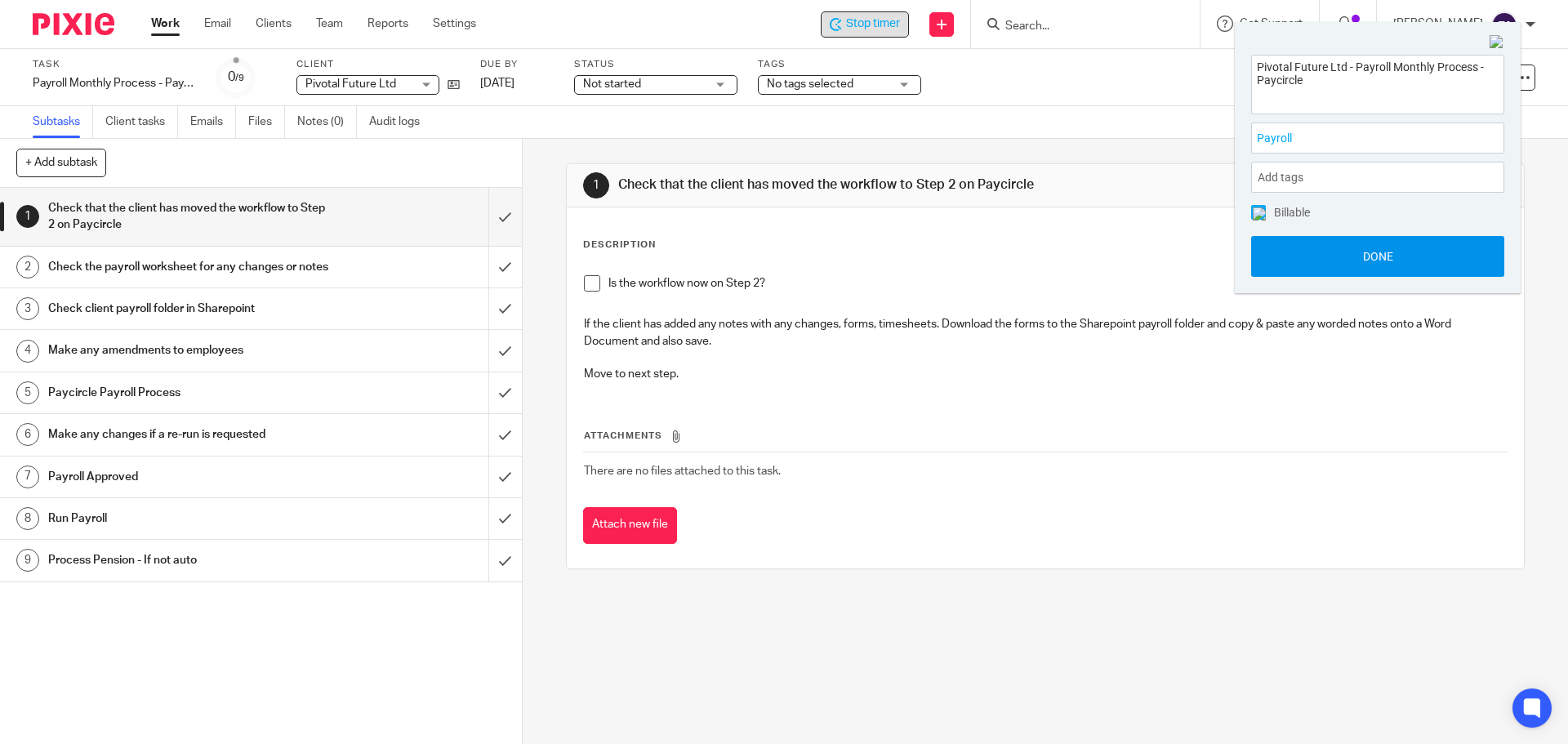
click at [1045, 273] on button "Done" at bounding box center [1378, 256] width 253 height 41
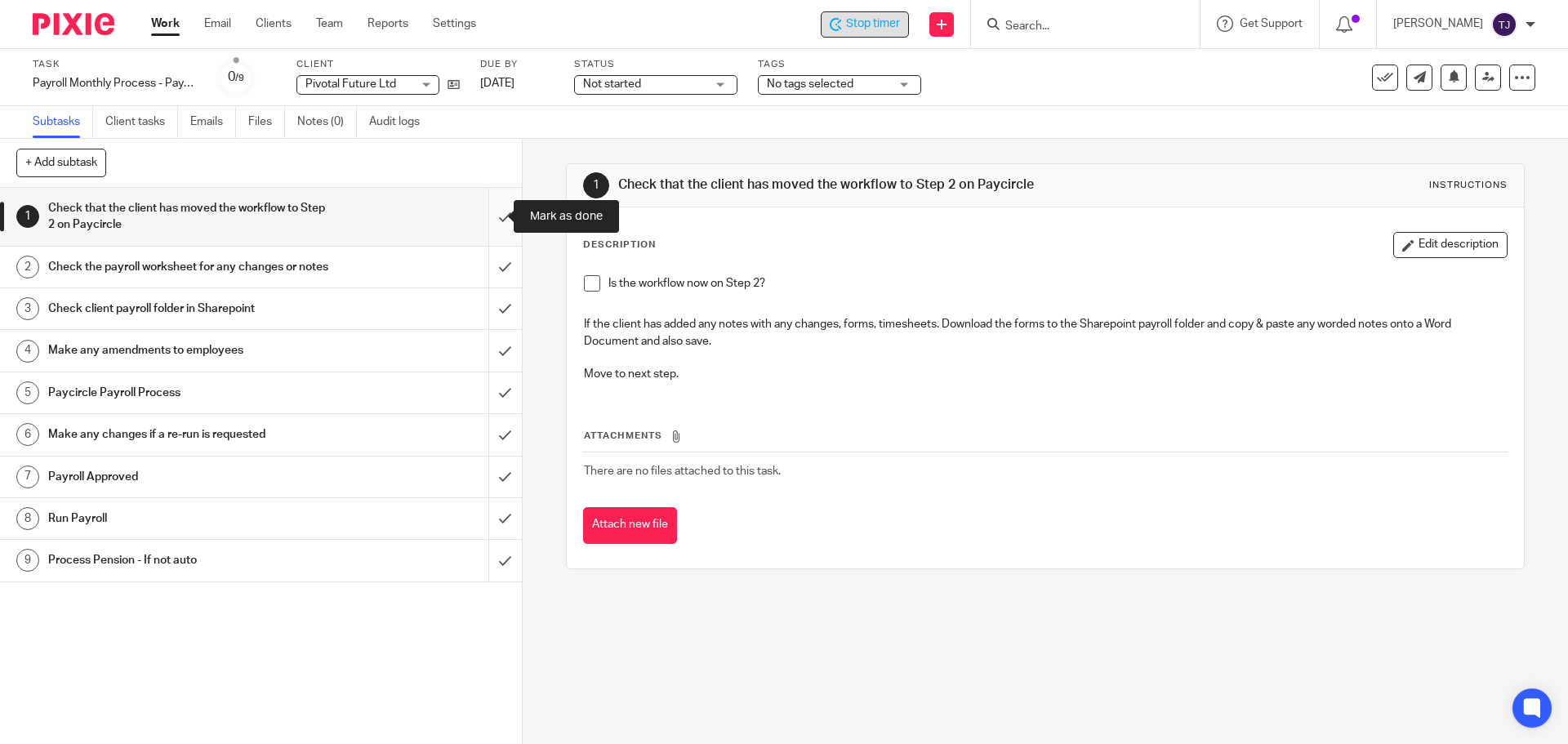
click at [484, 224] on input "submit" at bounding box center [260, 217] width 522 height 58
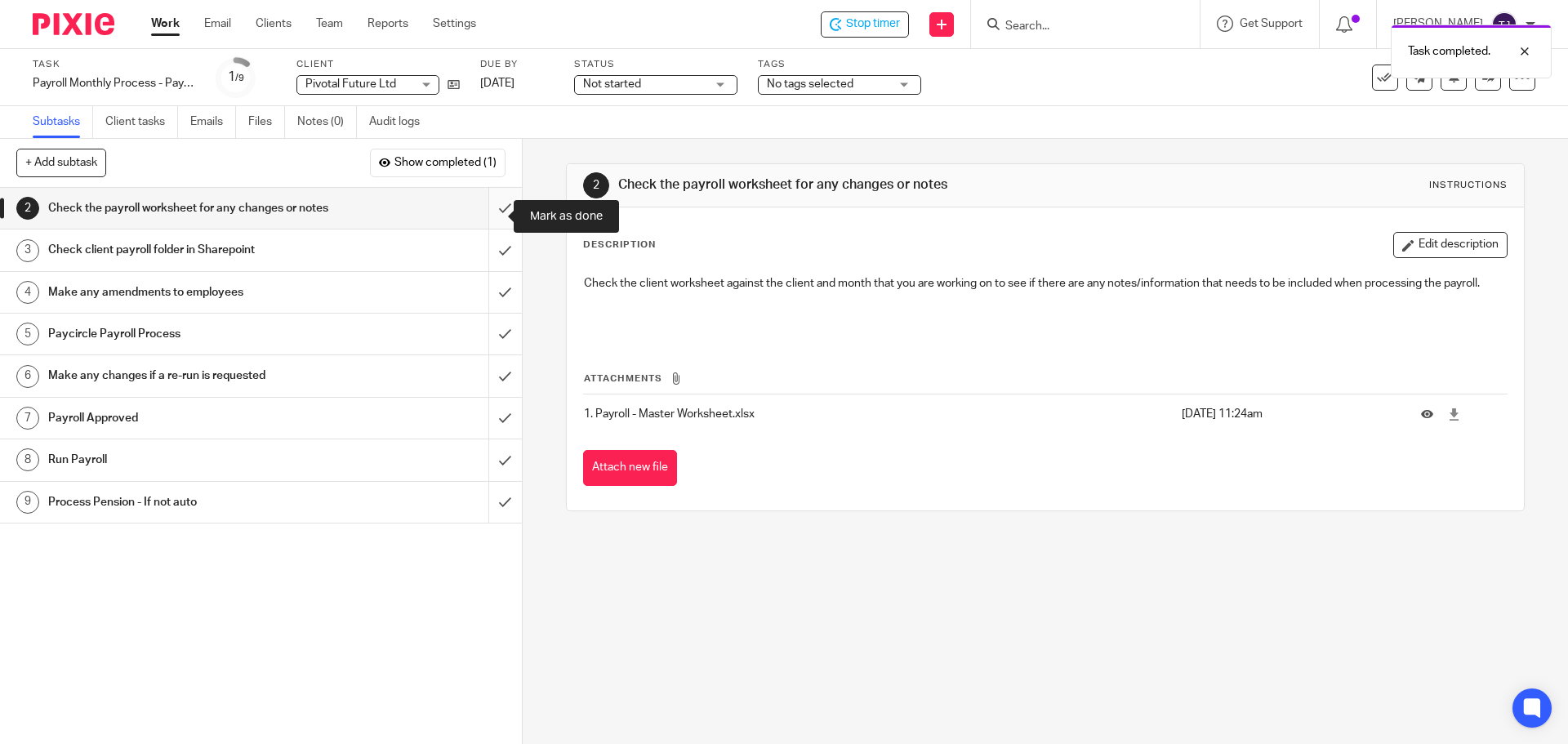
drag, startPoint x: 0, startPoint y: 0, endPoint x: 484, endPoint y: 216, distance: 530.0
click at [484, 216] on input "submit" at bounding box center [260, 208] width 522 height 41
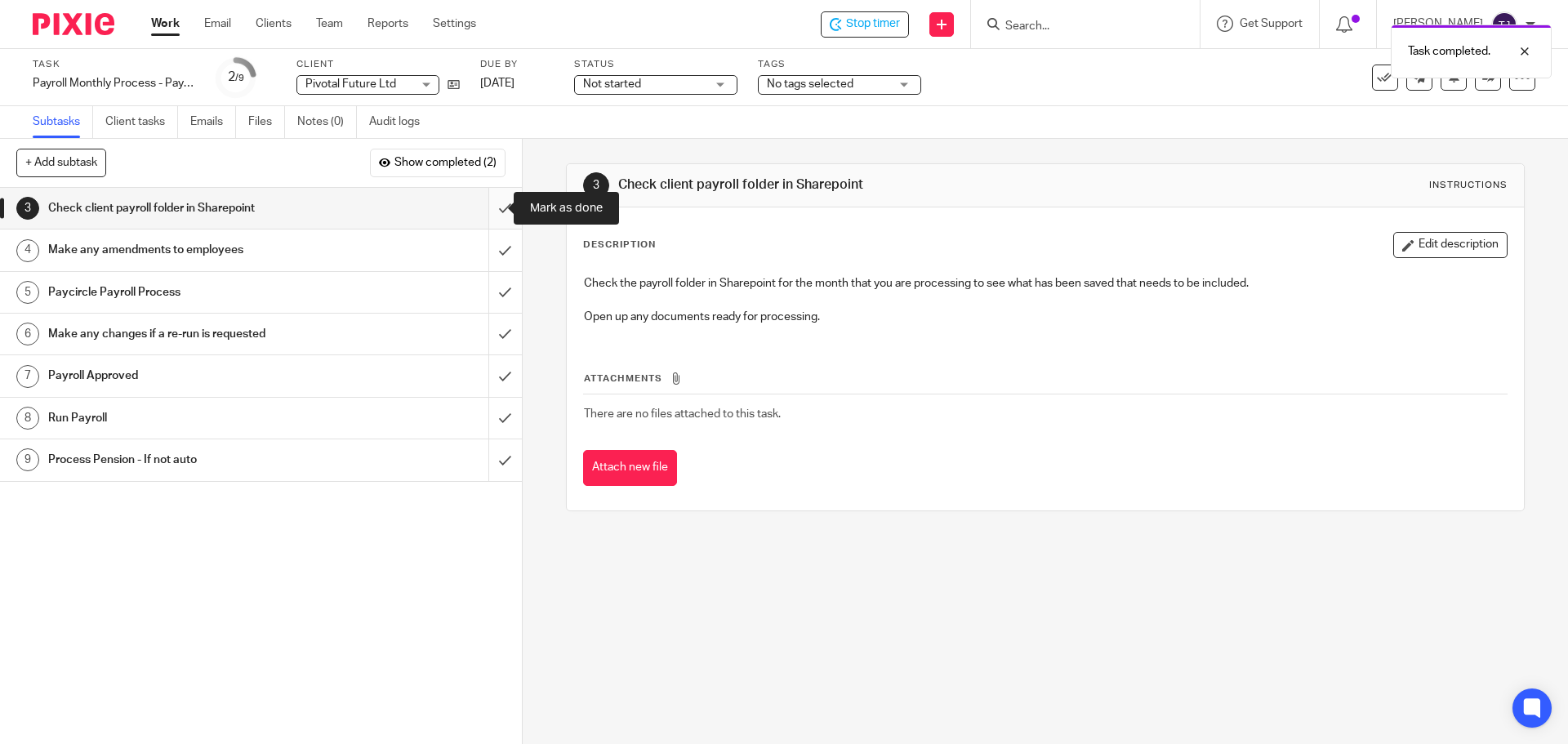
click at [484, 207] on input "submit" at bounding box center [260, 208] width 522 height 41
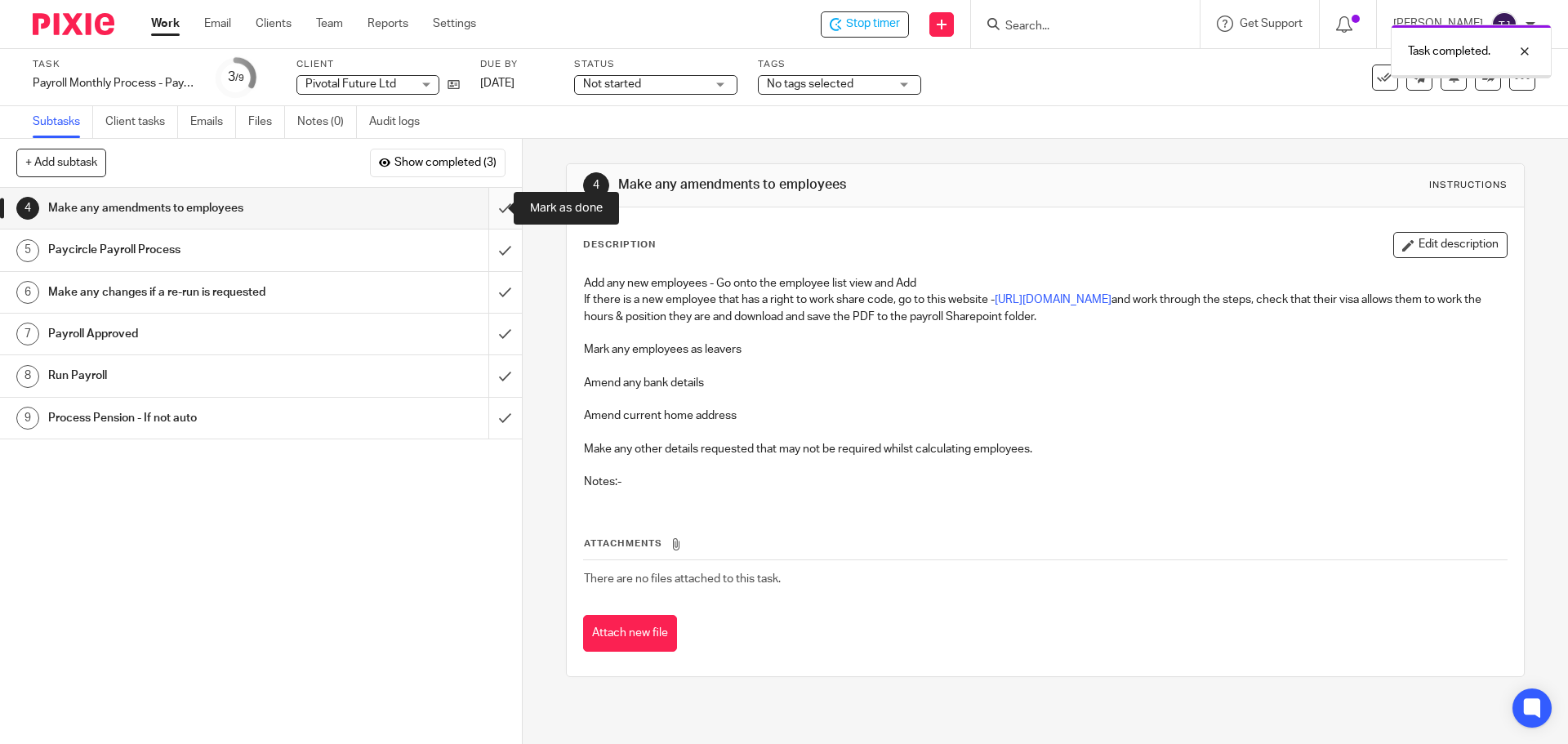
drag, startPoint x: 0, startPoint y: 0, endPoint x: 484, endPoint y: 207, distance: 526.4
click at [484, 207] on input "submit" at bounding box center [260, 208] width 522 height 41
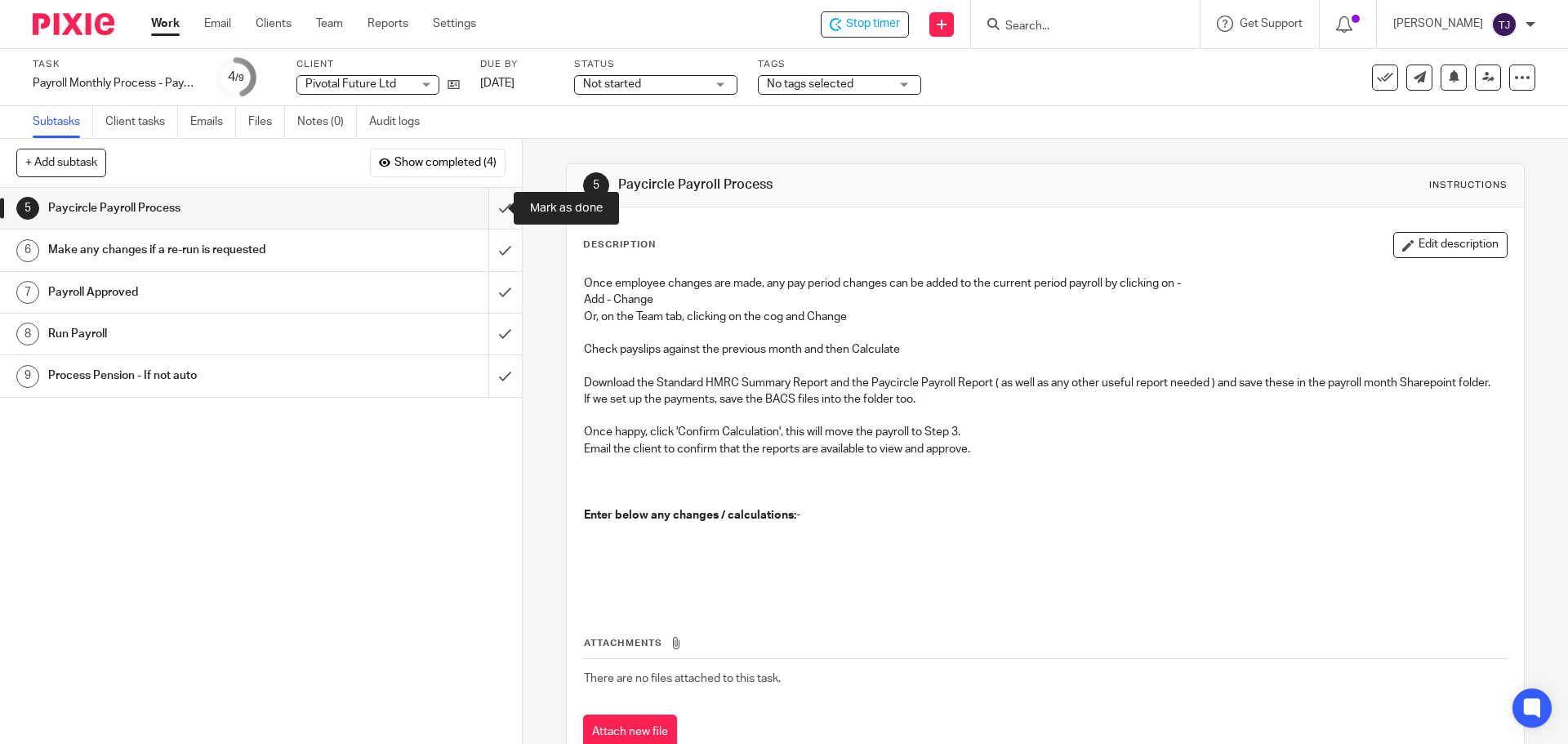
click at [487, 208] on input "submit" at bounding box center [260, 208] width 522 height 41
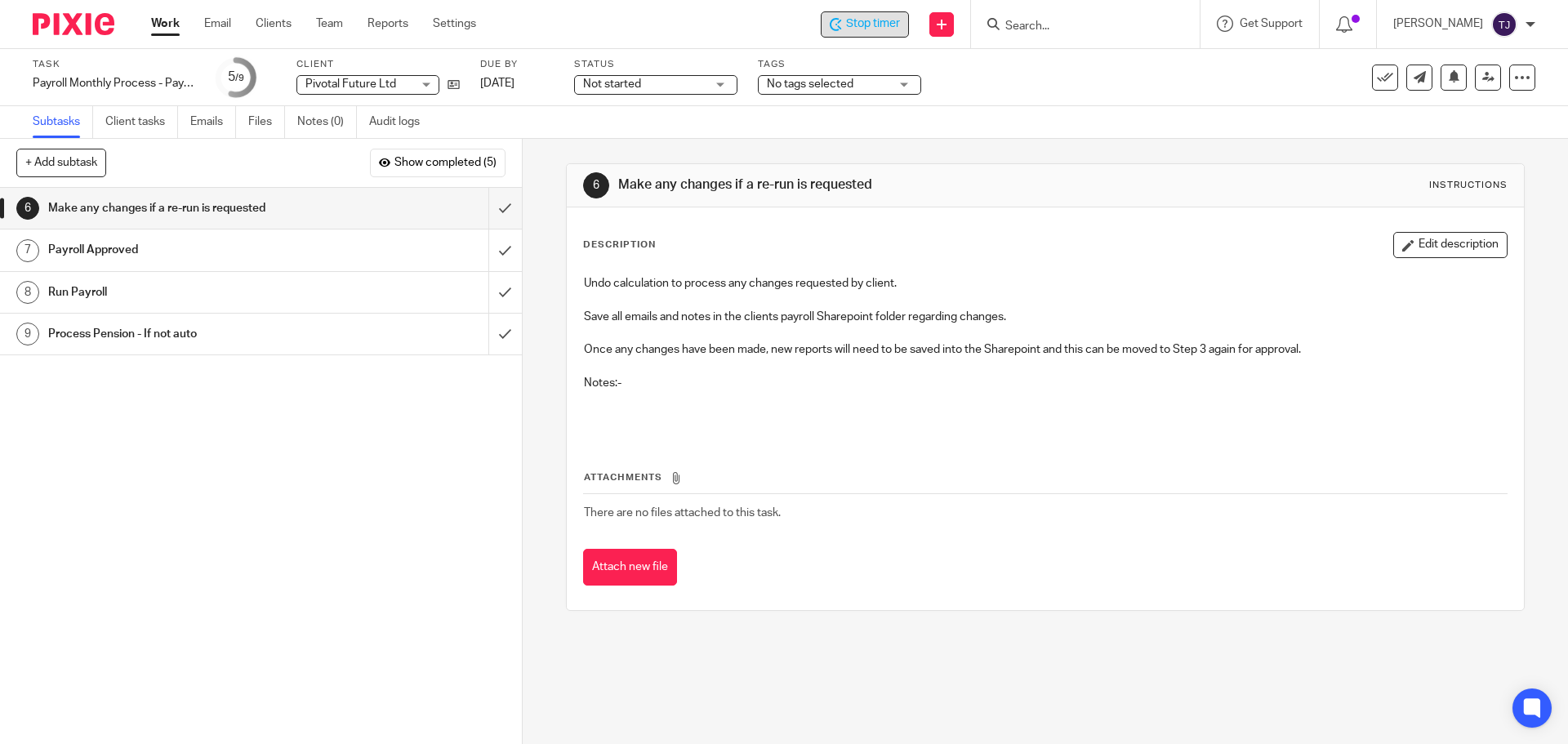
click at [891, 24] on span "Stop timer" at bounding box center [874, 24] width 54 height 17
click at [1067, 31] on input "Search" at bounding box center [1077, 26] width 147 height 15
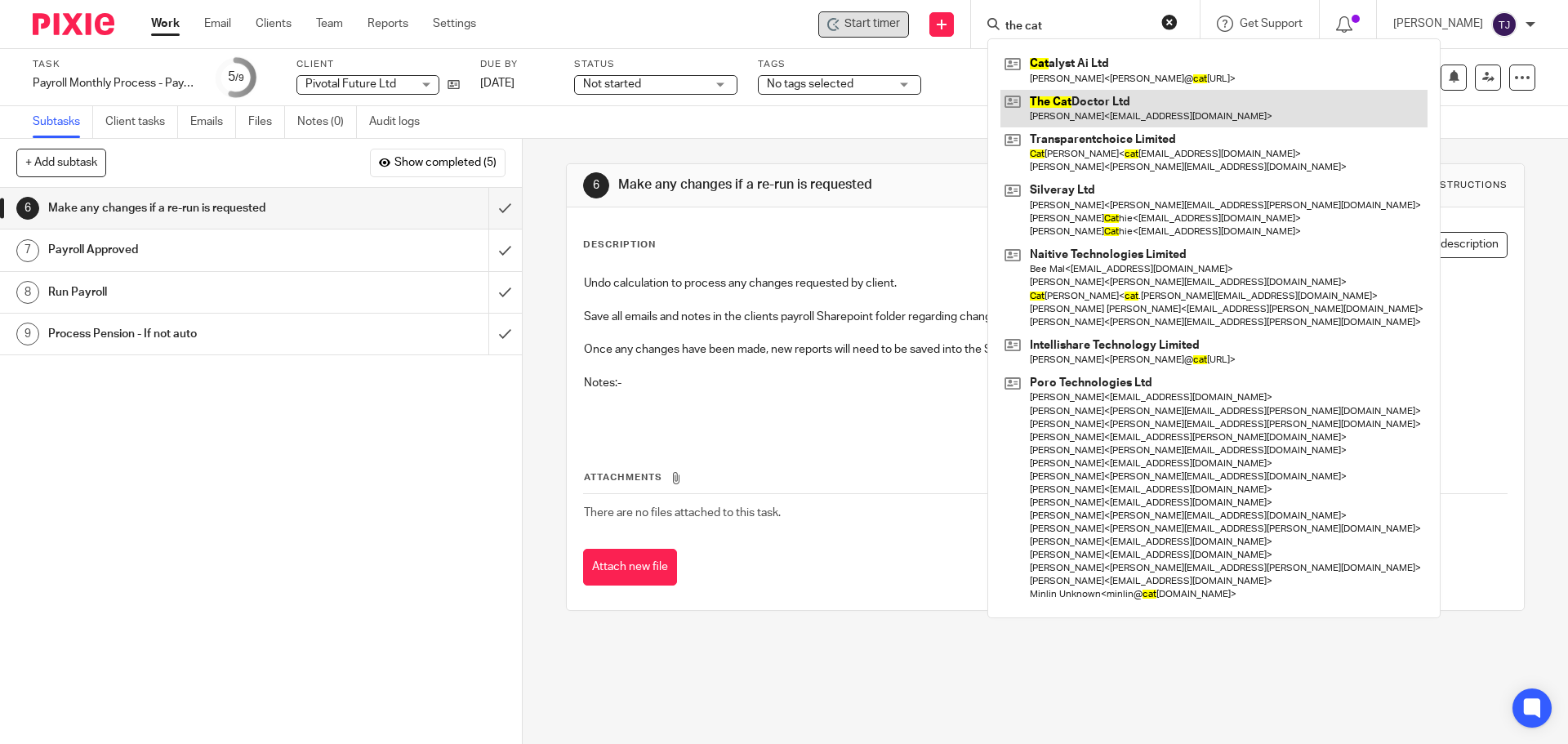
type input "the cat"
click at [1085, 94] on link at bounding box center [1213, 108] width 427 height 38
click at [1081, 98] on link at bounding box center [1213, 108] width 427 height 38
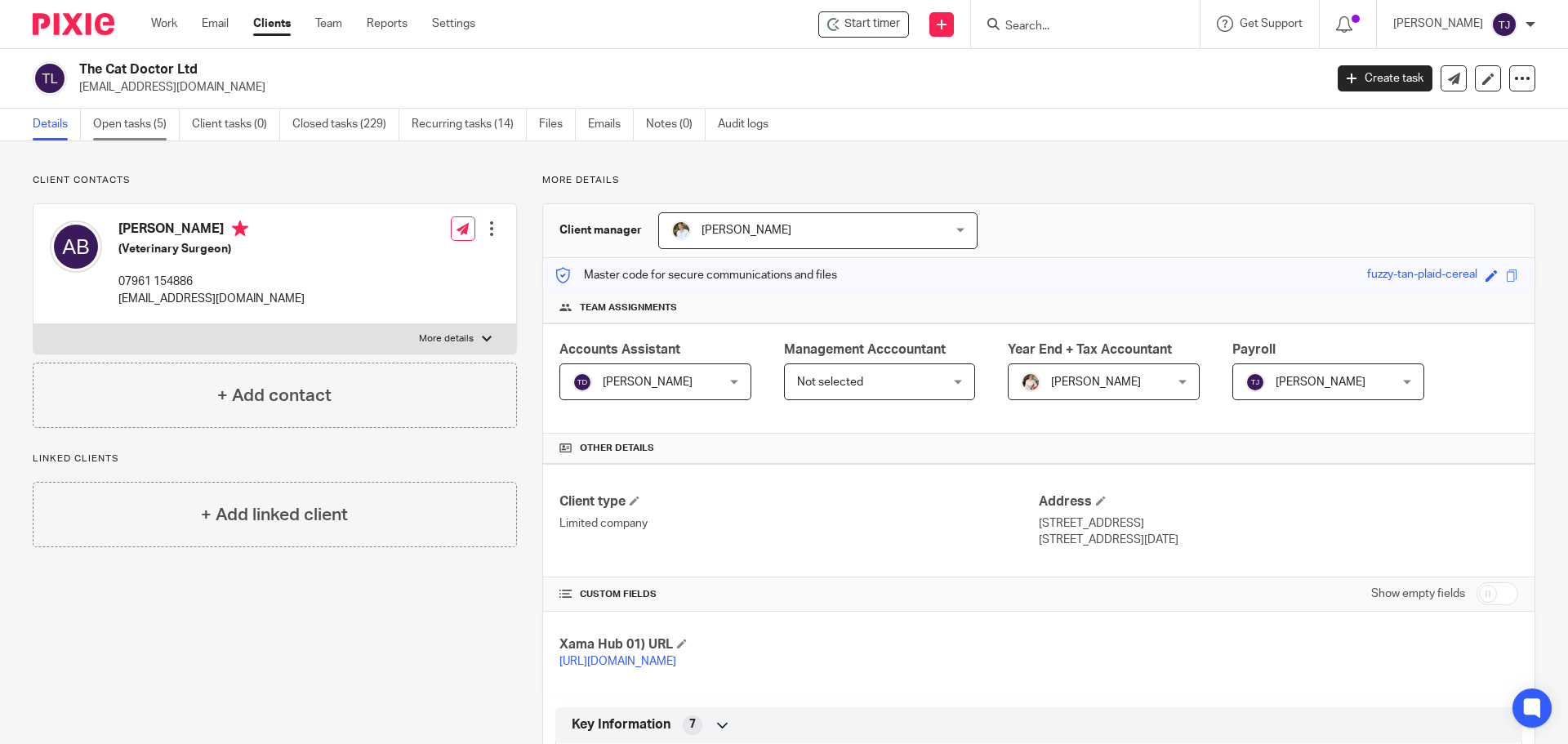
click at [143, 125] on link "Open tasks (5)" at bounding box center [136, 124] width 86 height 31
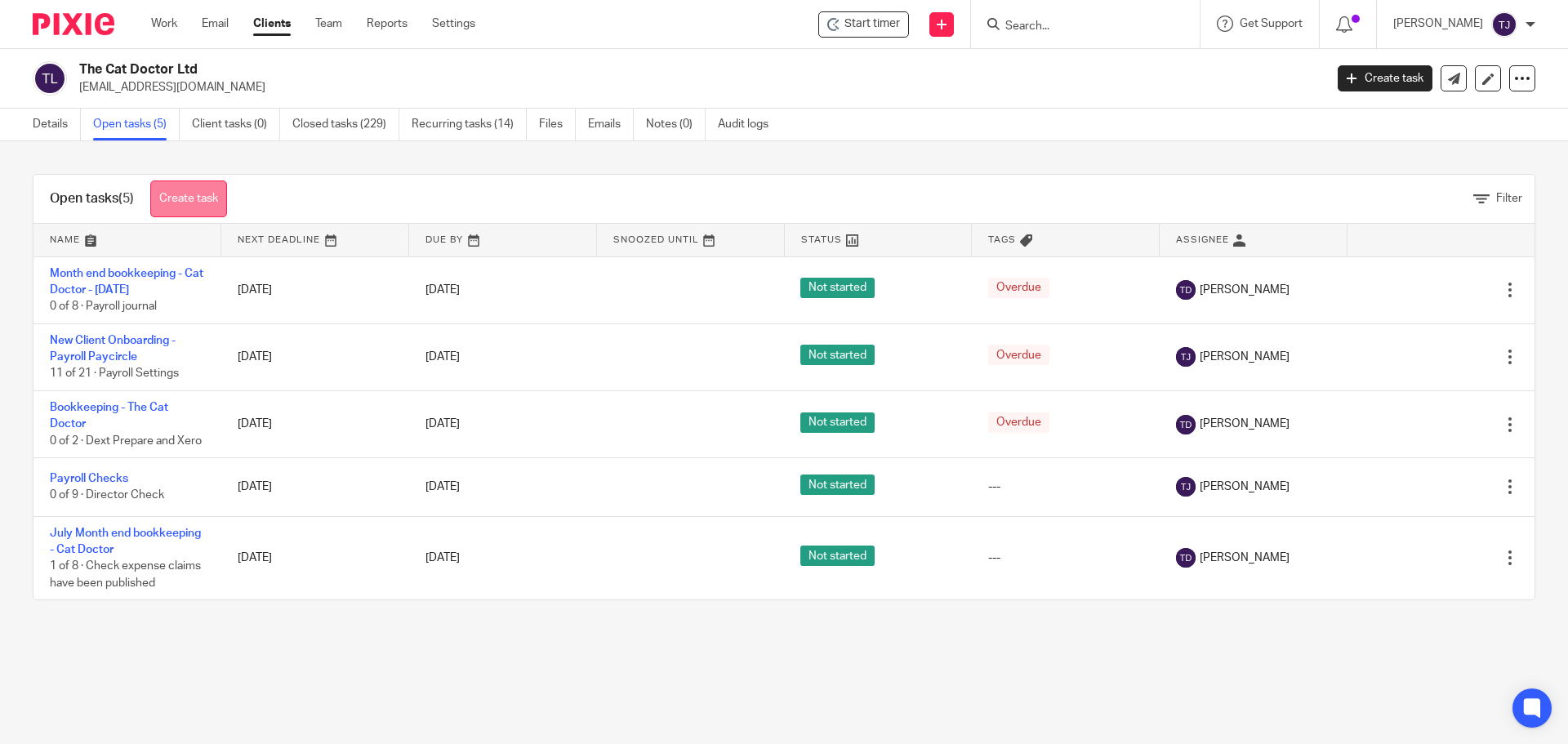
click at [204, 203] on link "Create task" at bounding box center [189, 199] width 77 height 37
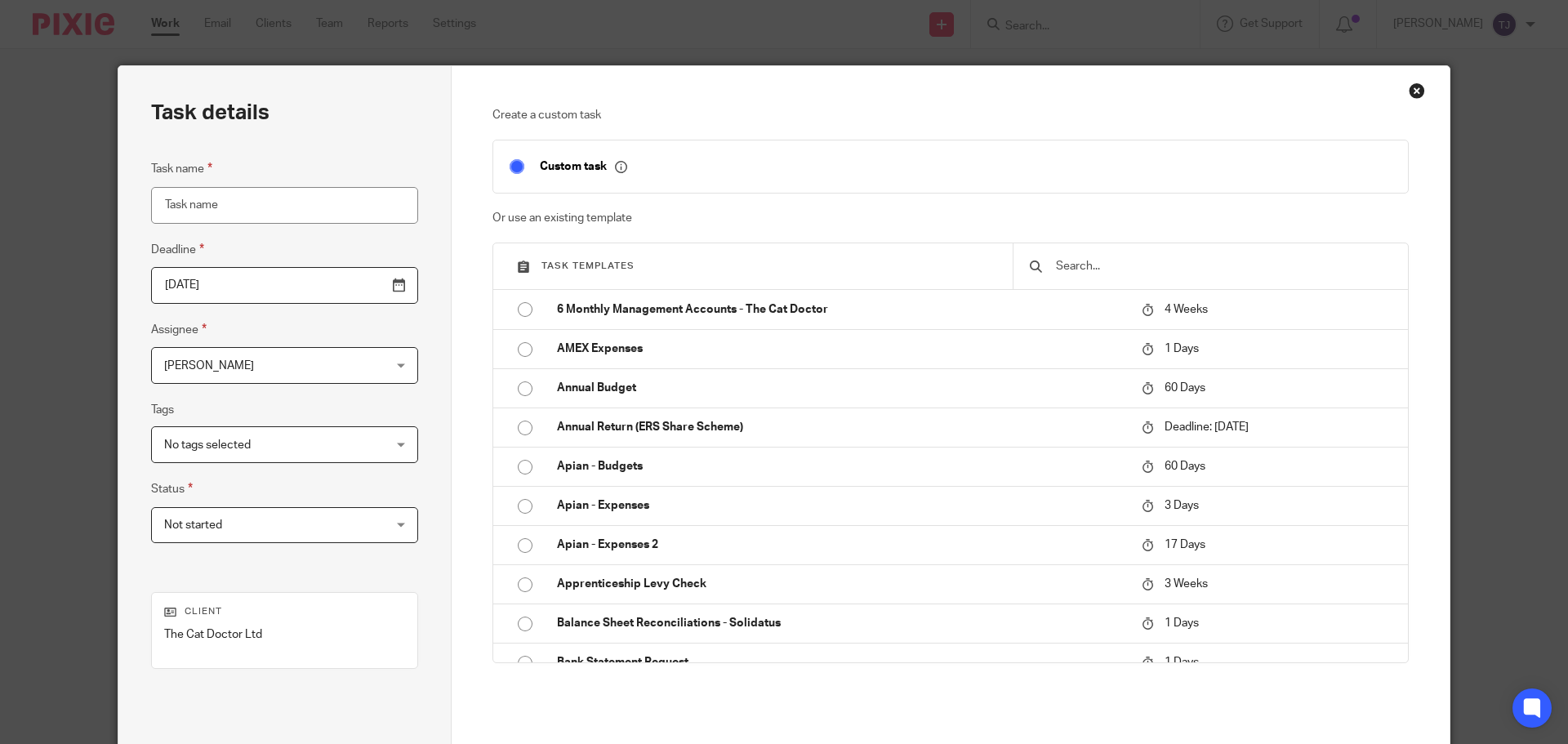
click at [1130, 270] on input "text" at bounding box center [1223, 266] width 337 height 18
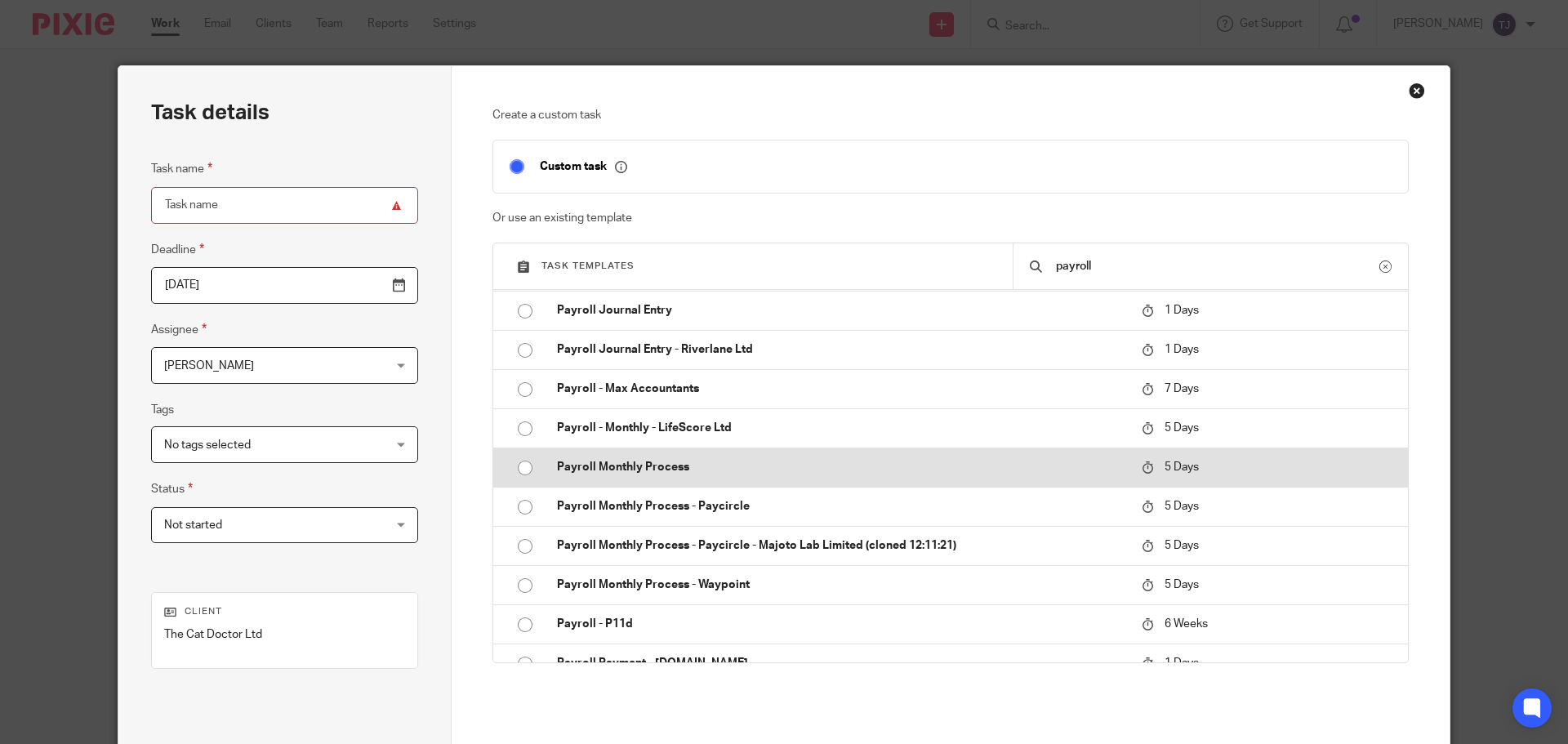
scroll to position [571, 0]
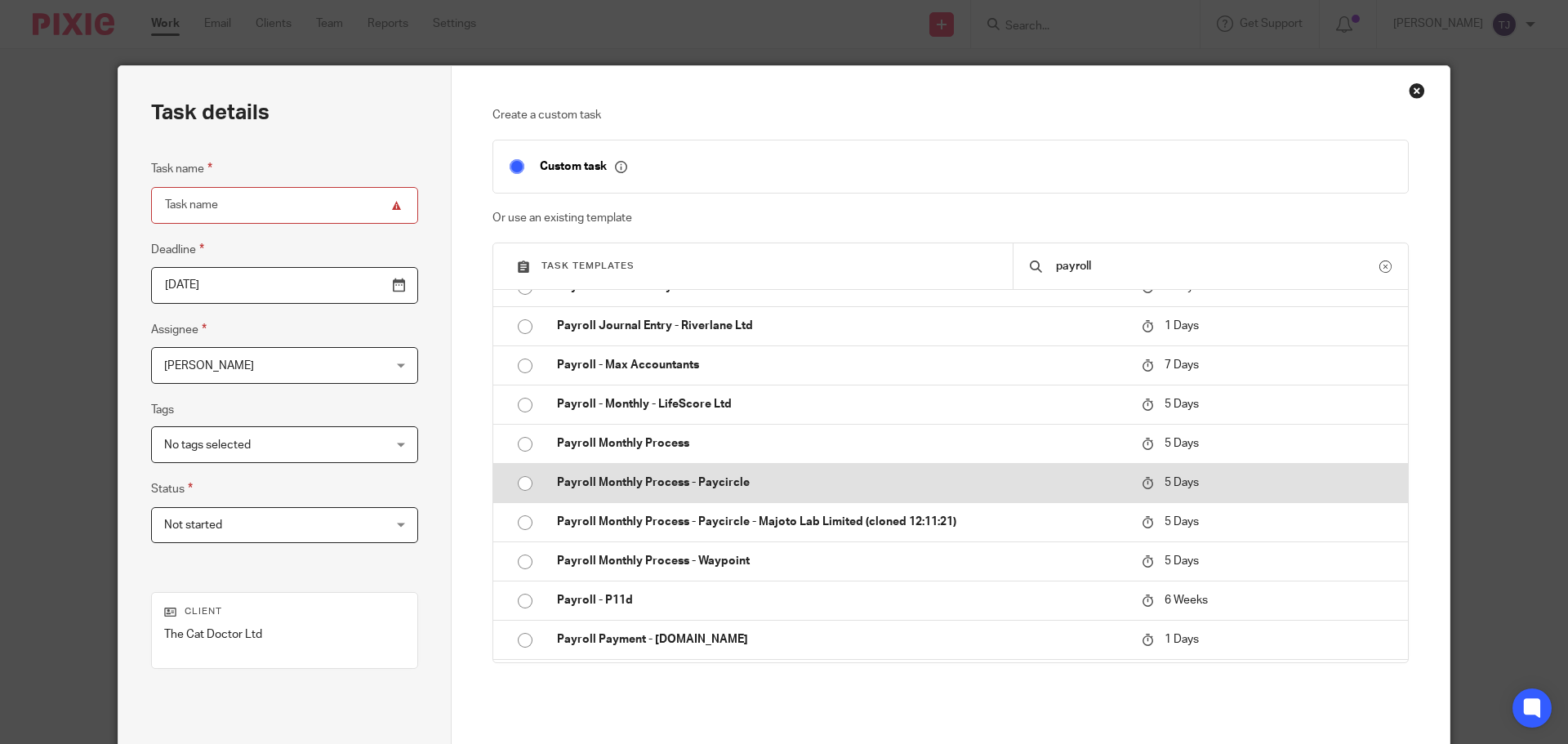
type input "payroll"
click at [513, 484] on input "radio" at bounding box center [525, 484] width 31 height 31
type input "2025-09-22"
type input "Payroll Monthly Process - Paycircle"
checkbox input "false"
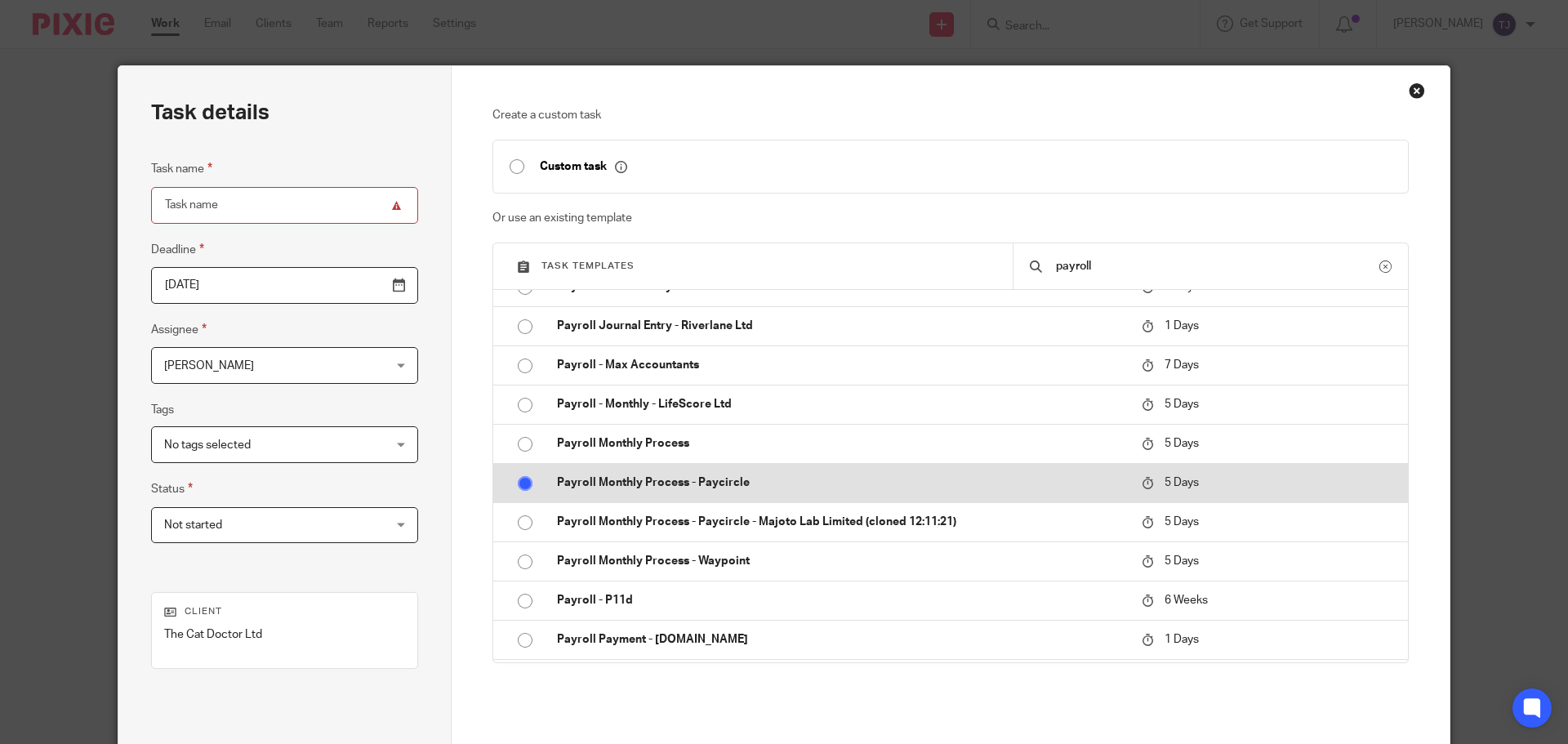
radio input "false"
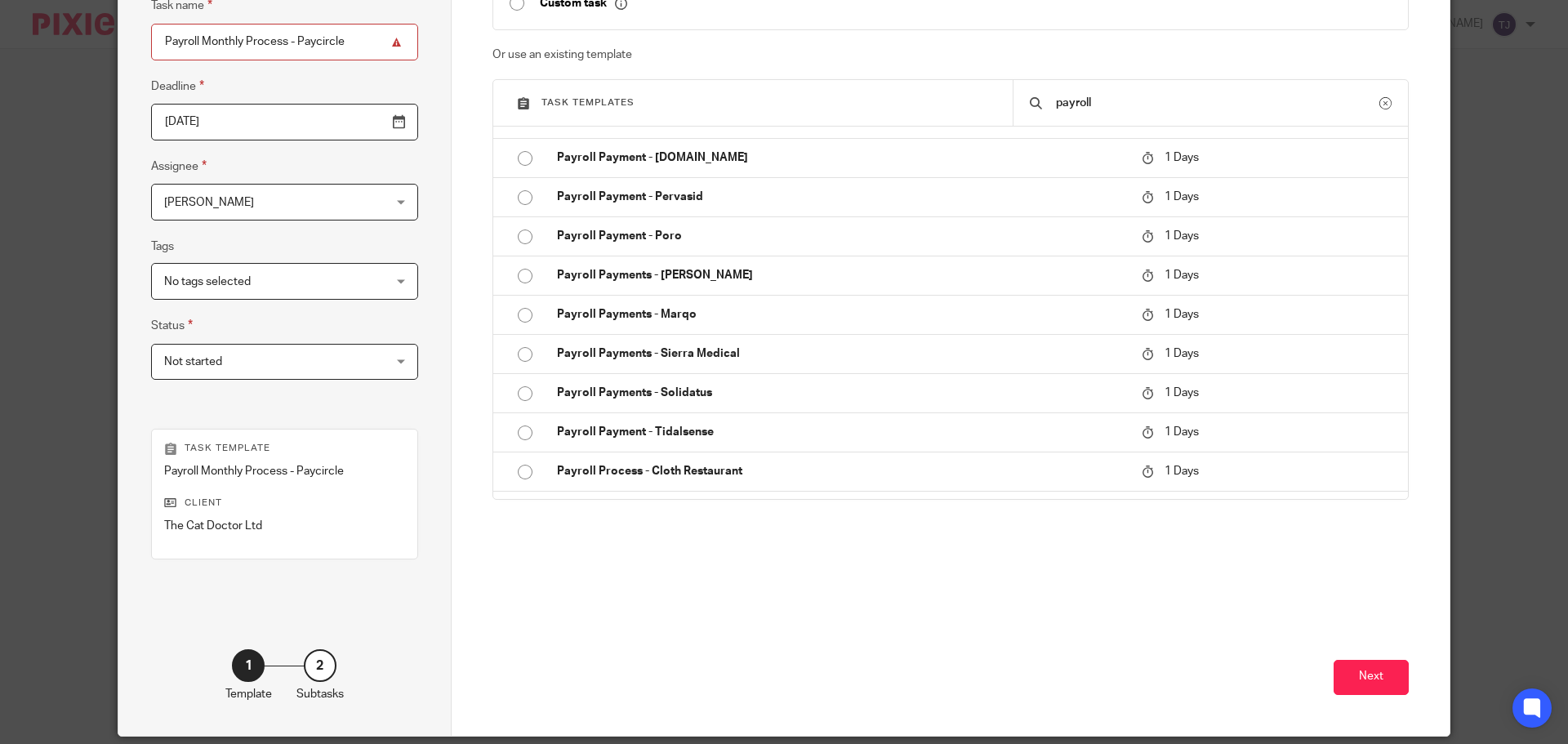
scroll to position [898, 0]
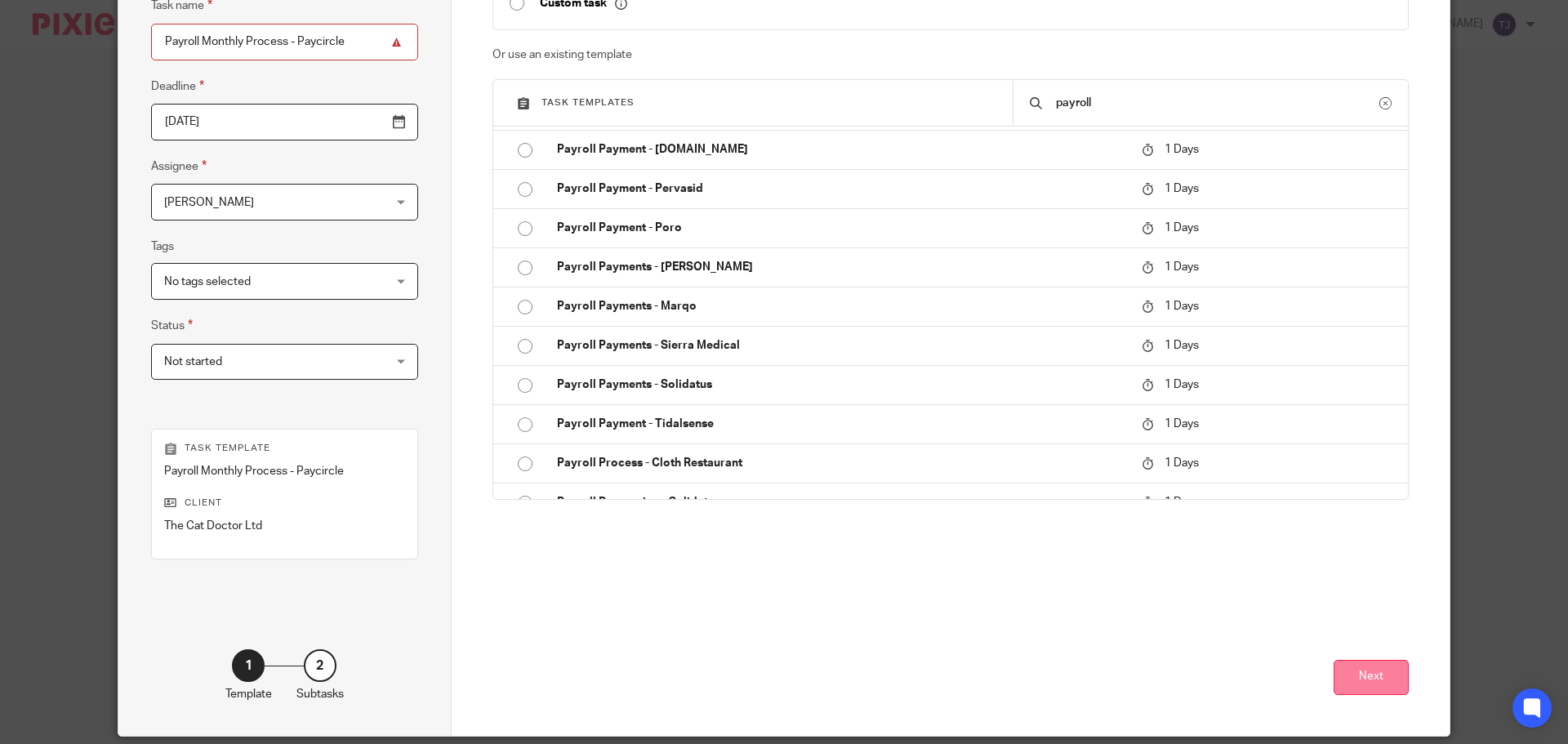
click at [1373, 666] on button "Next" at bounding box center [1371, 677] width 75 height 35
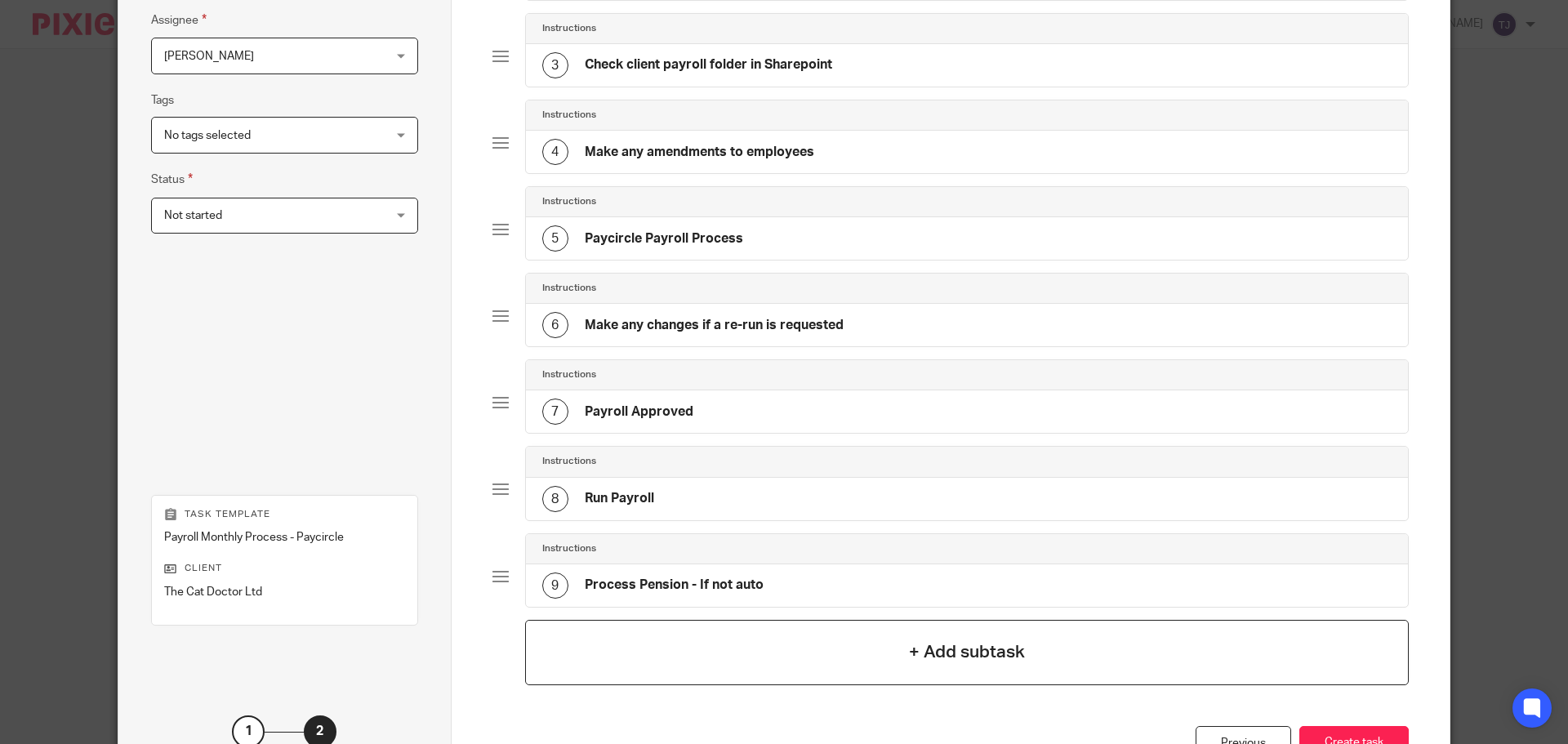
scroll to position [433, 0]
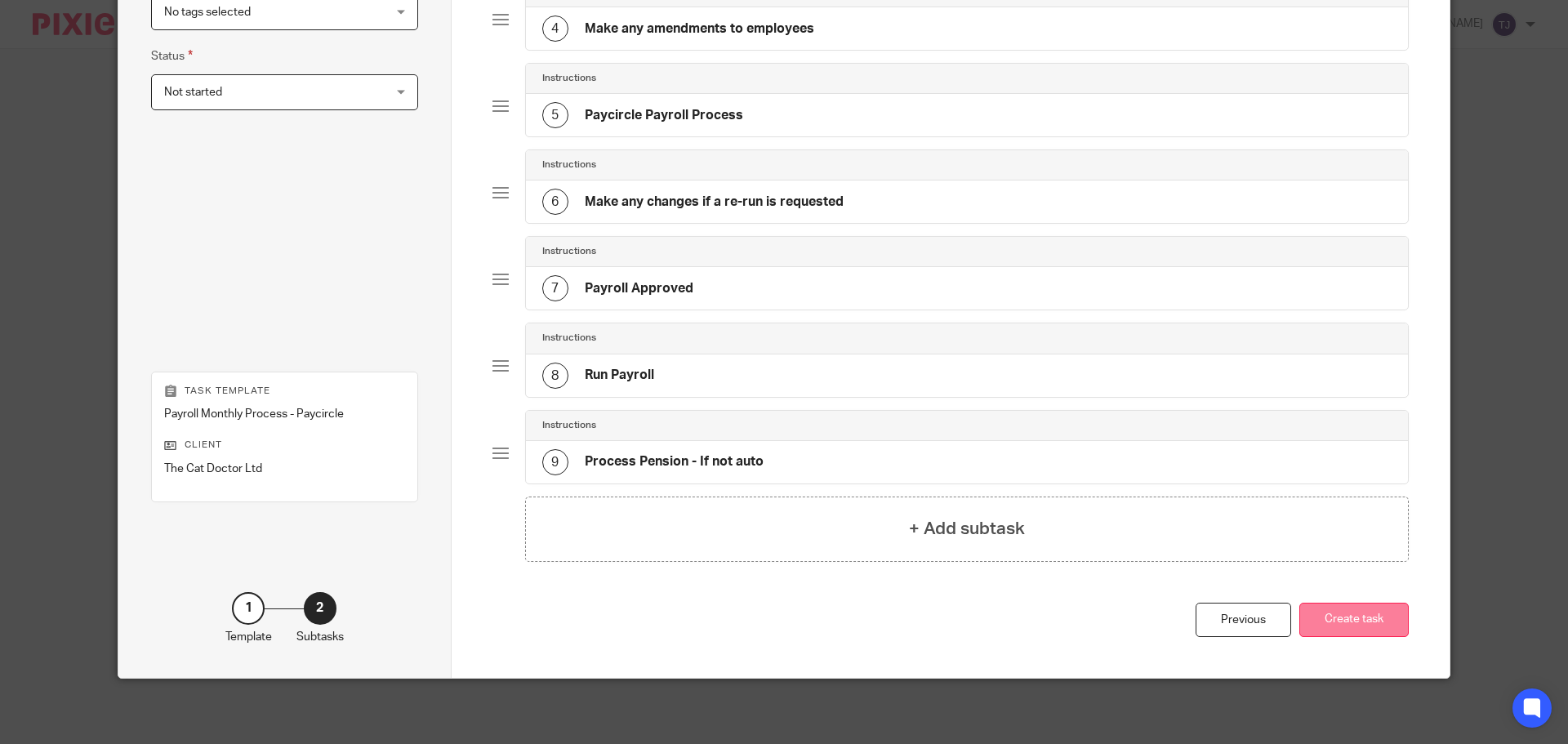
click at [1345, 618] on button "Create task" at bounding box center [1354, 620] width 109 height 35
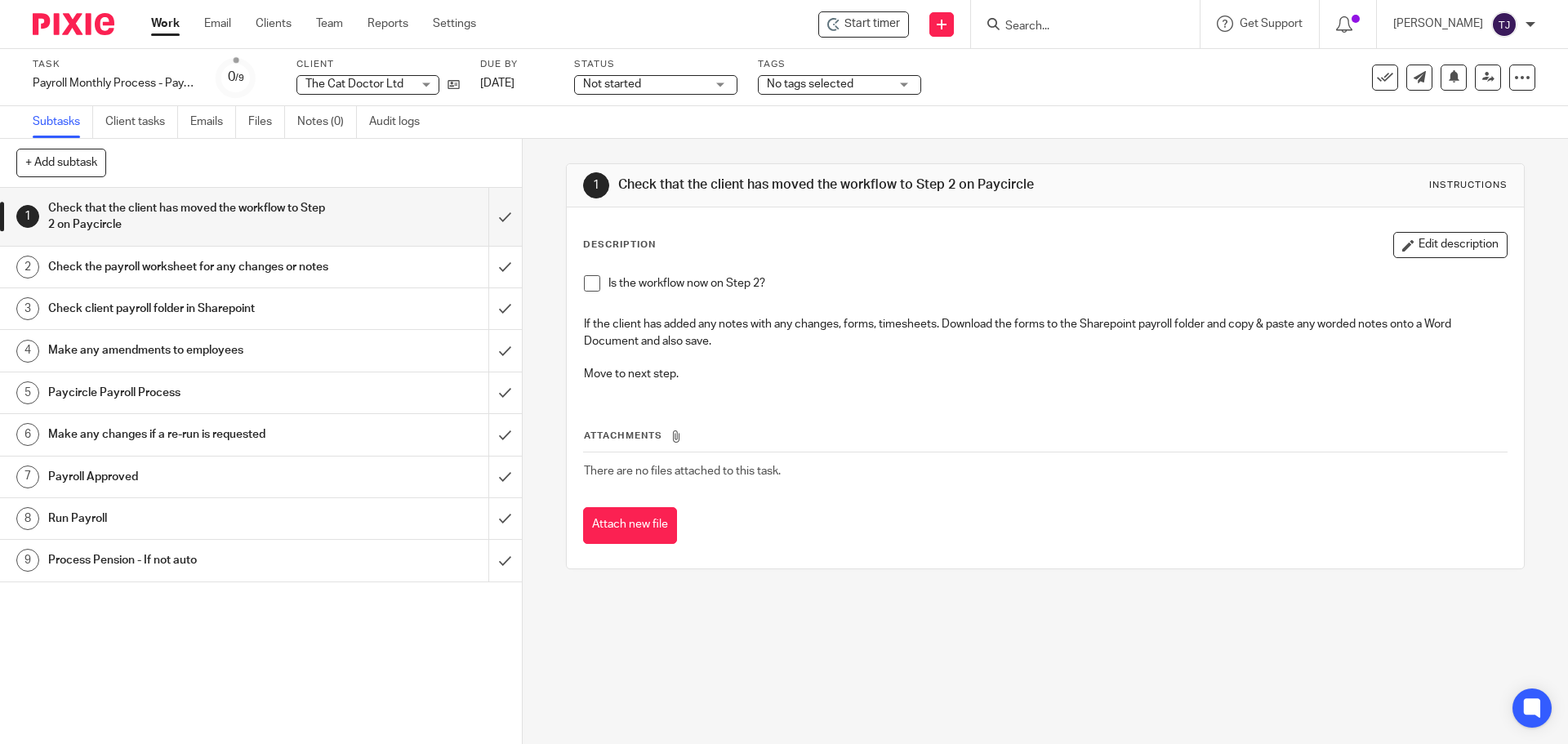
click at [1071, 26] on input "Search" at bounding box center [1077, 26] width 147 height 15
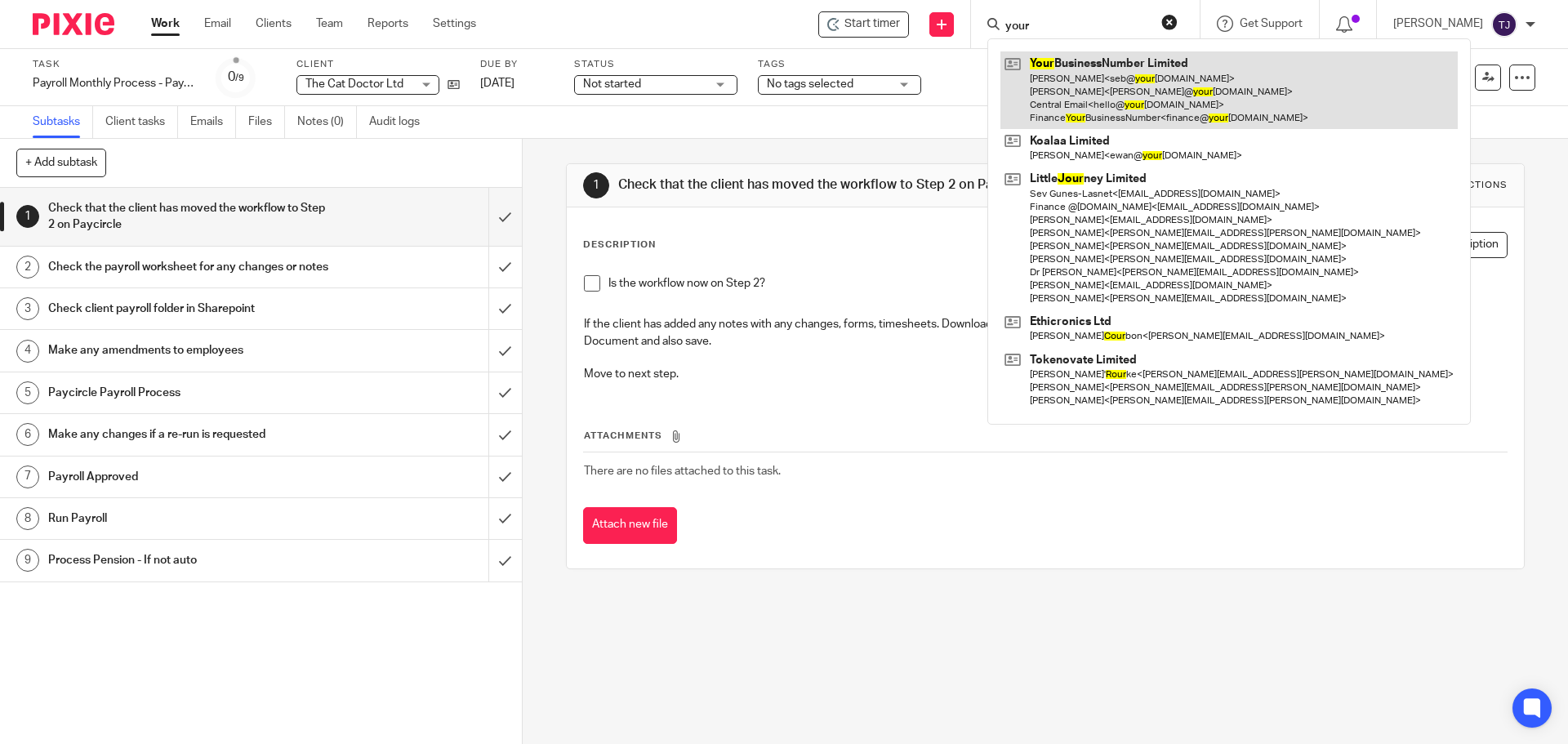
type input "your"
click at [1143, 64] on link at bounding box center [1229, 90] width 458 height 78
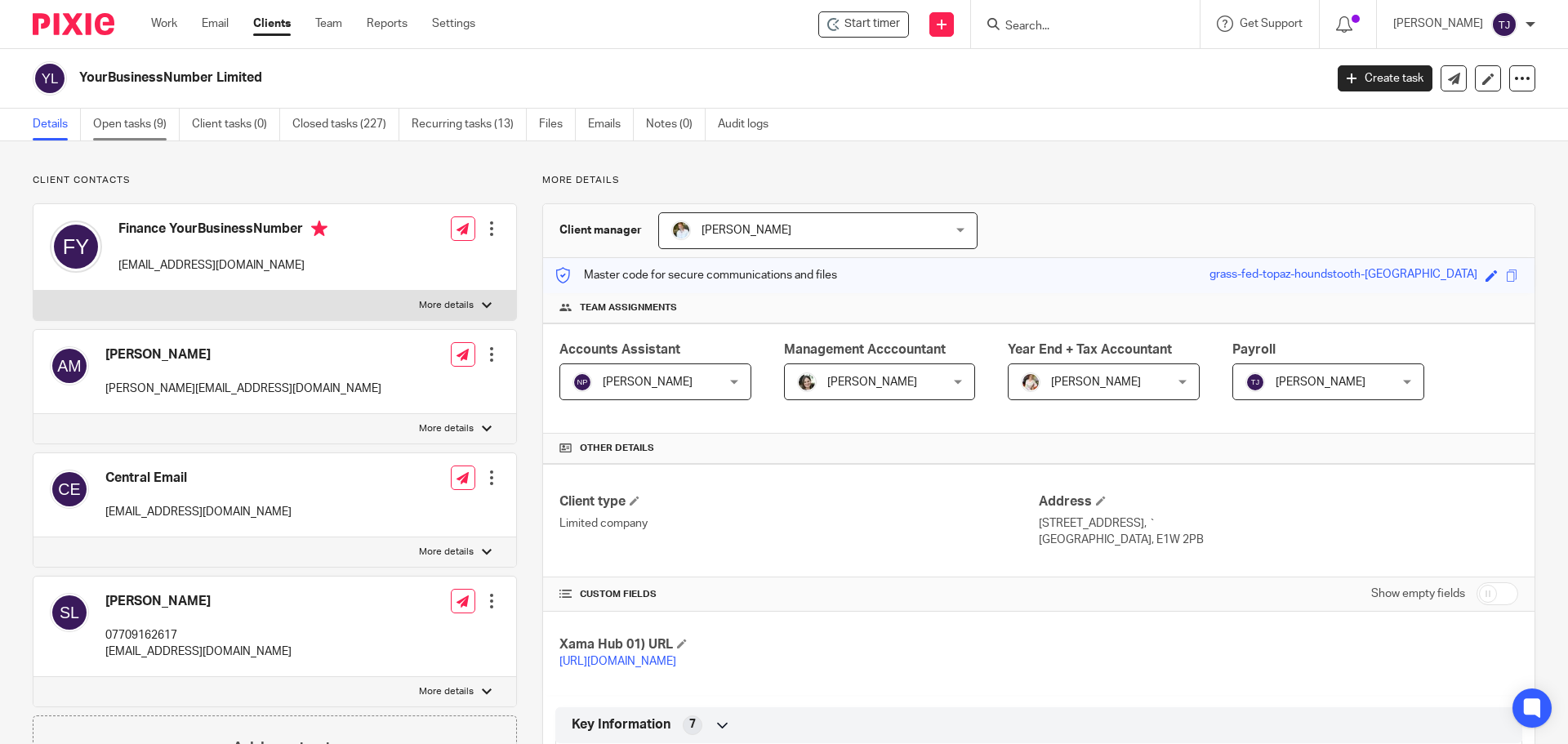
click at [151, 125] on link "Open tasks (9)" at bounding box center [136, 124] width 86 height 31
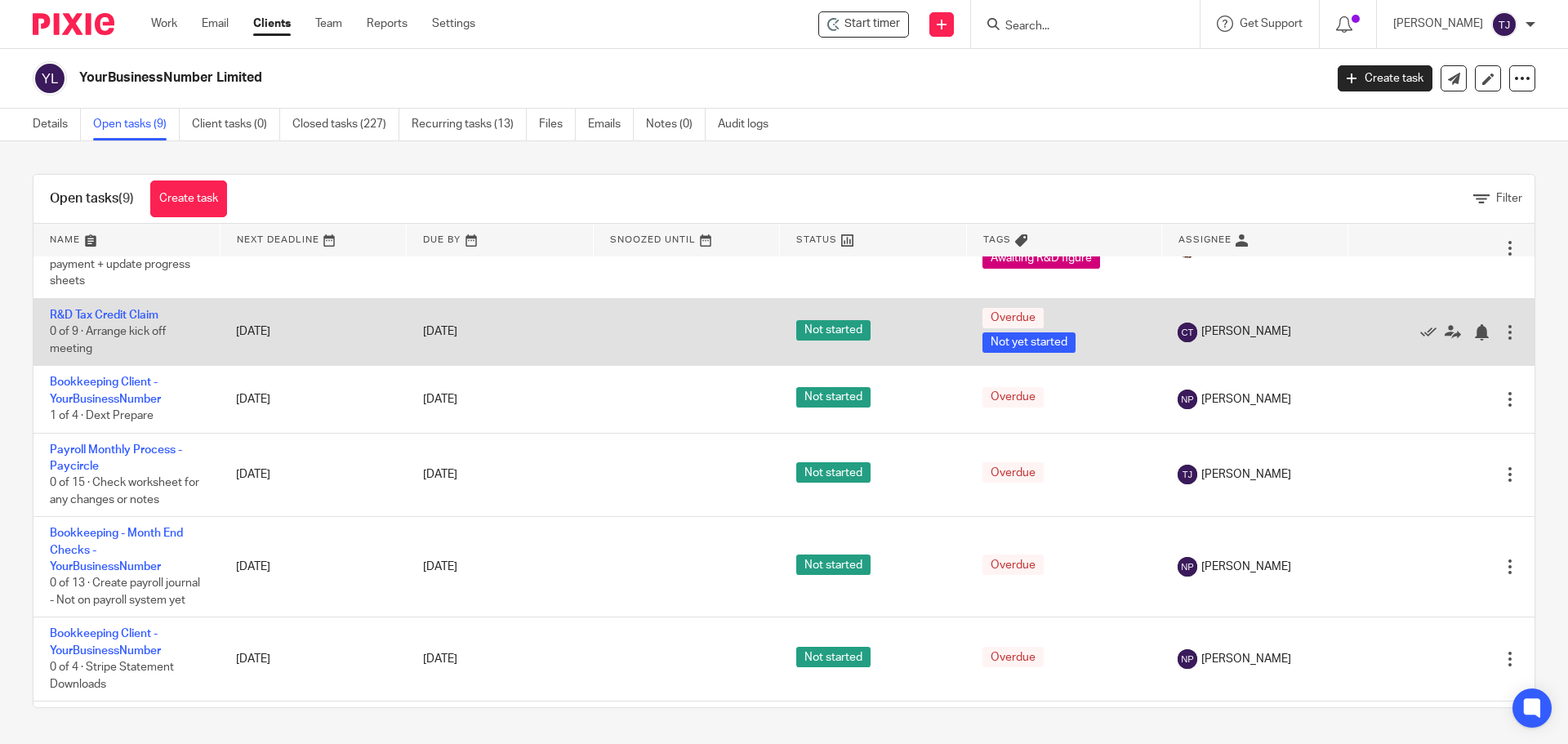
scroll to position [81, 0]
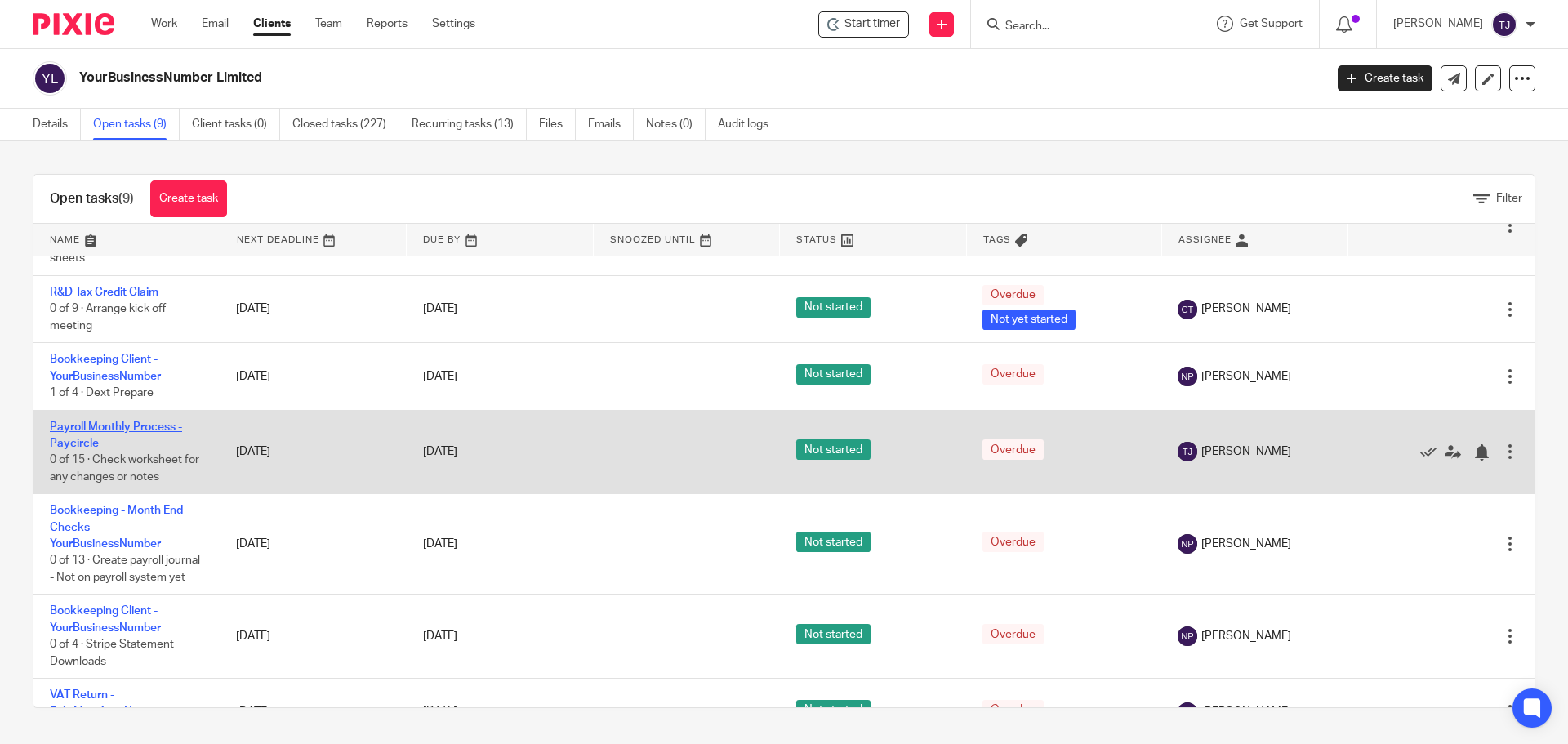
click at [169, 426] on link "Payroll Monthly Process - Paycircle" at bounding box center [115, 435] width 132 height 28
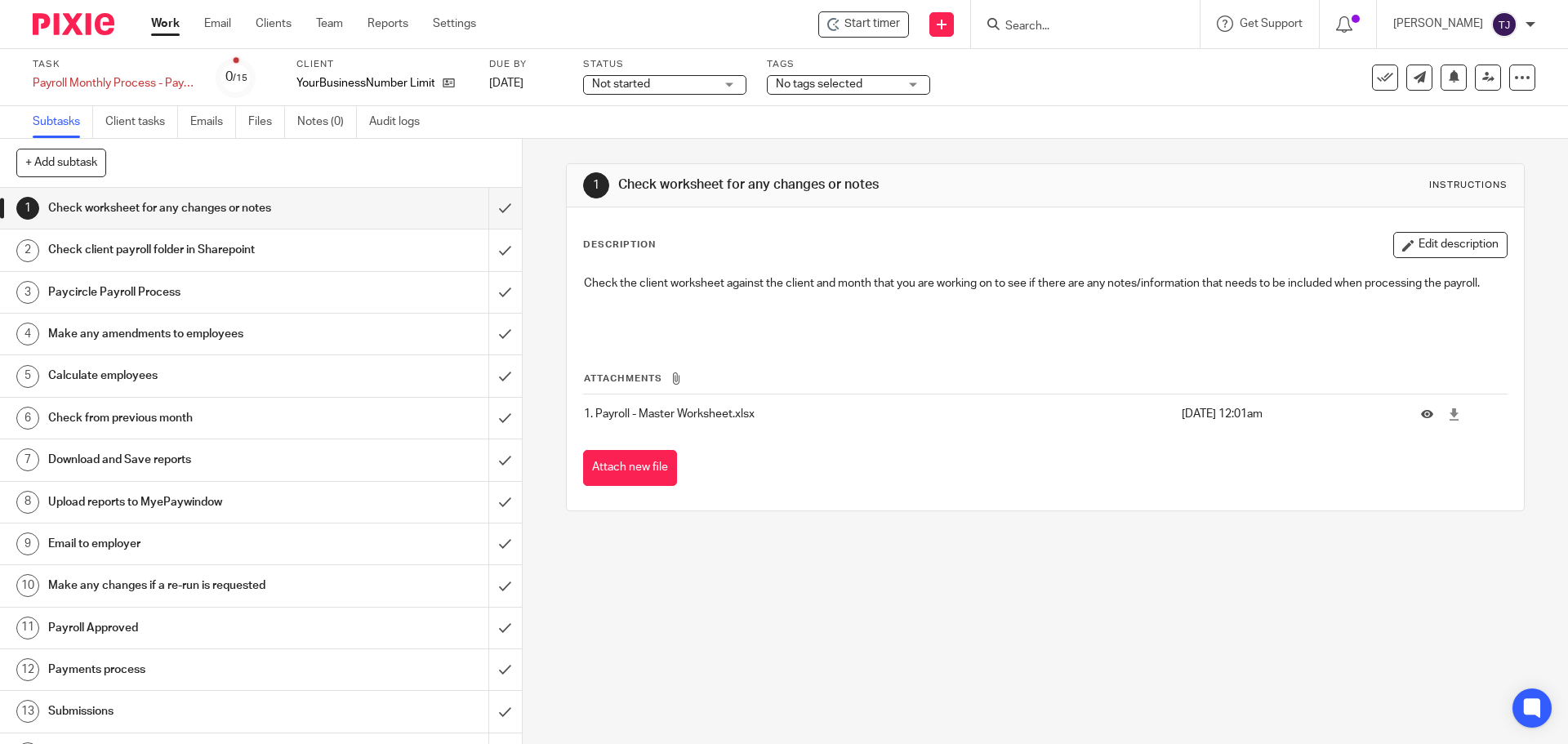
click at [631, 84] on span "Not started" at bounding box center [621, 84] width 58 height 11
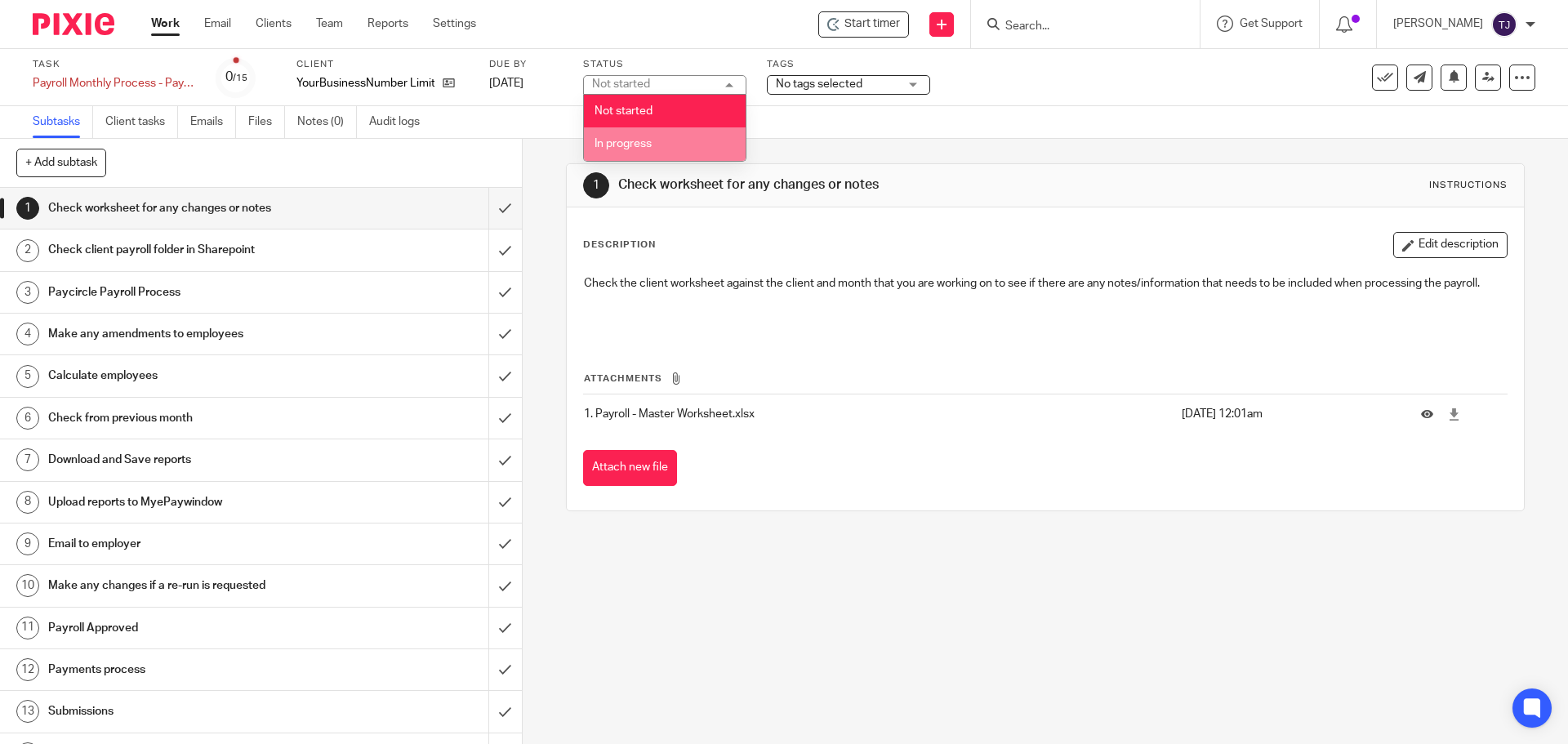
click at [638, 144] on span "In progress" at bounding box center [623, 143] width 57 height 11
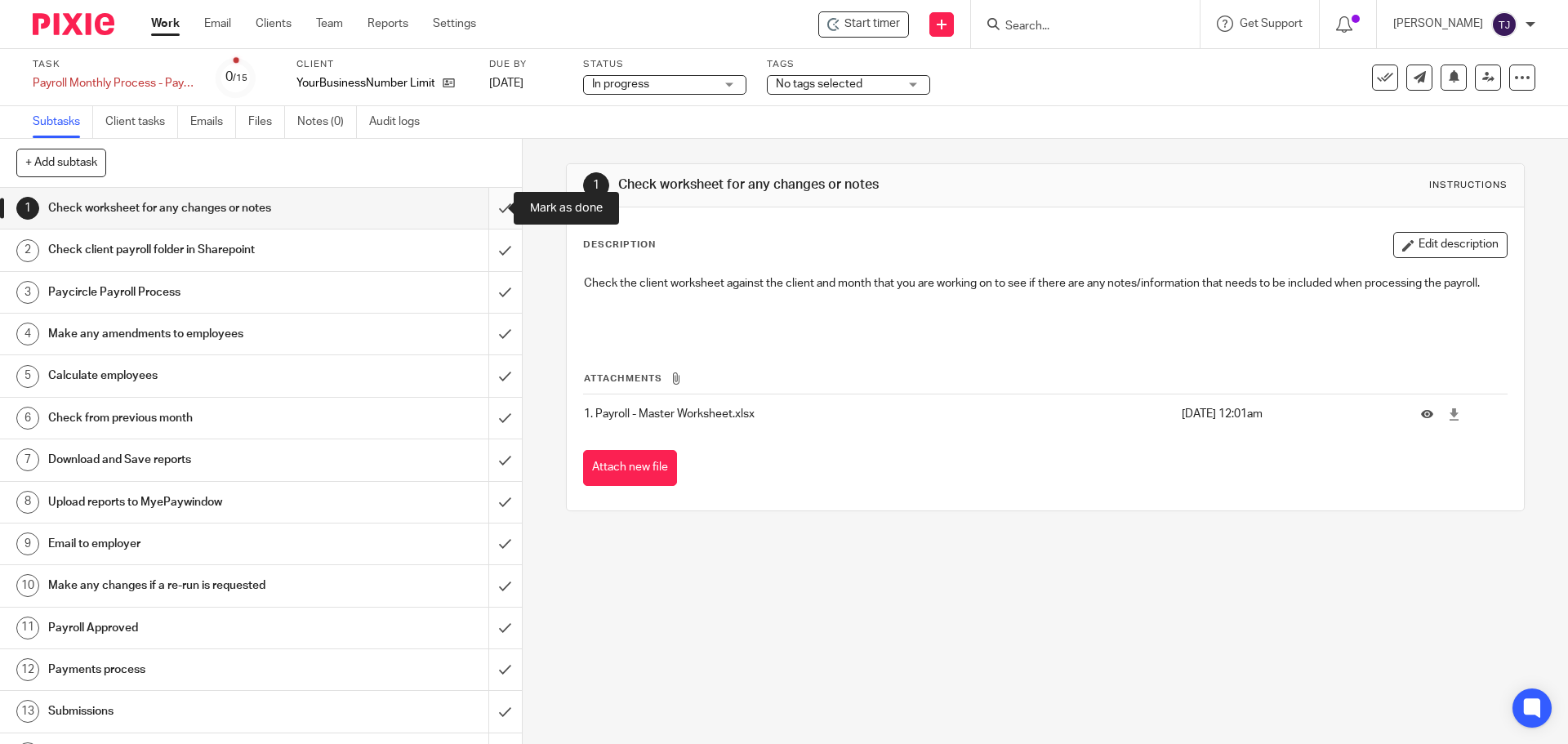
click at [486, 210] on input "submit" at bounding box center [260, 208] width 522 height 41
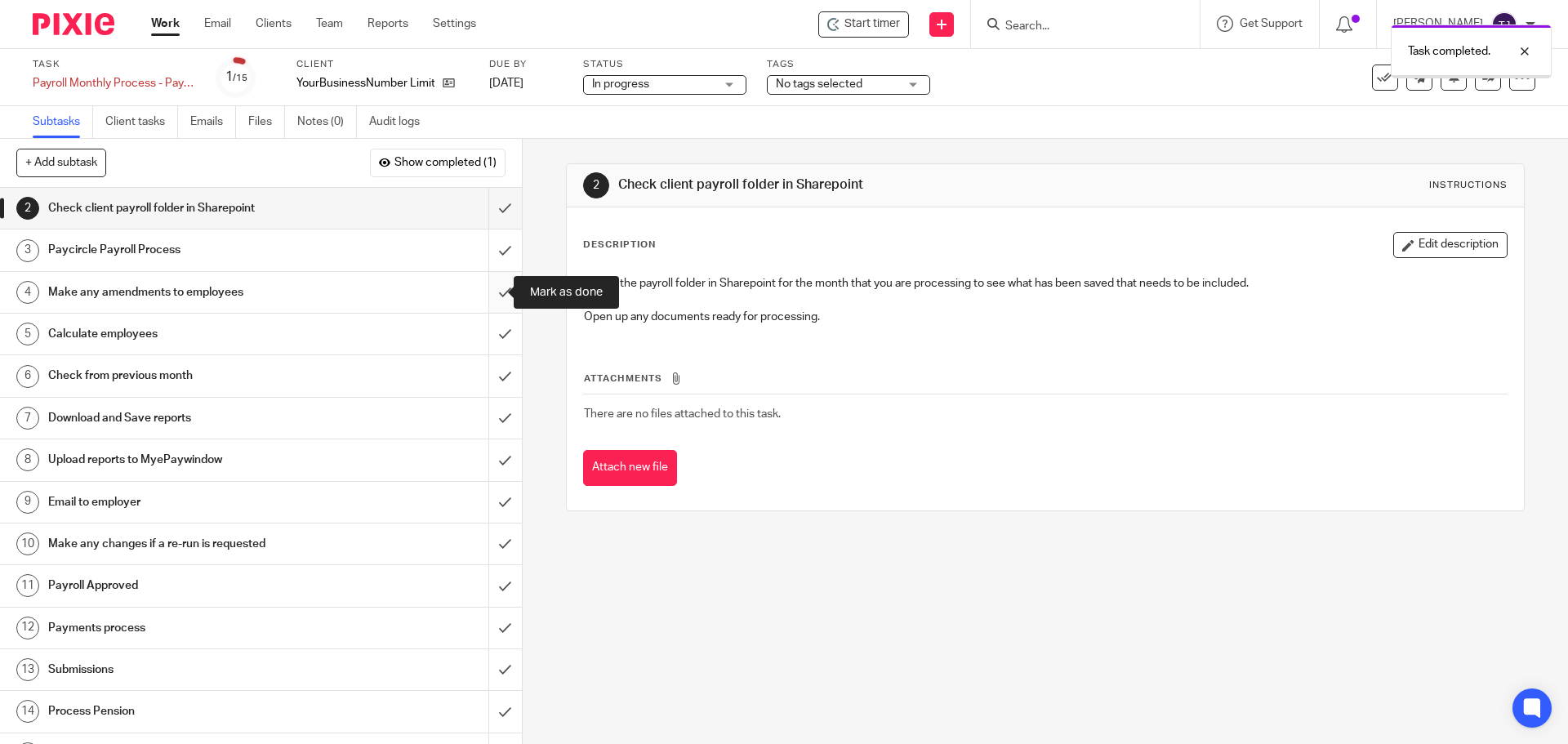
click at [487, 293] on input "submit" at bounding box center [260, 292] width 522 height 41
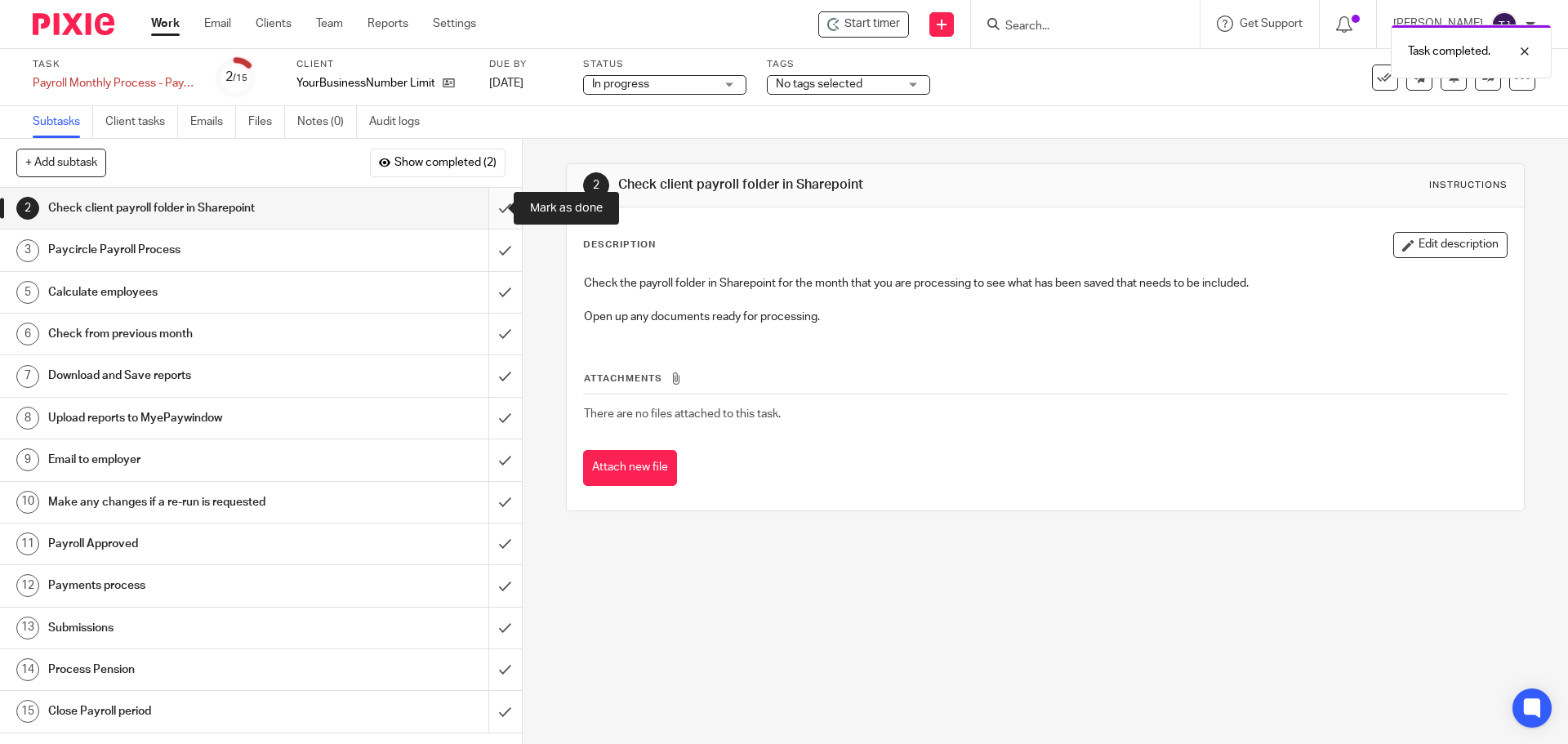
click at [489, 208] on input "submit" at bounding box center [260, 208] width 522 height 41
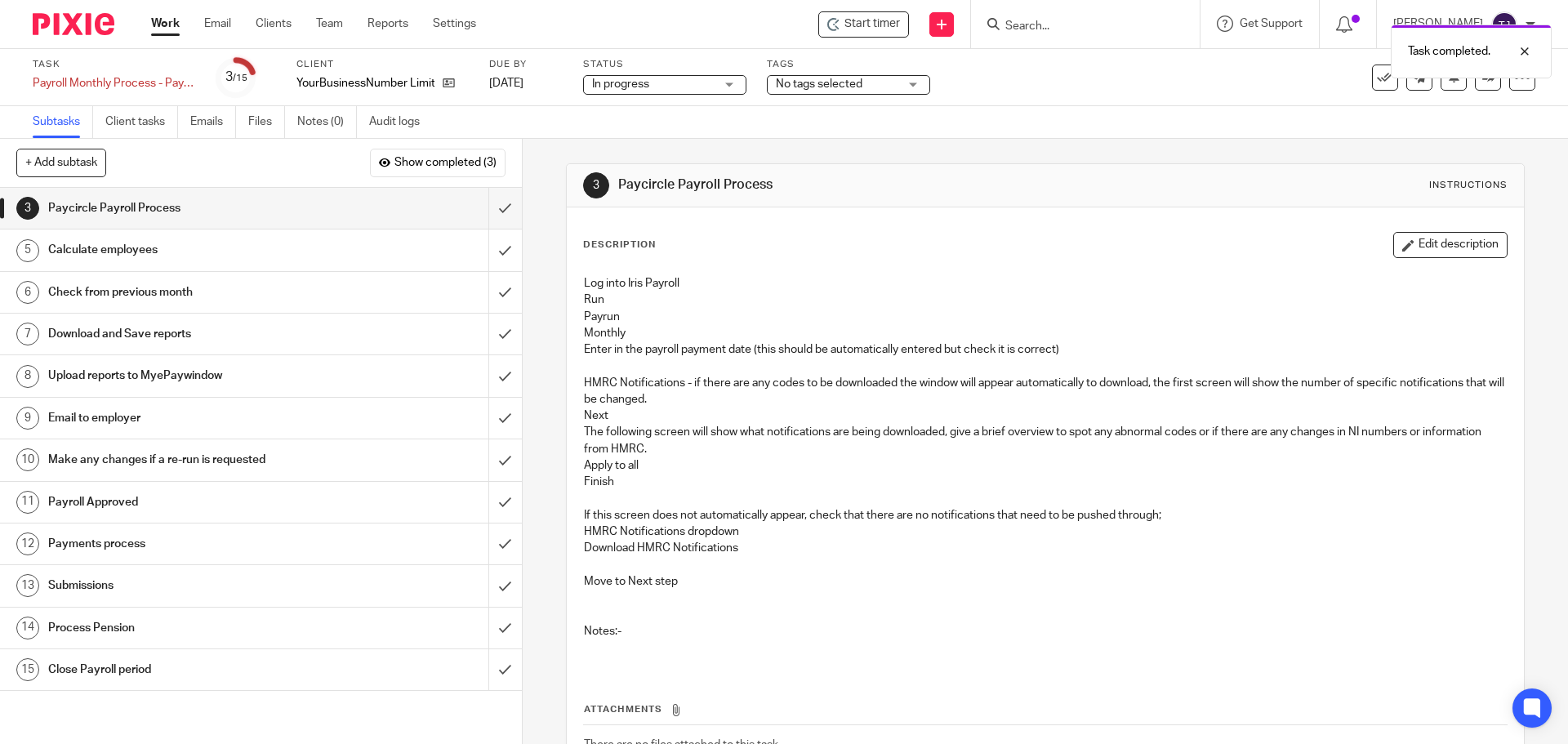
click at [428, 209] on div "Paycircle Payroll Process" at bounding box center [259, 208] width 424 height 24
click at [490, 210] on input "submit" at bounding box center [260, 208] width 522 height 41
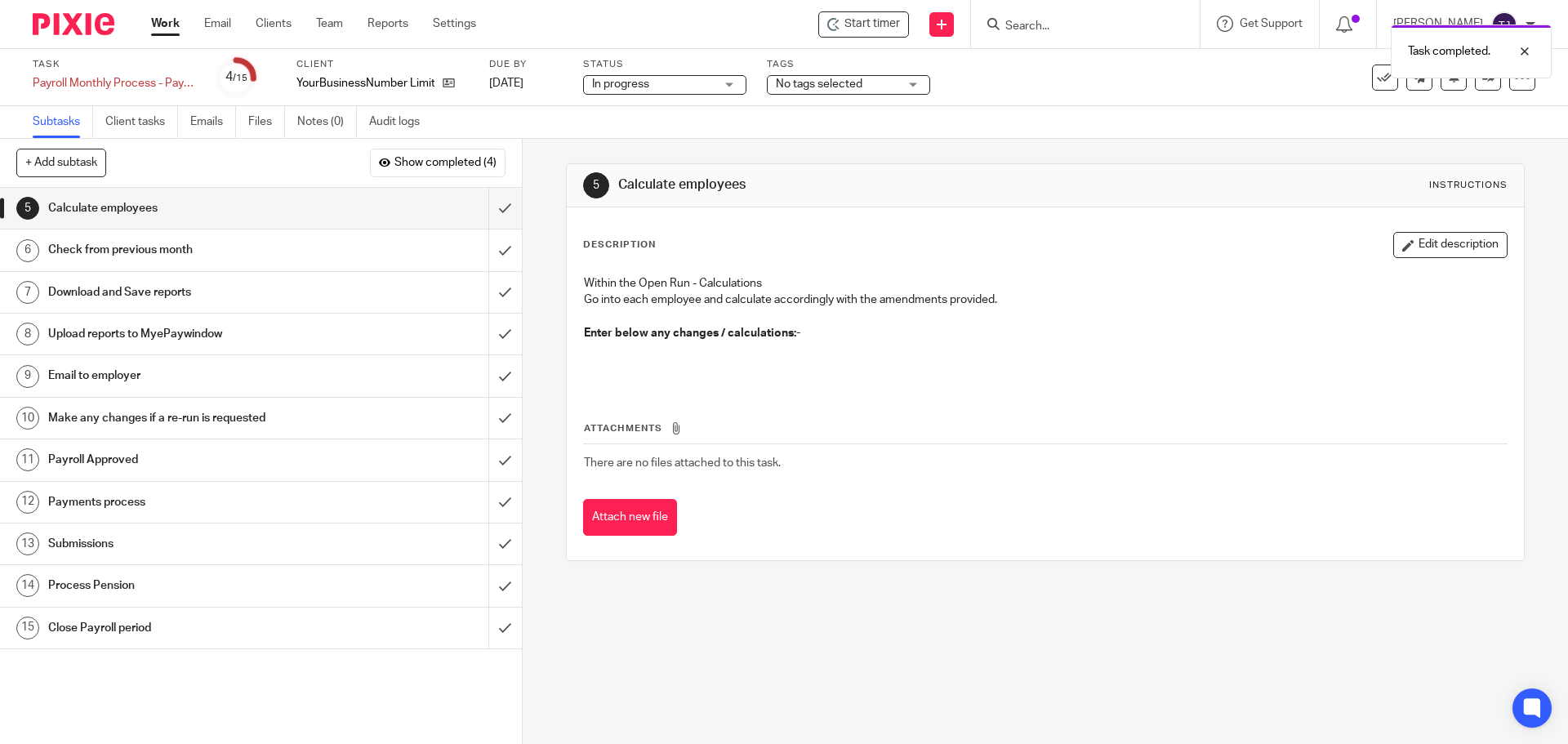
click at [1371, 73] on div "Task completed." at bounding box center [1168, 47] width 768 height 62
click at [1377, 82] on icon at bounding box center [1385, 77] width 17 height 17
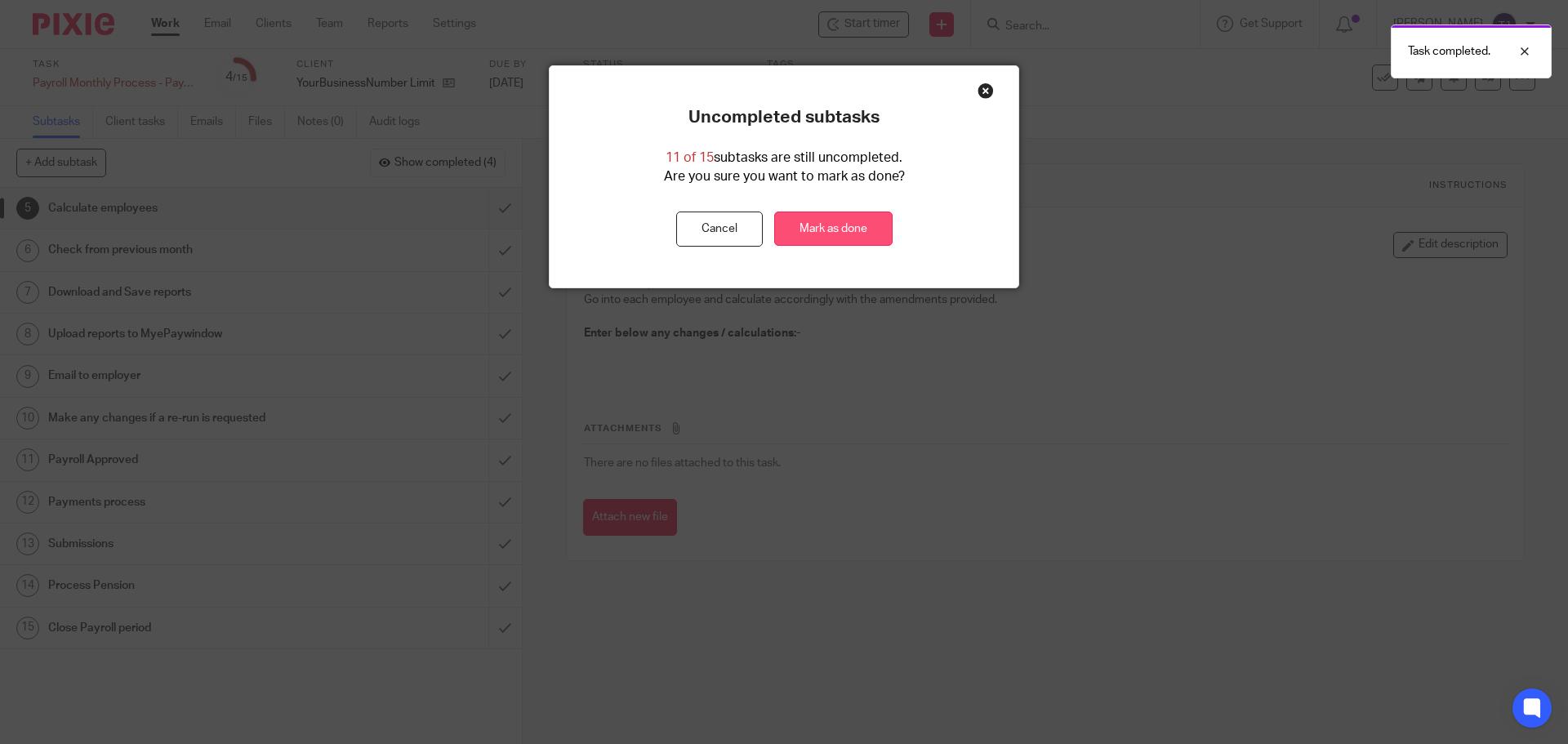
click at [853, 213] on link "Mark as done" at bounding box center [833, 229] width 119 height 35
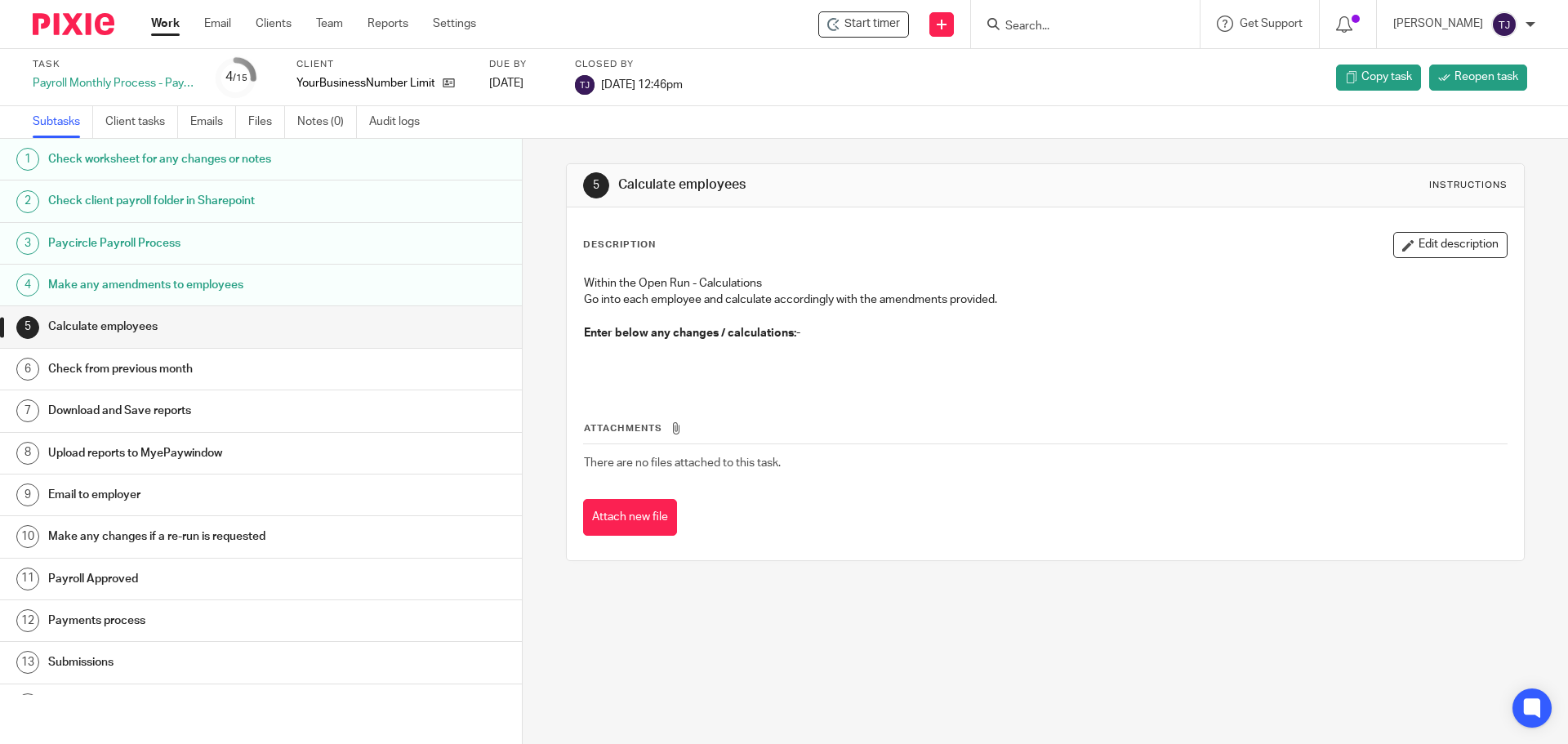
click at [165, 23] on link "Work" at bounding box center [165, 24] width 29 height 17
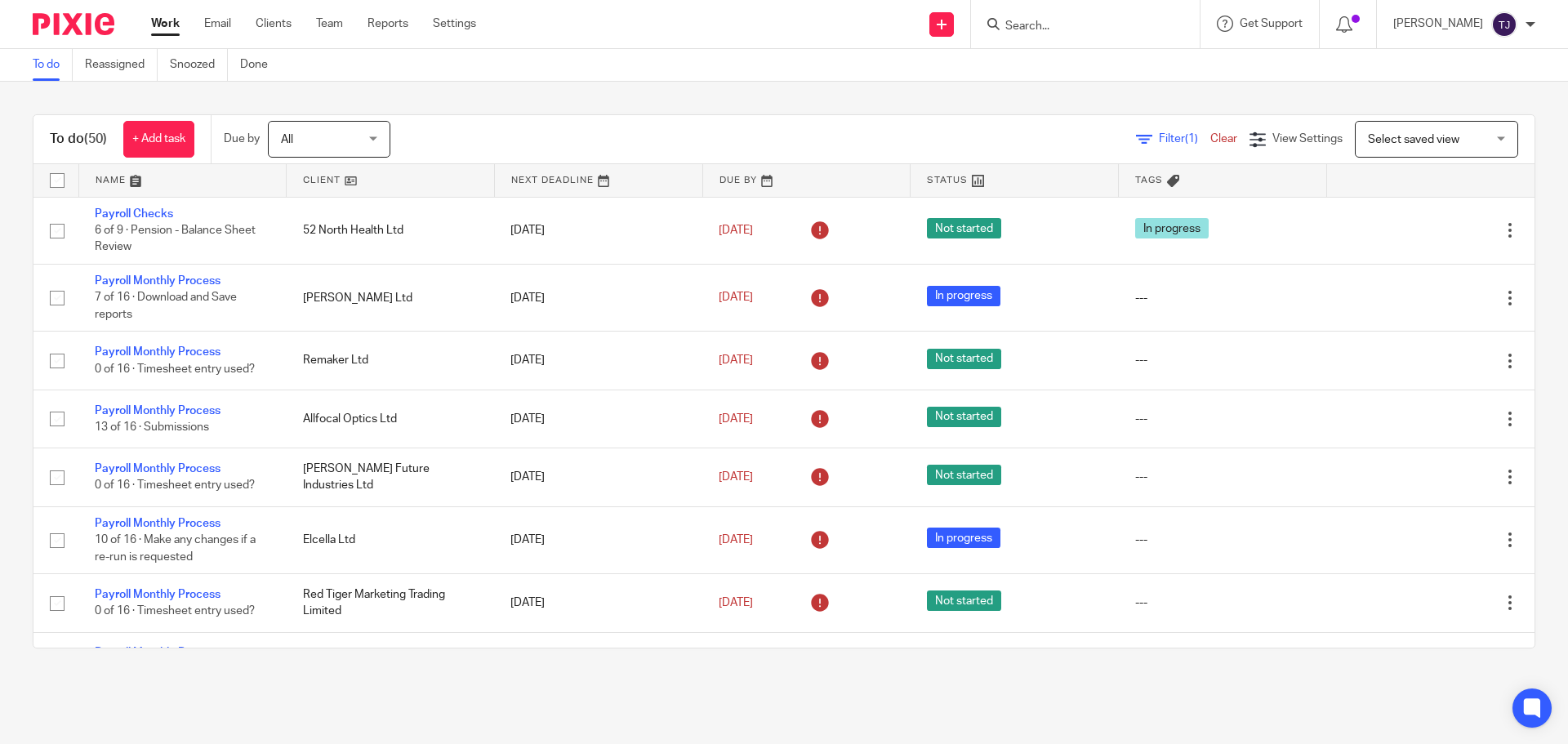
click at [1081, 24] on input "Search" at bounding box center [1077, 26] width 147 height 15
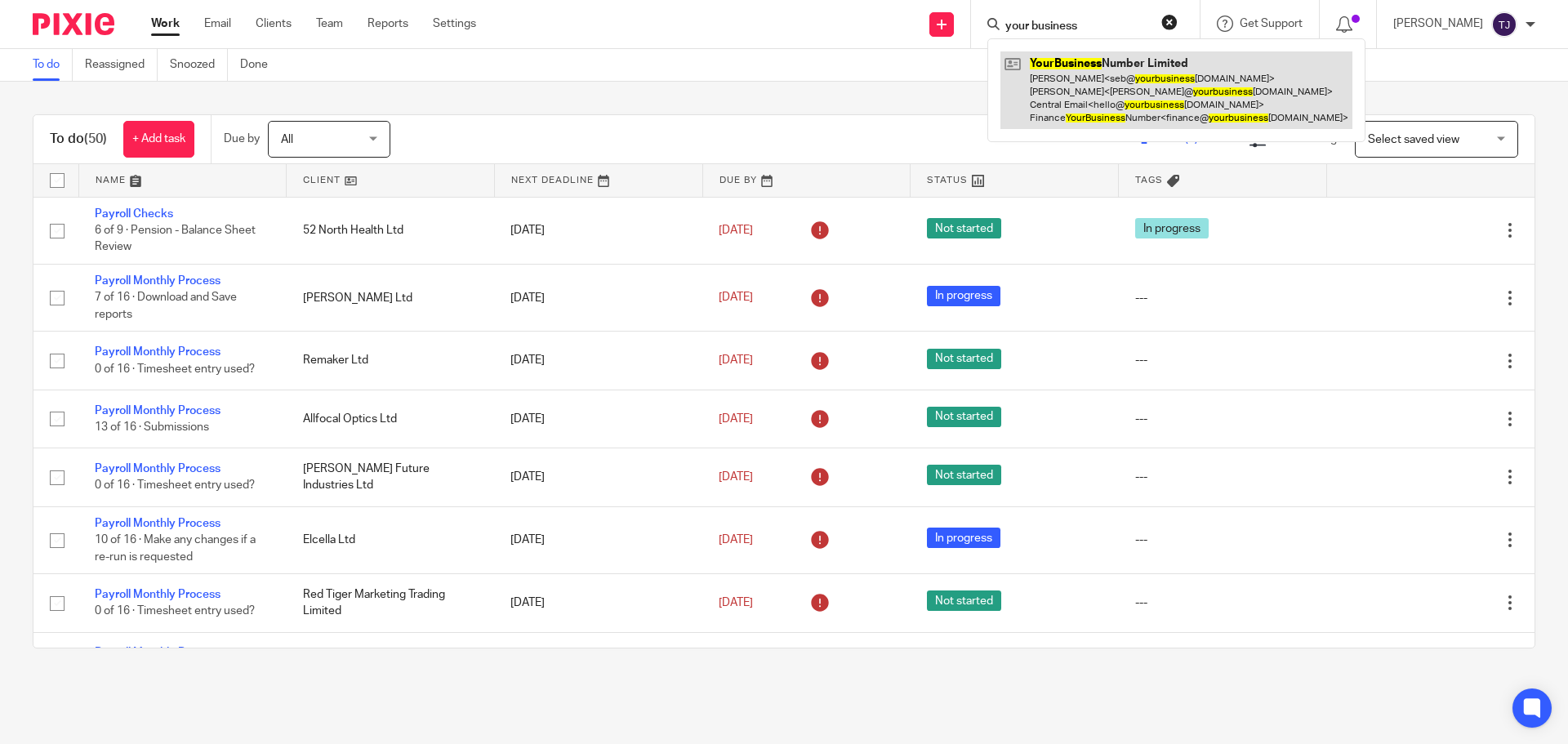
type input "your business"
click at [1117, 58] on link at bounding box center [1176, 90] width 352 height 78
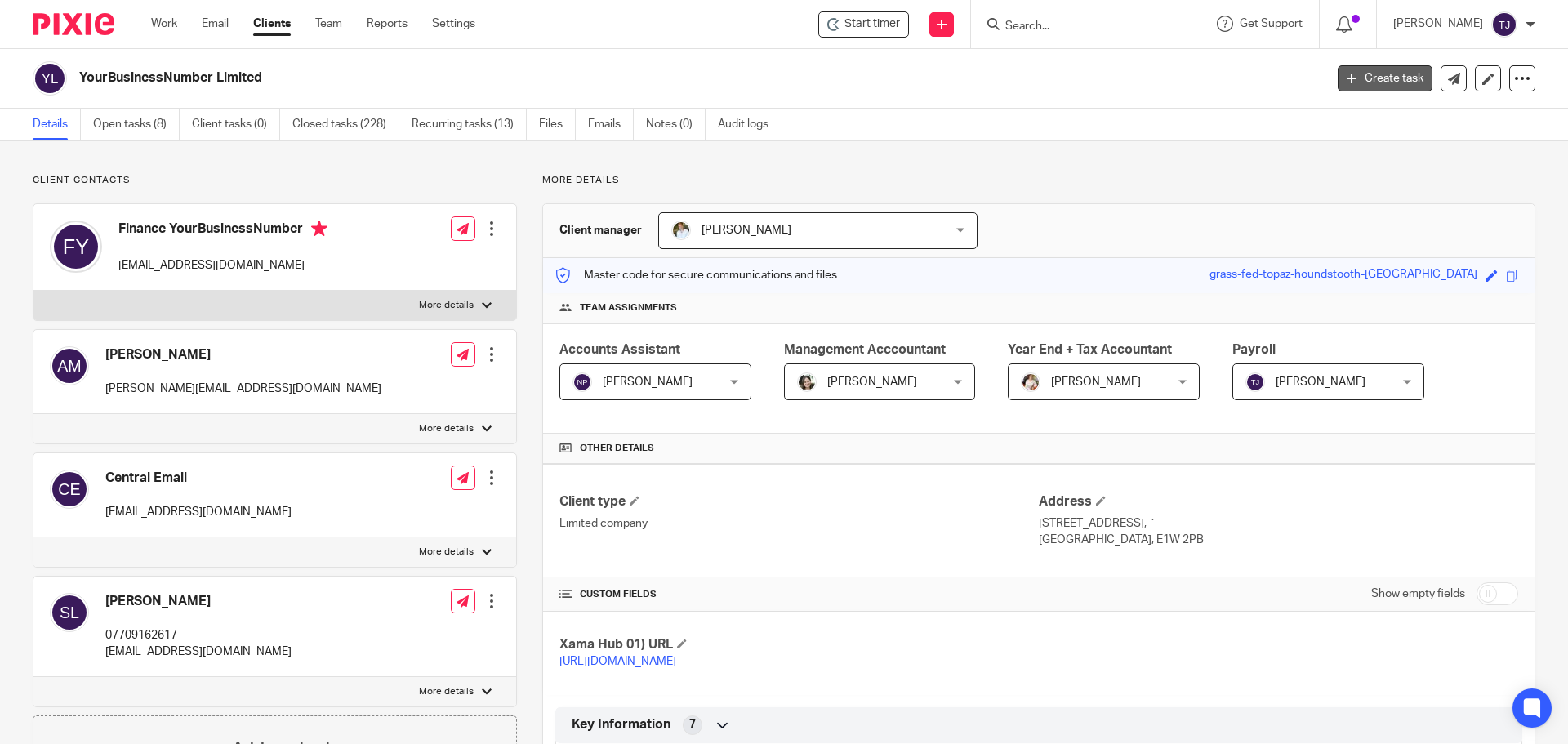
click at [1367, 70] on link "Create task" at bounding box center [1385, 79] width 94 height 26
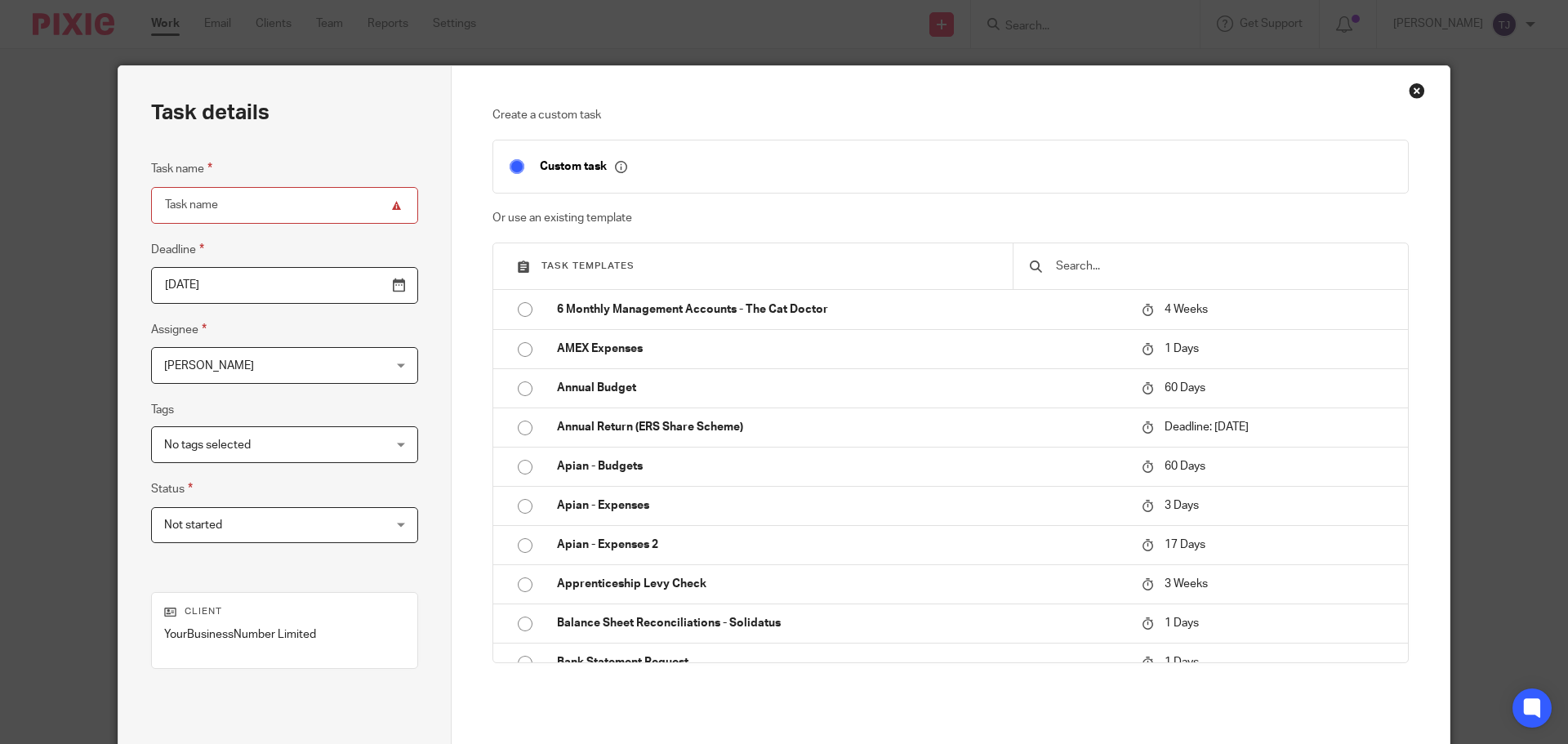
click at [1229, 266] on input "text" at bounding box center [1223, 266] width 337 height 18
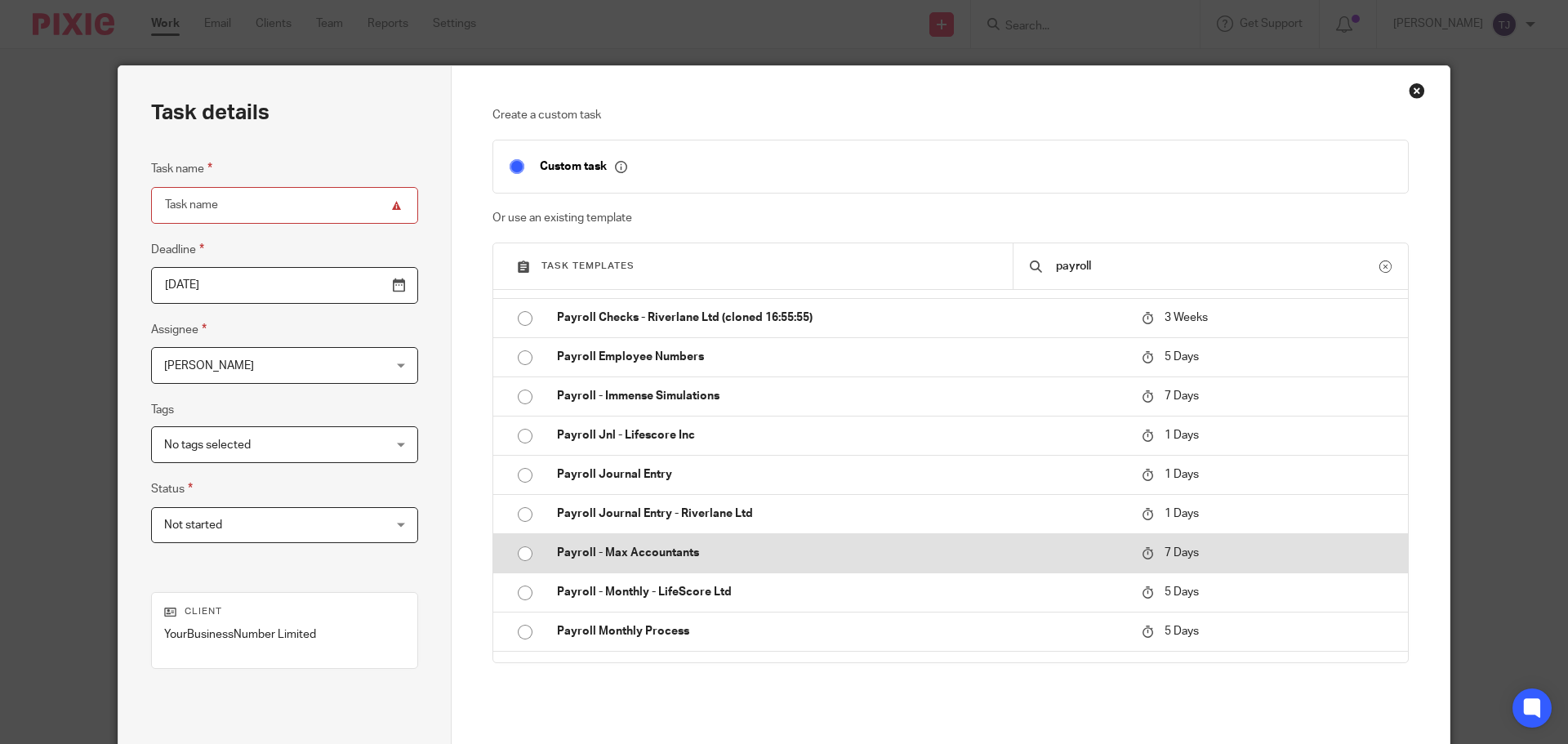
scroll to position [571, 0]
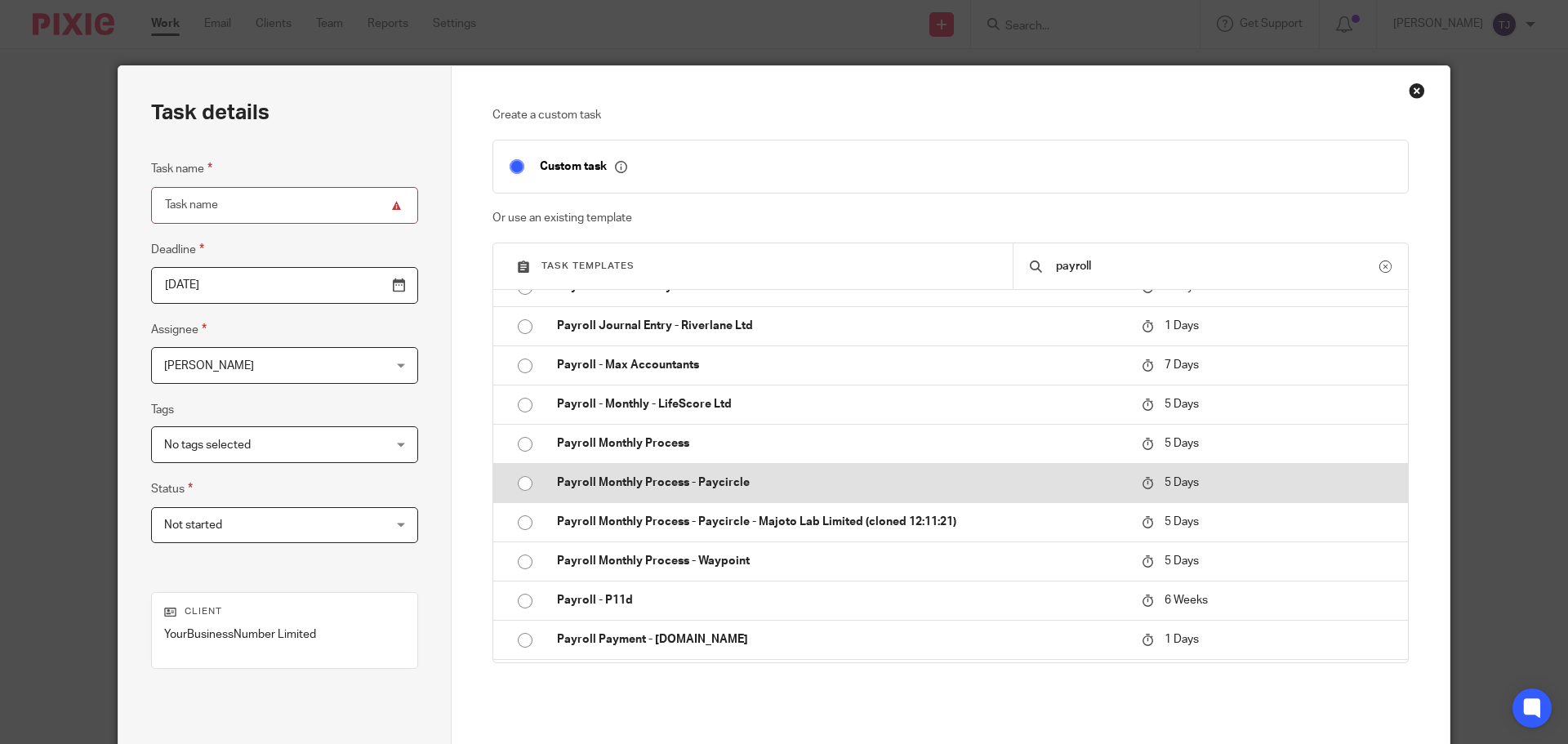
type input "payroll"
click at [519, 485] on input "radio" at bounding box center [525, 484] width 31 height 31
type input "2025-09-22"
type input "Payroll Monthly Process - Paycircle"
checkbox input "false"
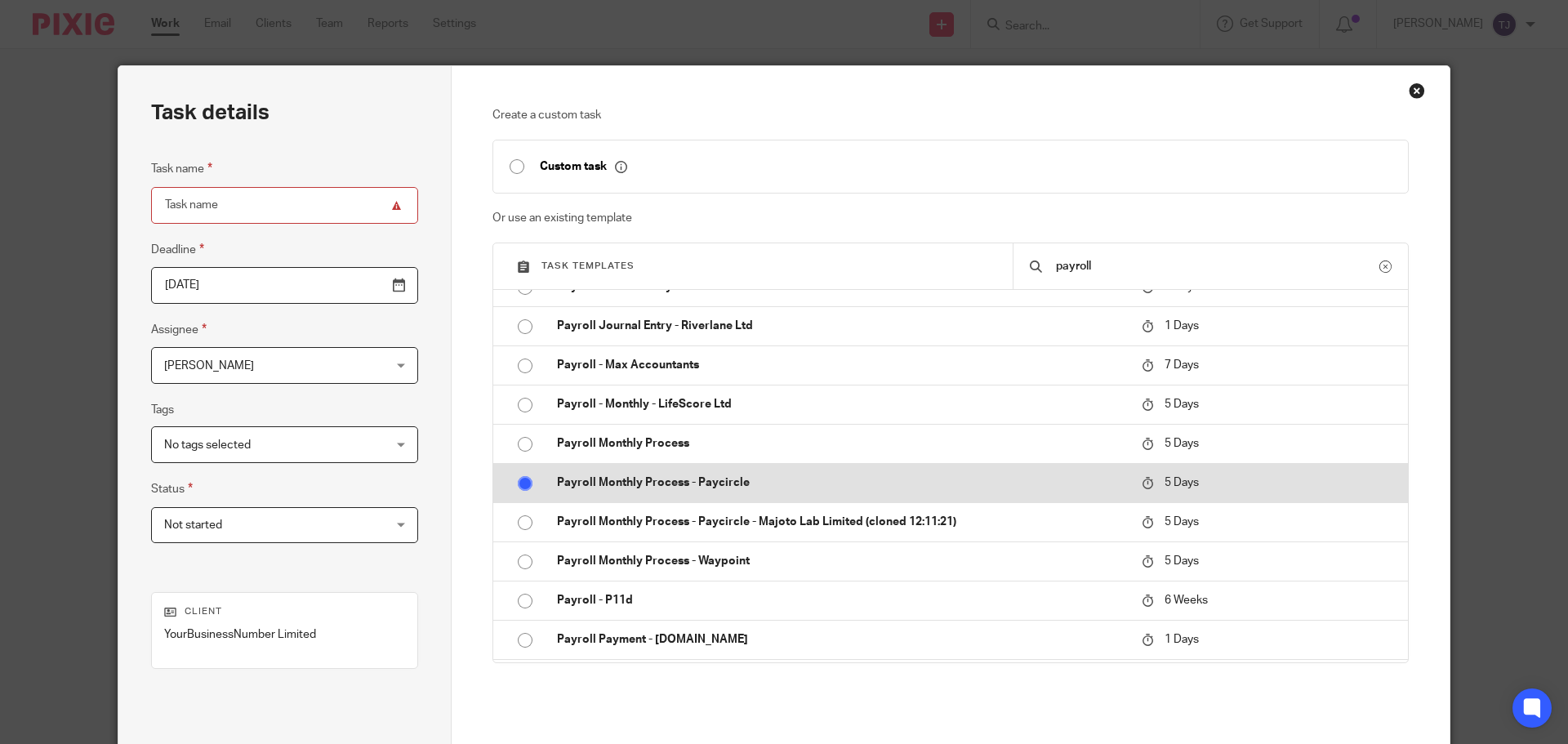
radio input "false"
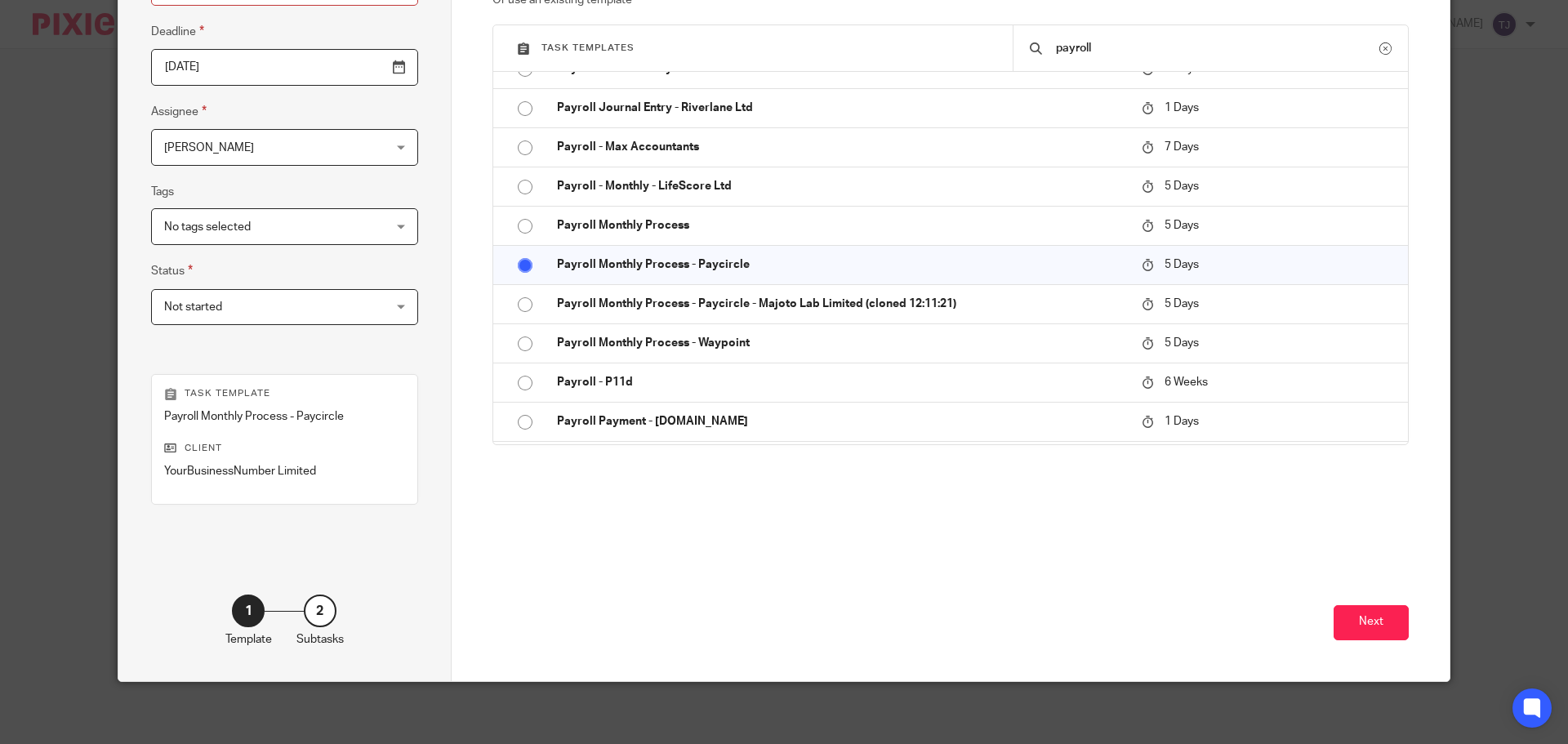
scroll to position [221, 0]
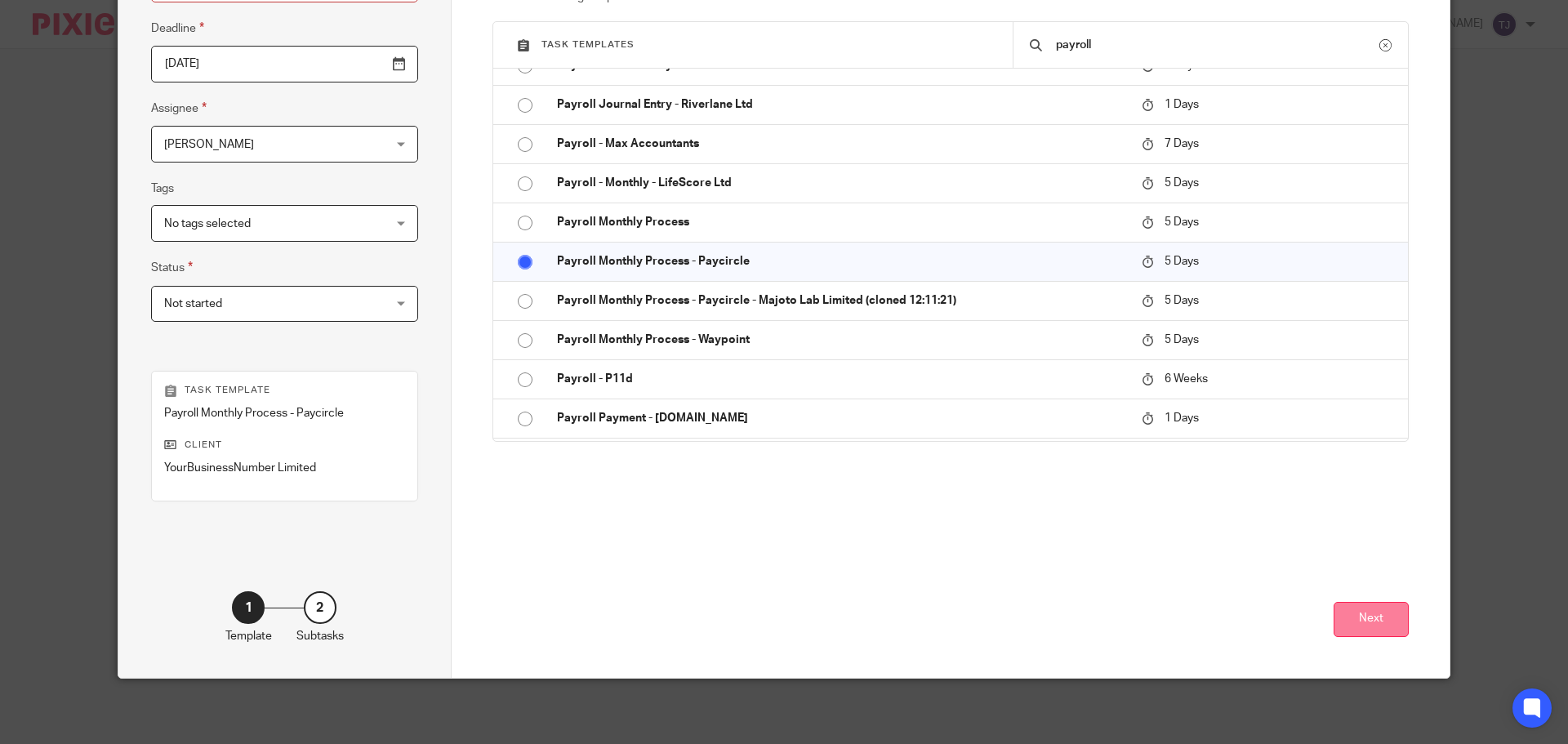
click at [1345, 631] on button "Next" at bounding box center [1371, 619] width 75 height 35
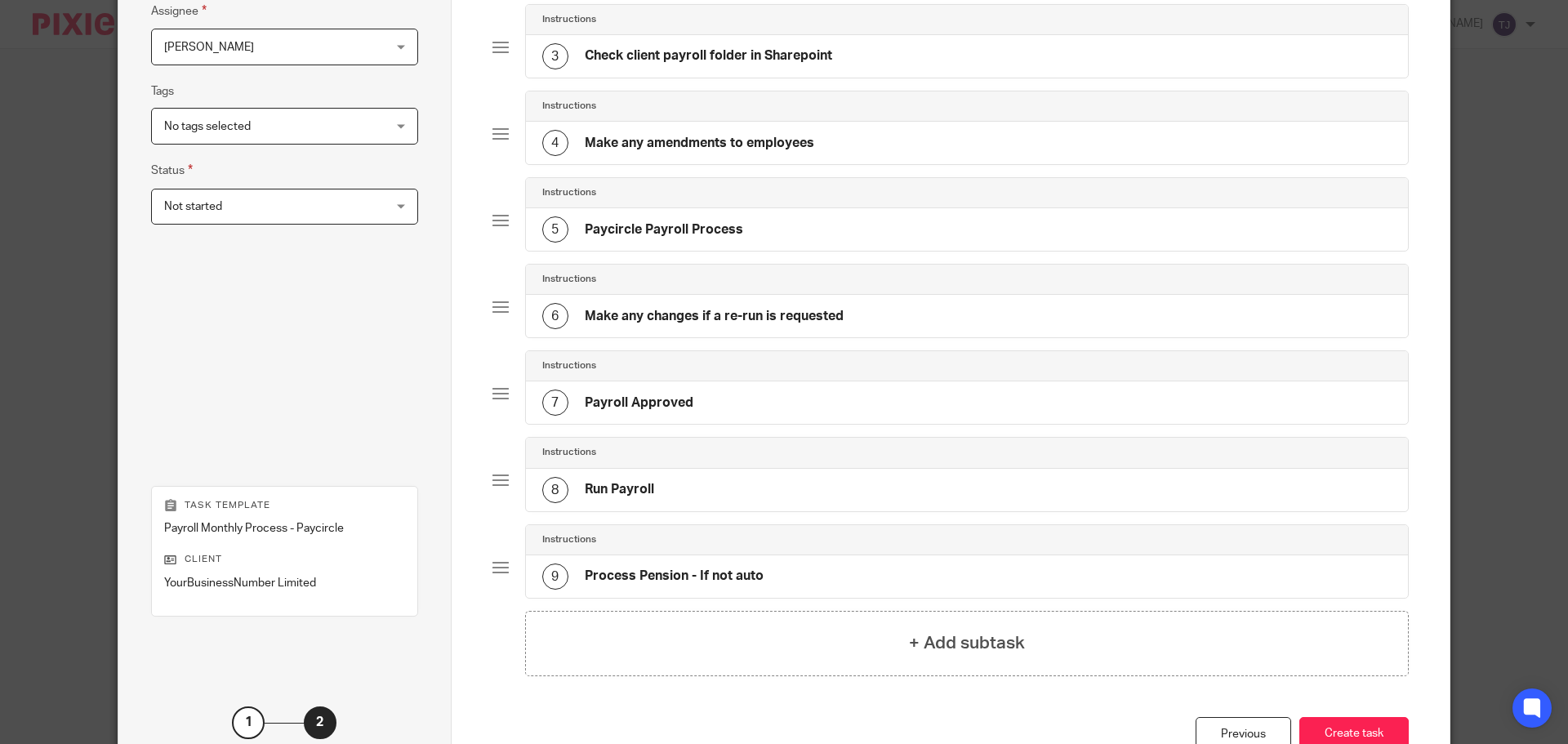
scroll to position [433, 0]
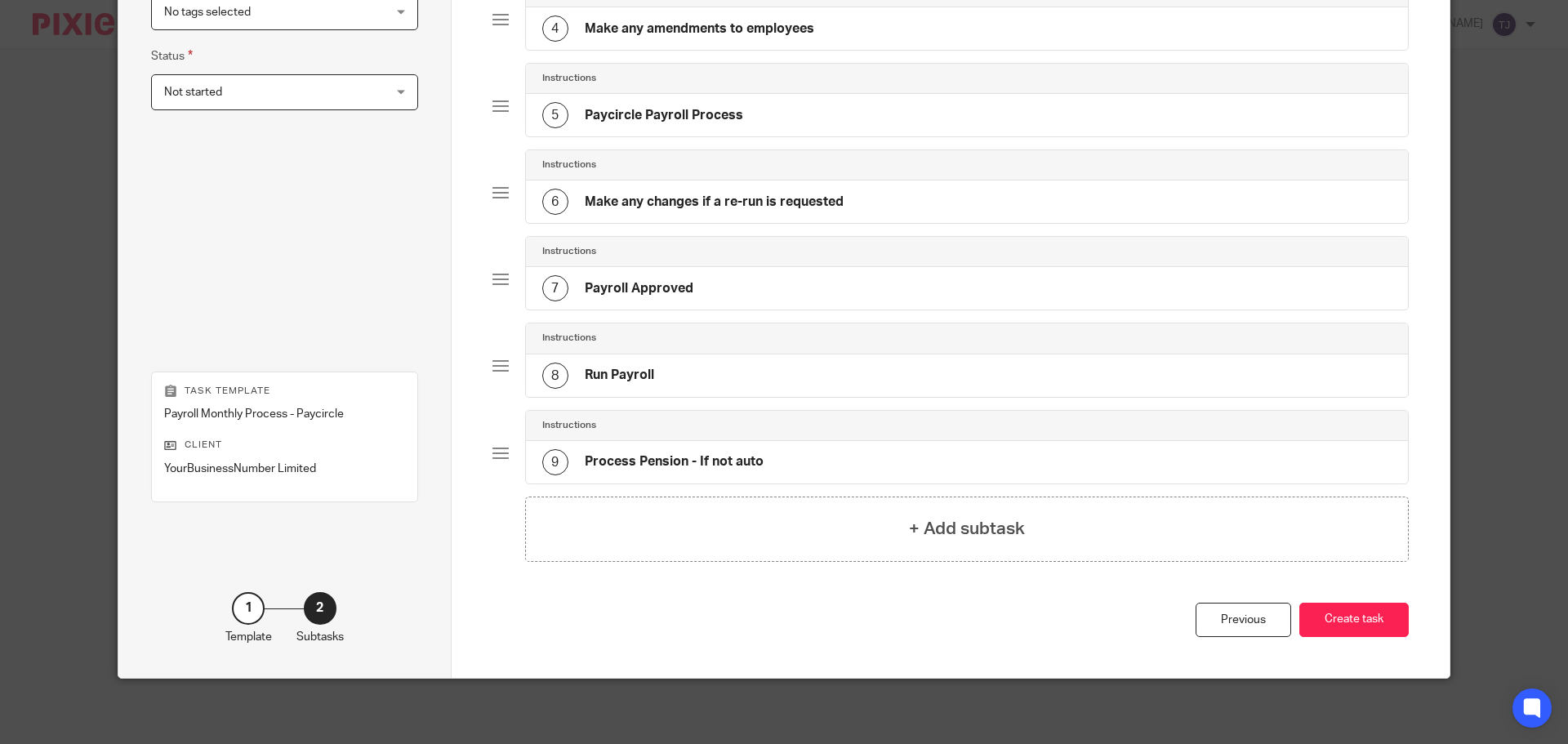
click at [1345, 631] on button "Create task" at bounding box center [1354, 620] width 109 height 35
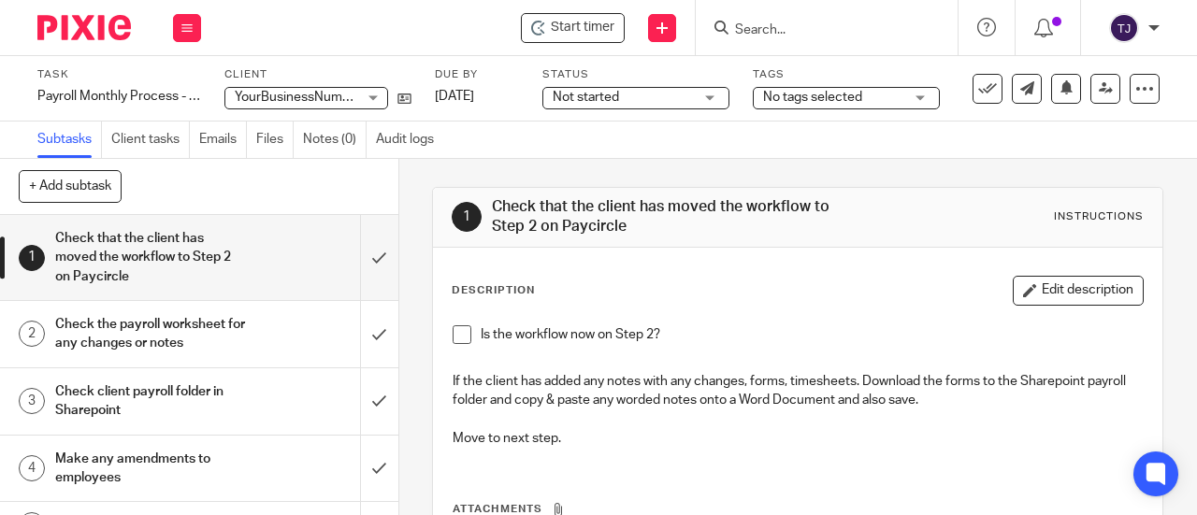
click at [769, 29] on input "Search" at bounding box center [817, 30] width 168 height 17
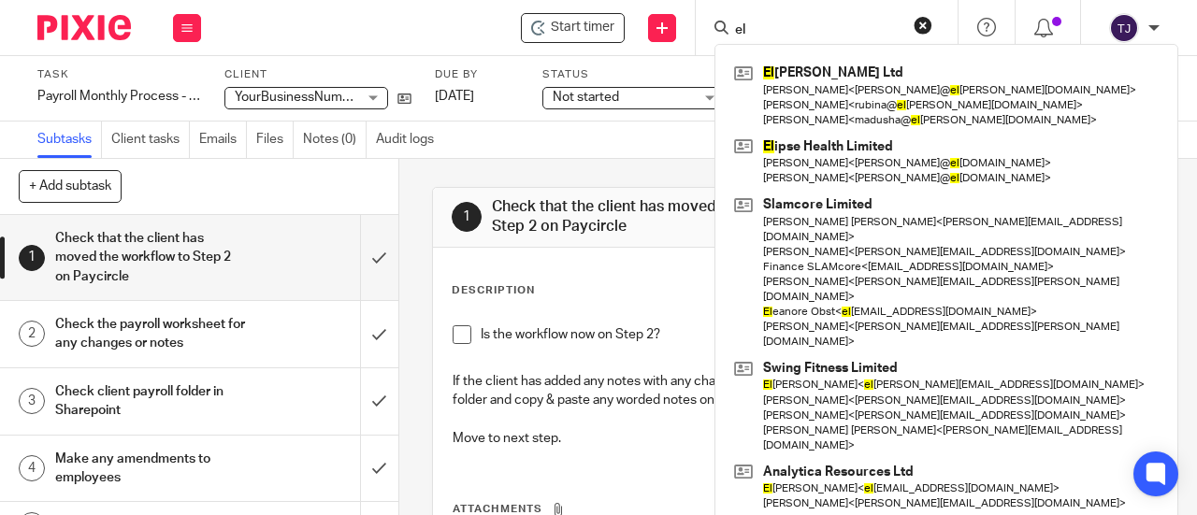
type input "e"
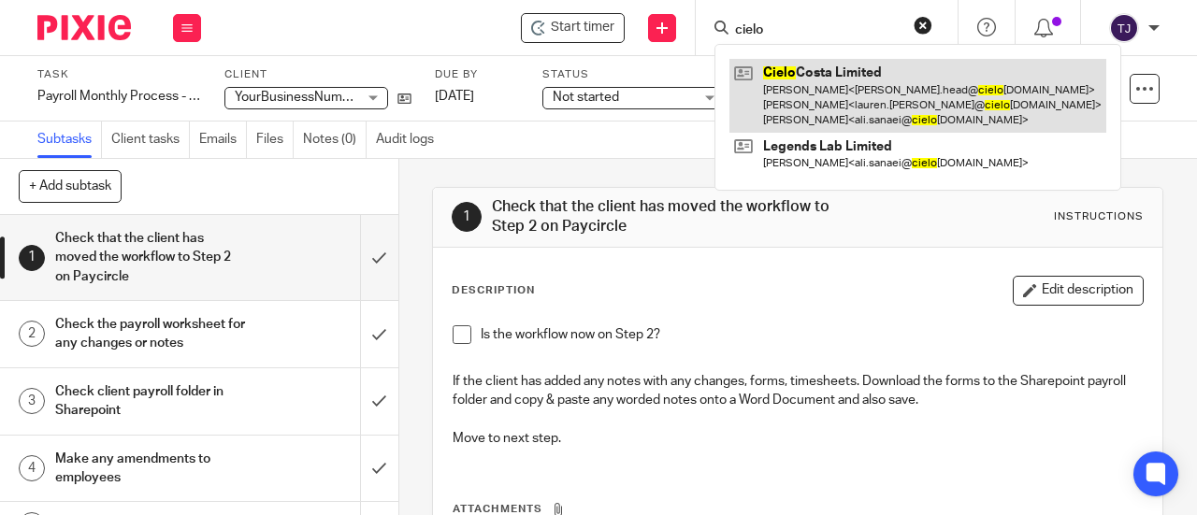
type input "cielo"
click at [769, 73] on link at bounding box center [917, 96] width 377 height 74
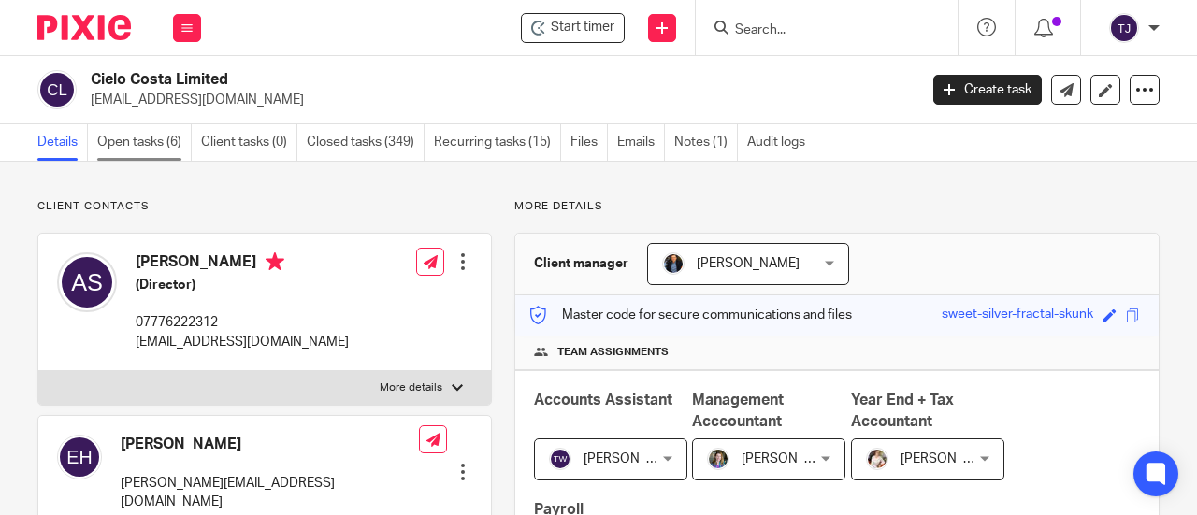
click at [161, 147] on link "Open tasks (6)" at bounding box center [144, 142] width 94 height 36
